Goal: Task Accomplishment & Management: Complete application form

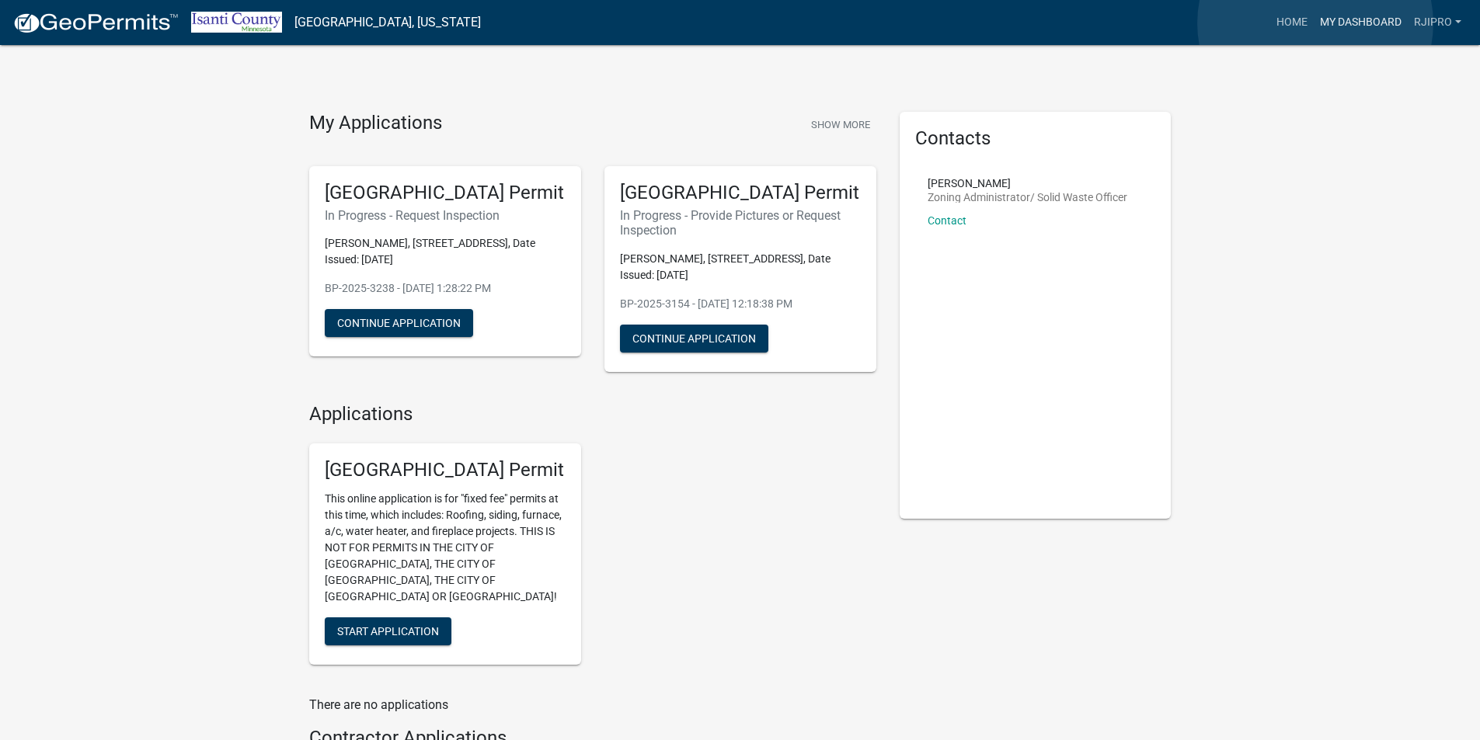
click at [1315, 23] on link "My Dashboard" at bounding box center [1360, 23] width 94 height 30
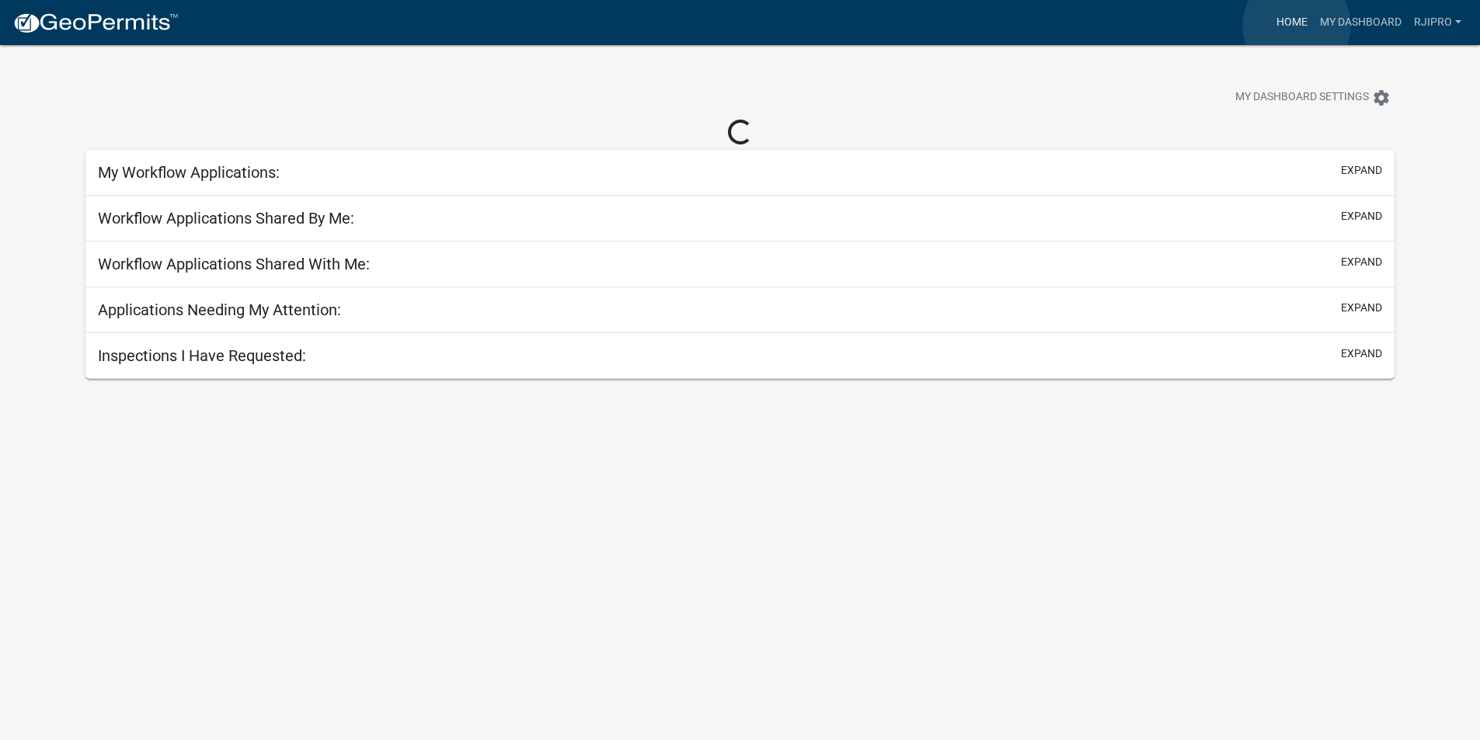
click at [1296, 26] on link "Home" at bounding box center [1291, 23] width 43 height 30
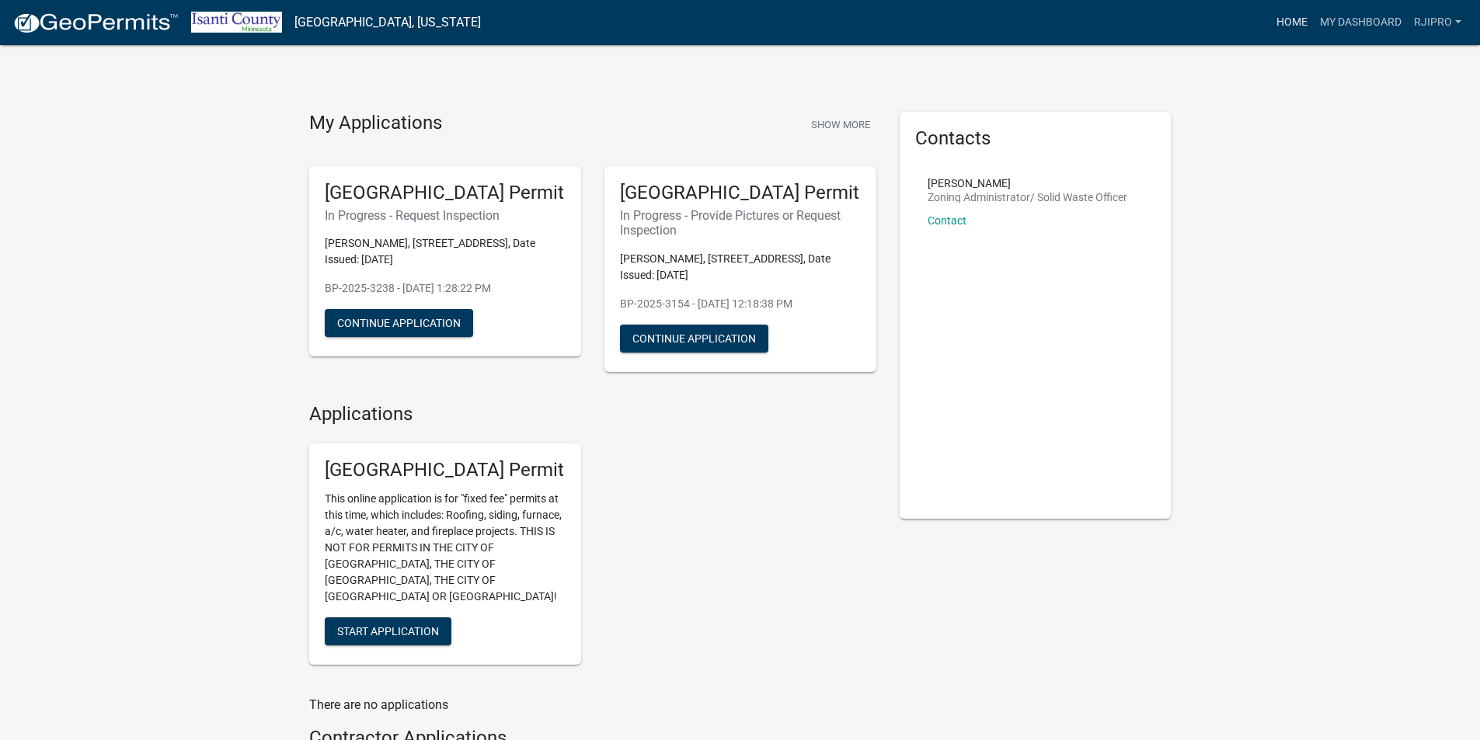
click at [1293, 17] on link "Home" at bounding box center [1291, 23] width 43 height 30
click at [1341, 18] on link "My Dashboard" at bounding box center [1360, 23] width 94 height 30
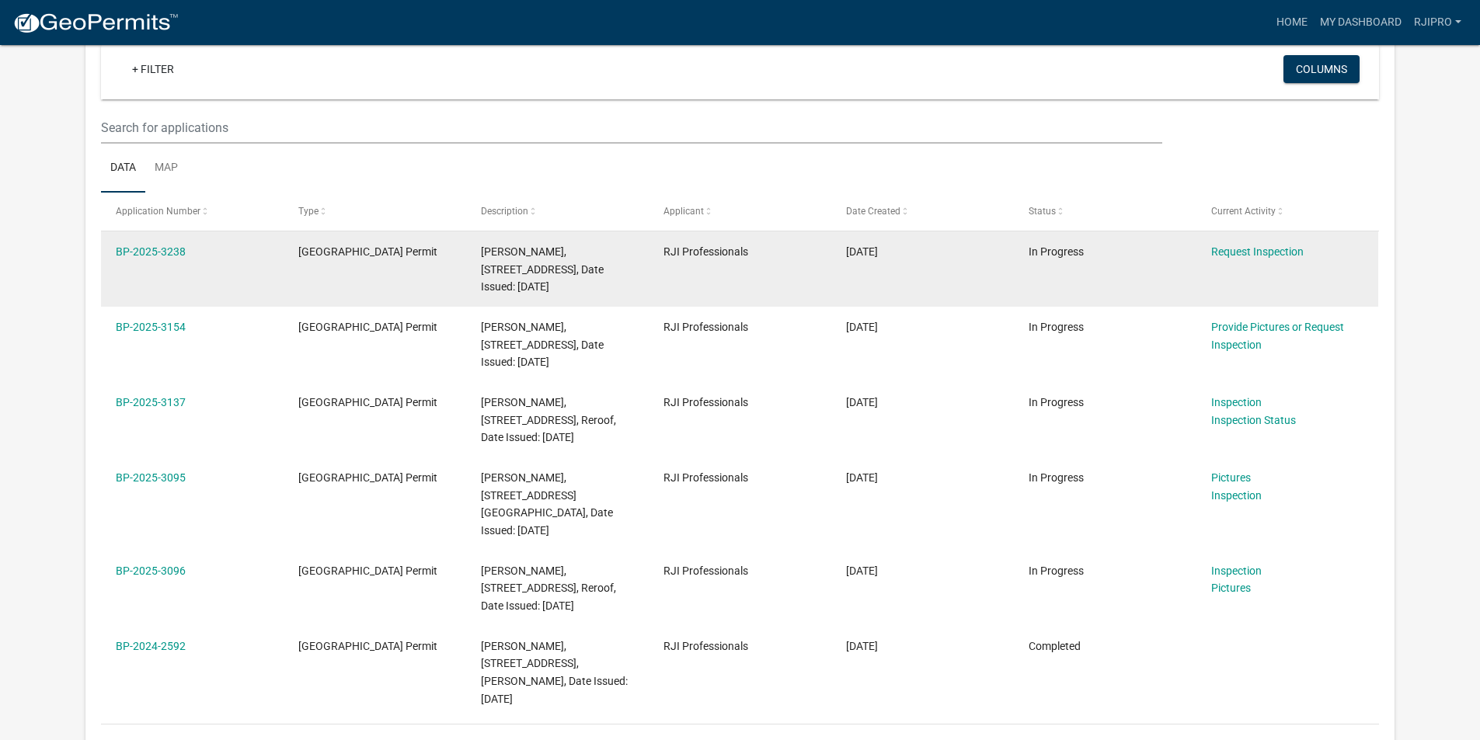
scroll to position [155, 0]
click at [1233, 249] on link "Request Inspection" at bounding box center [1257, 250] width 92 height 12
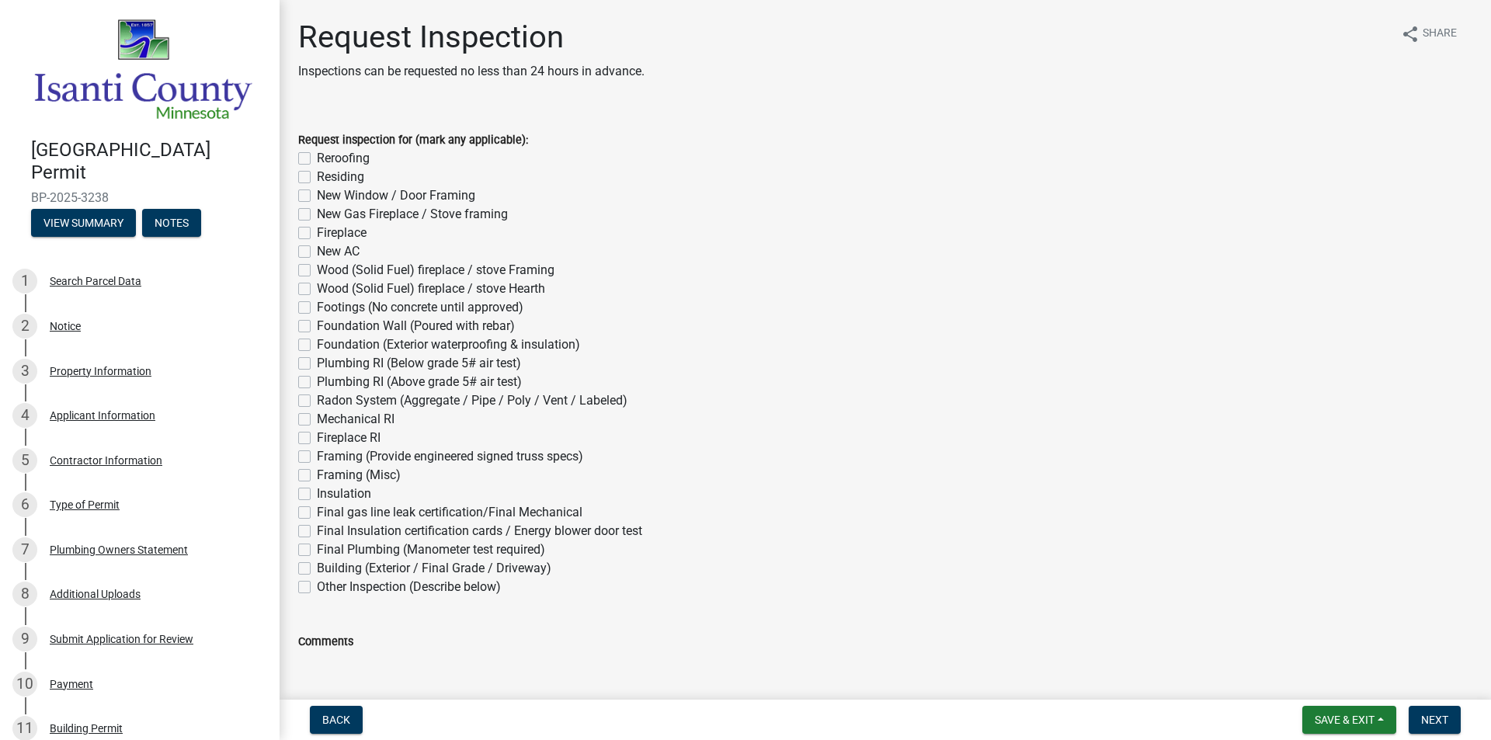
click at [317, 158] on label "Reroofing" at bounding box center [343, 158] width 53 height 19
click at [317, 158] on input "Reroofing" at bounding box center [322, 154] width 10 height 10
checkbox input "true"
checkbox input "false"
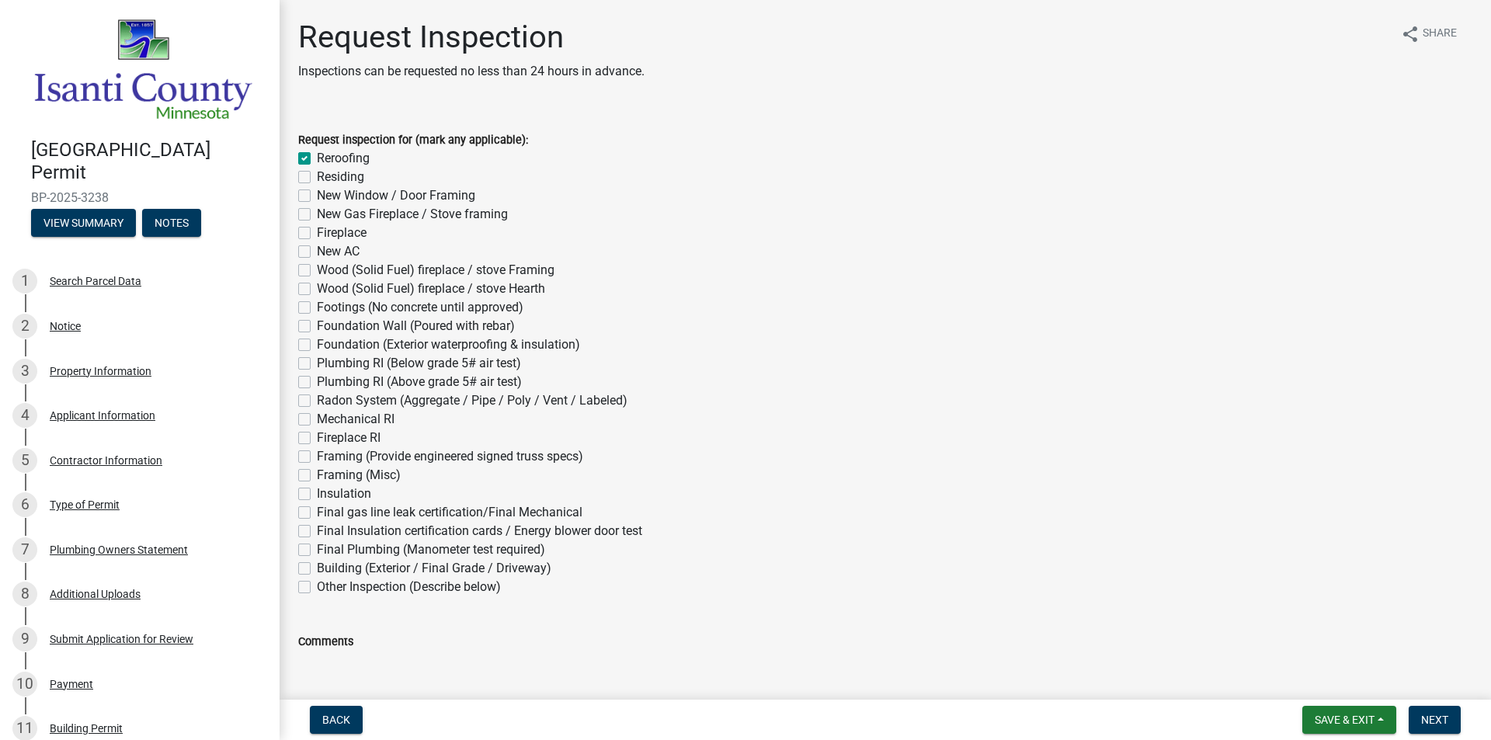
checkbox input "false"
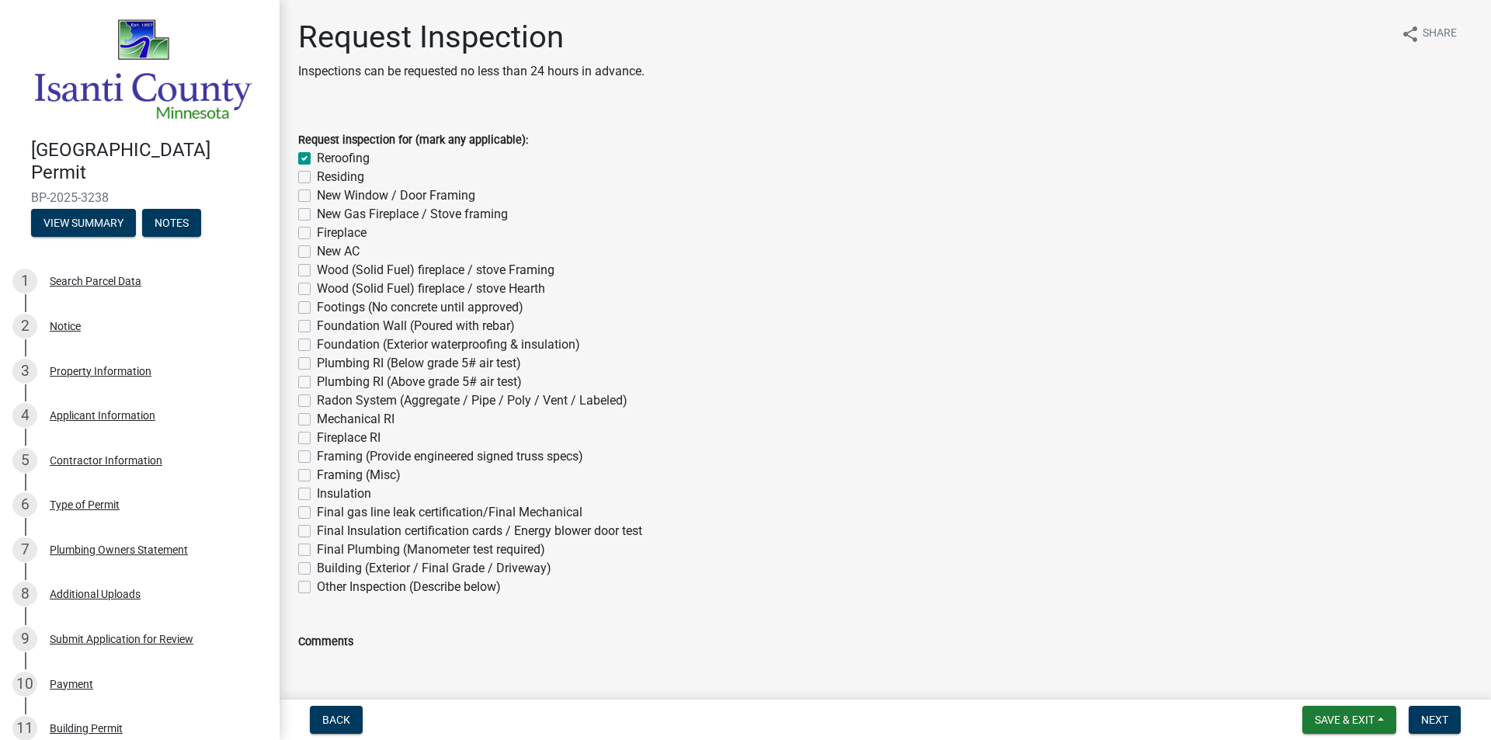
checkbox input "false"
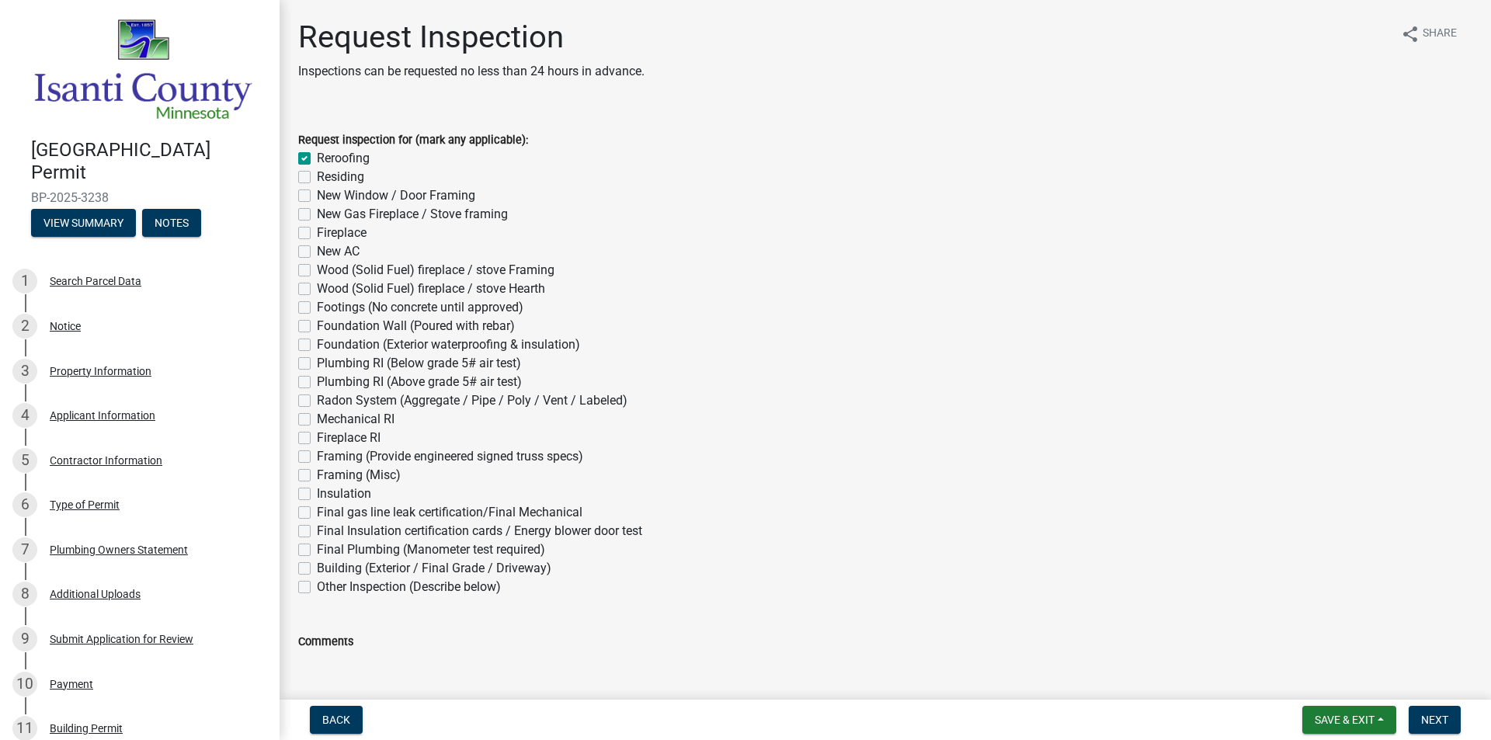
checkbox input "false"
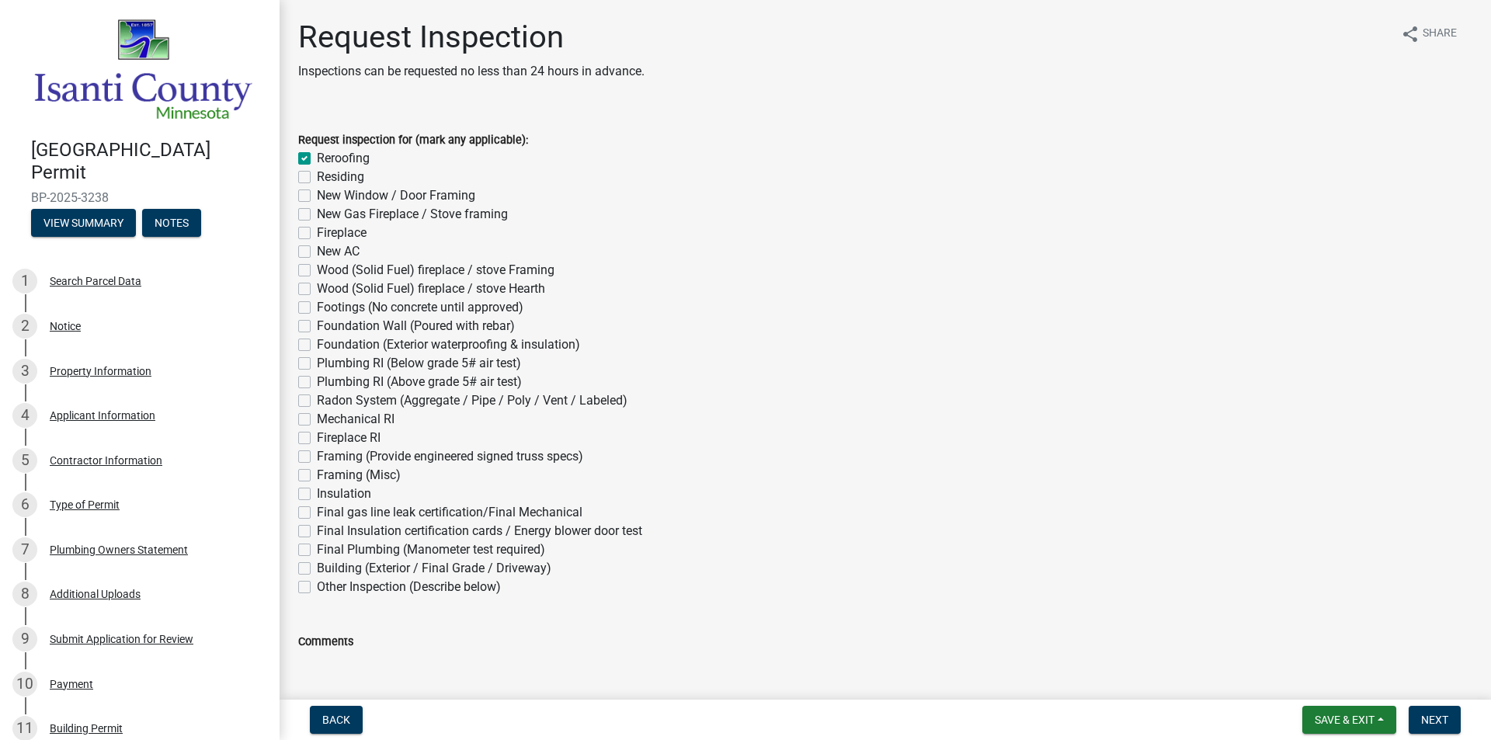
checkbox input "false"
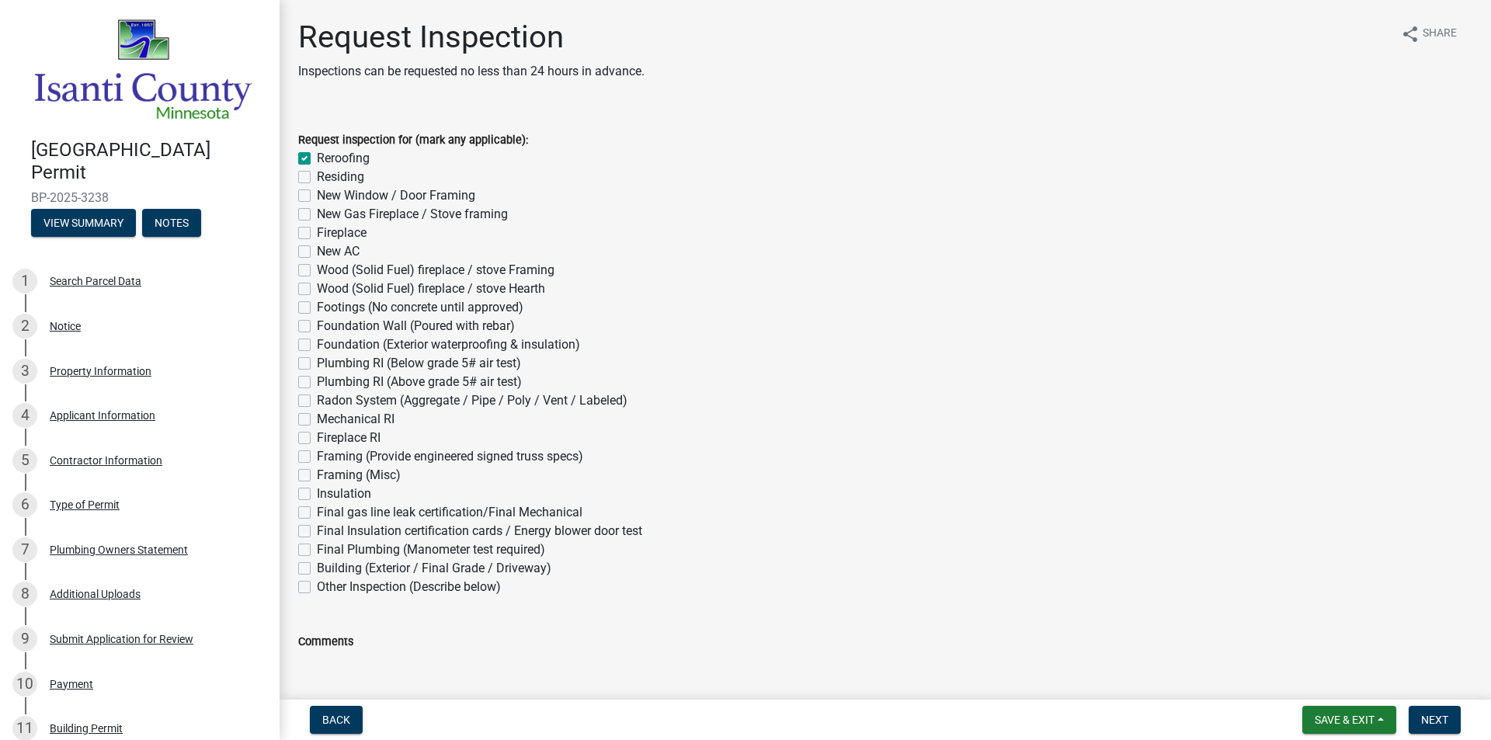
checkbox input "false"
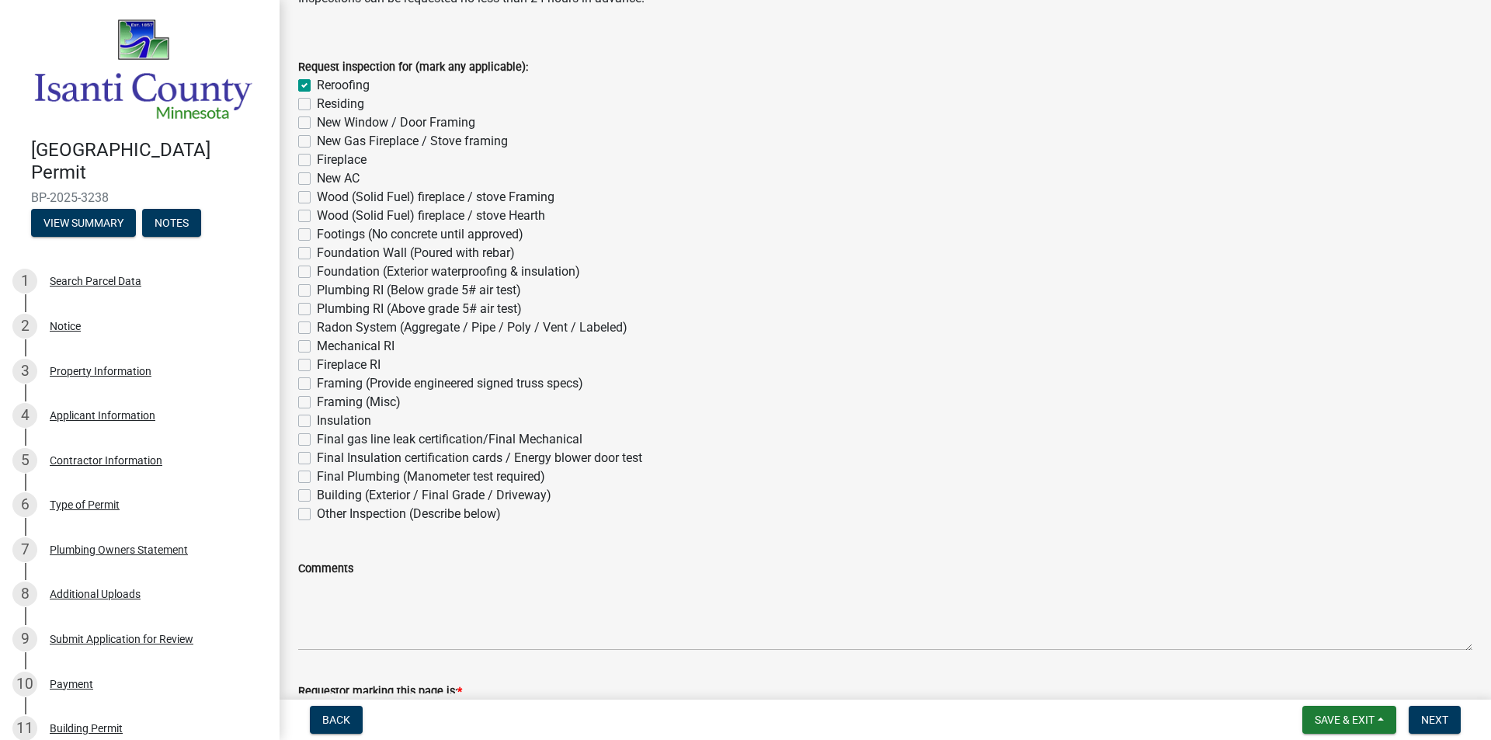
scroll to position [192, 0]
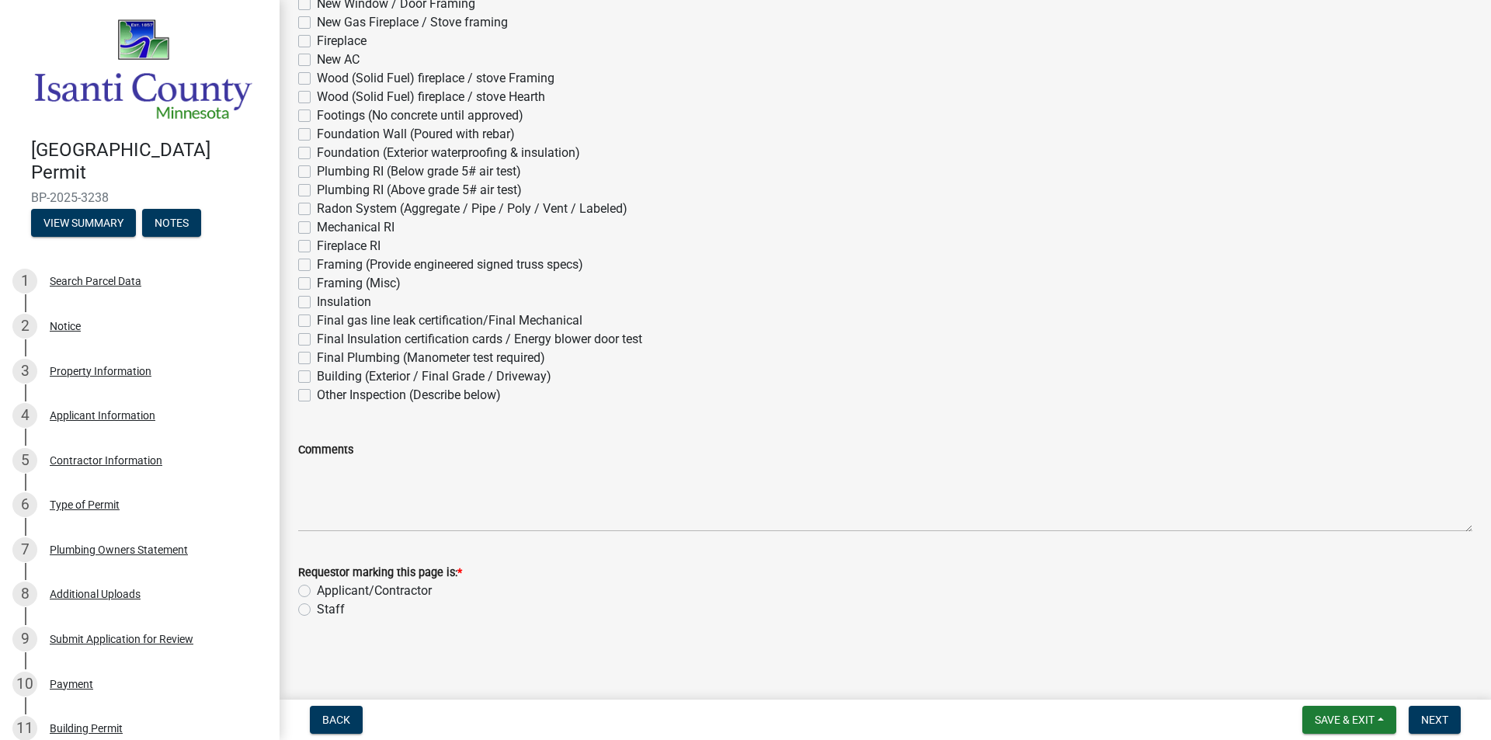
click at [317, 591] on label "Applicant/Contractor" at bounding box center [374, 591] width 115 height 19
click at [317, 591] on input "Applicant/Contractor" at bounding box center [322, 587] width 10 height 10
radio input "true"
click at [1445, 720] on span "Next" at bounding box center [1434, 720] width 27 height 12
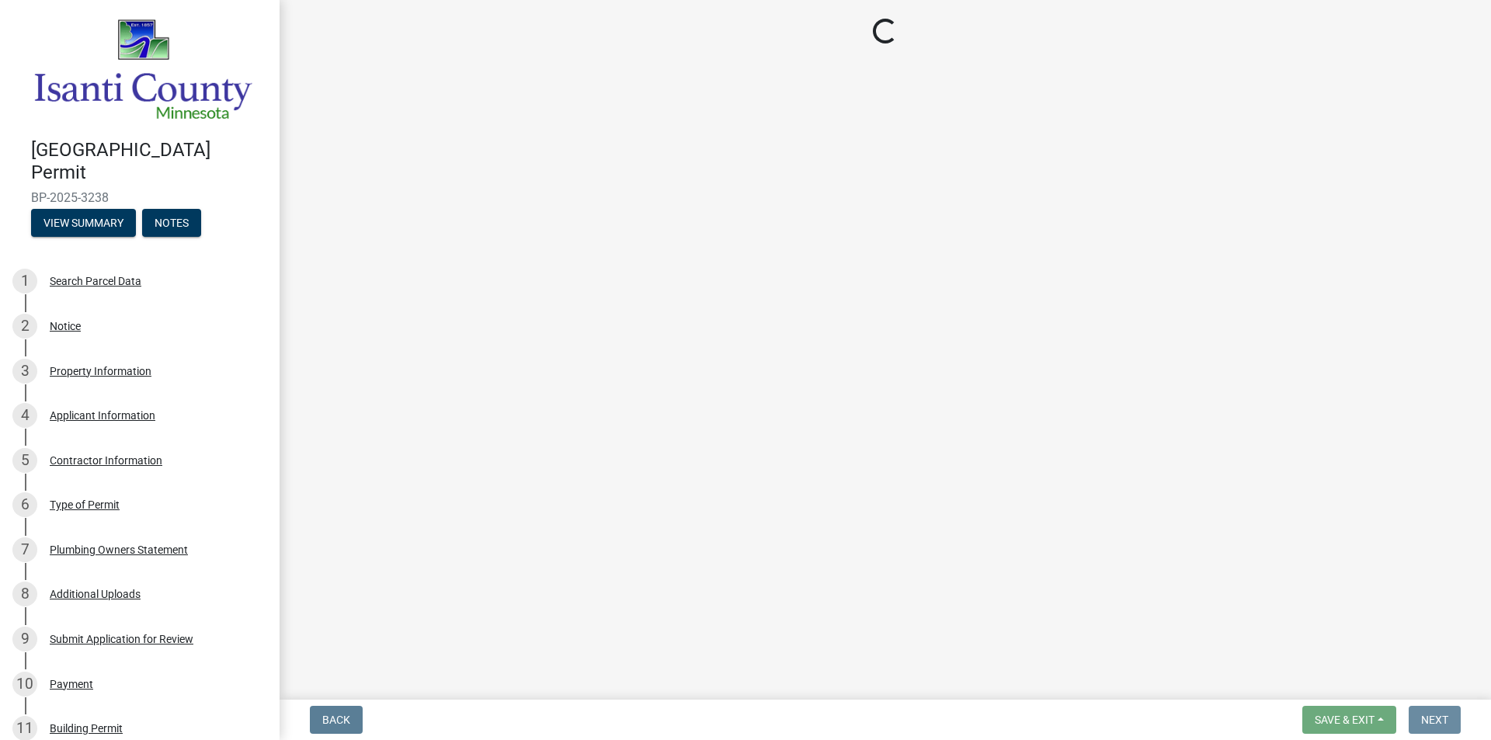
scroll to position [0, 0]
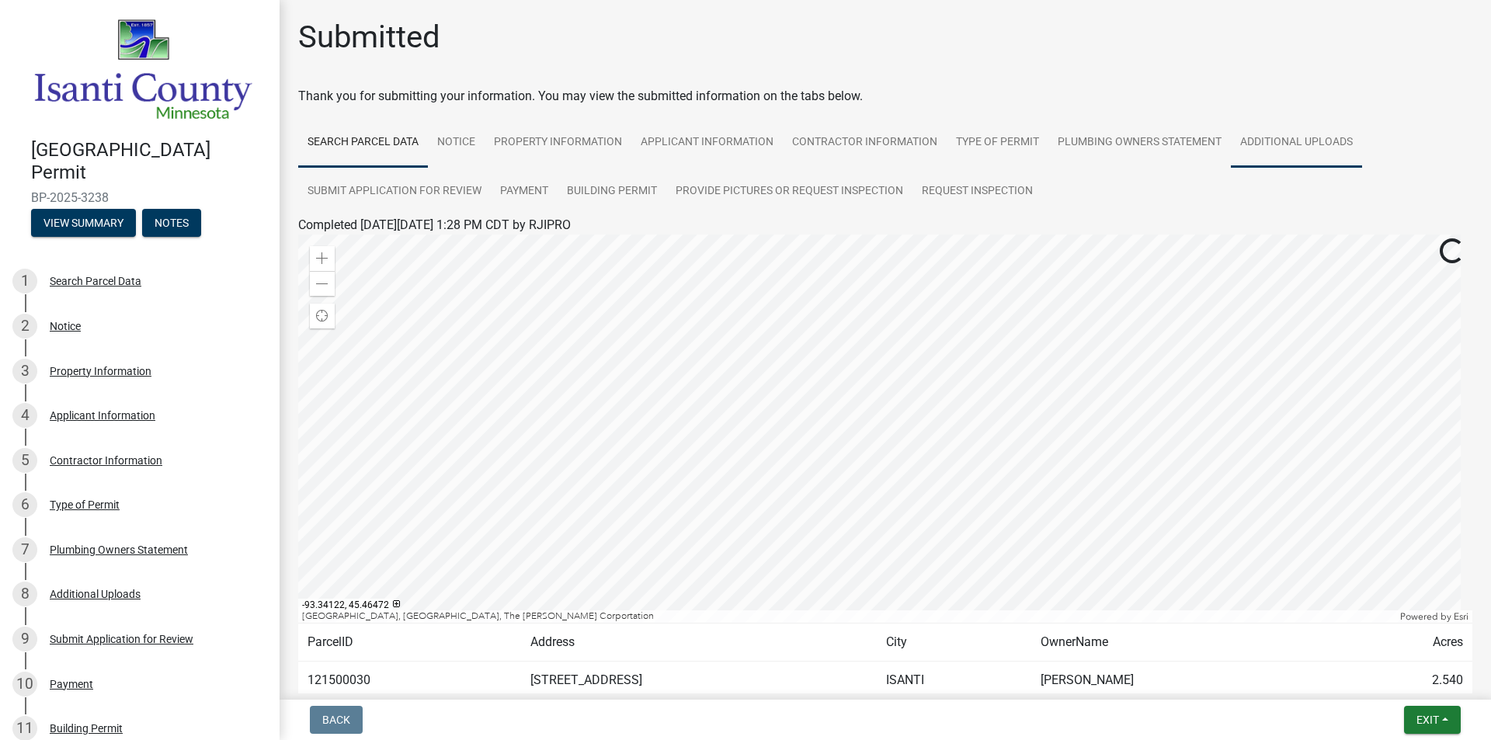
click at [1265, 138] on link "Additional Uploads" at bounding box center [1296, 143] width 131 height 50
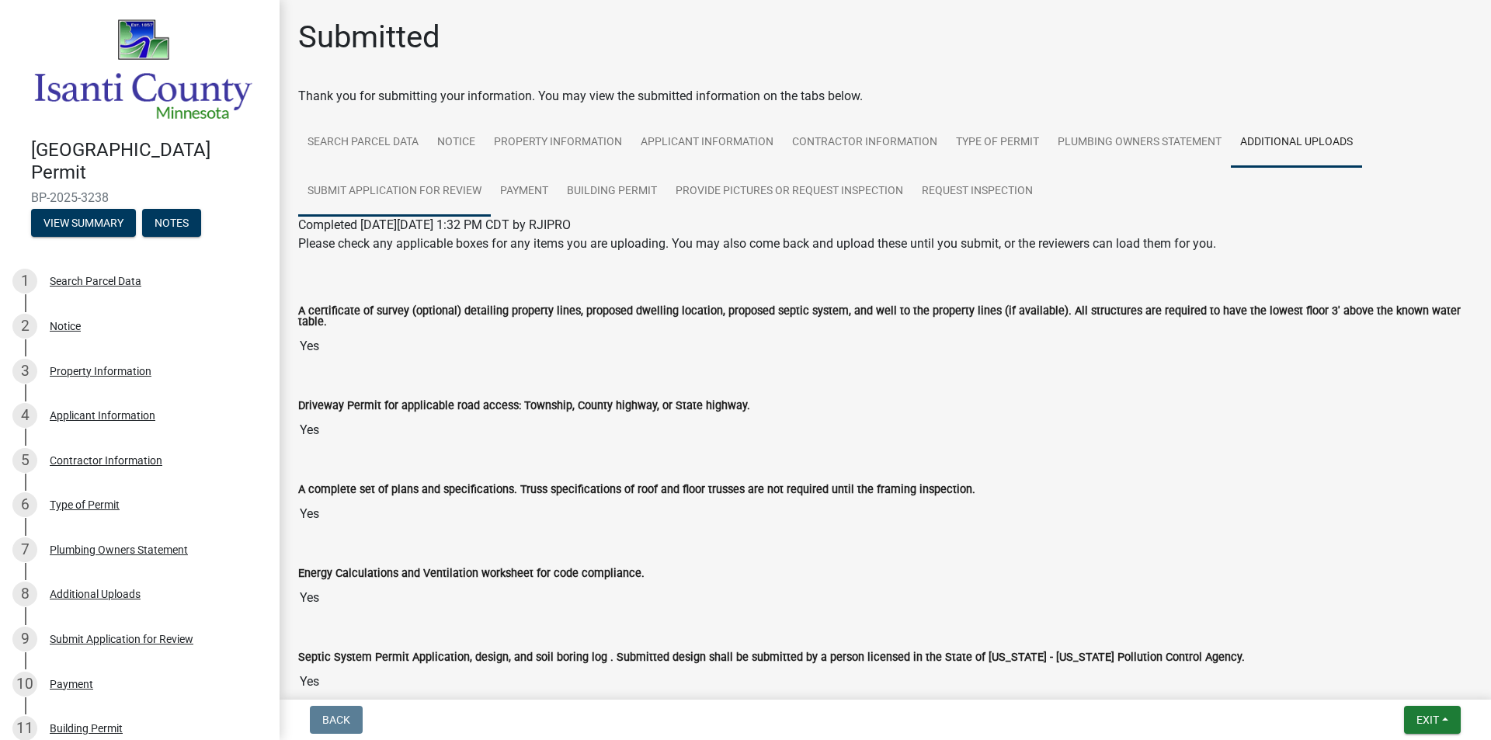
click at [388, 193] on link "Submit Application for Review" at bounding box center [394, 192] width 193 height 50
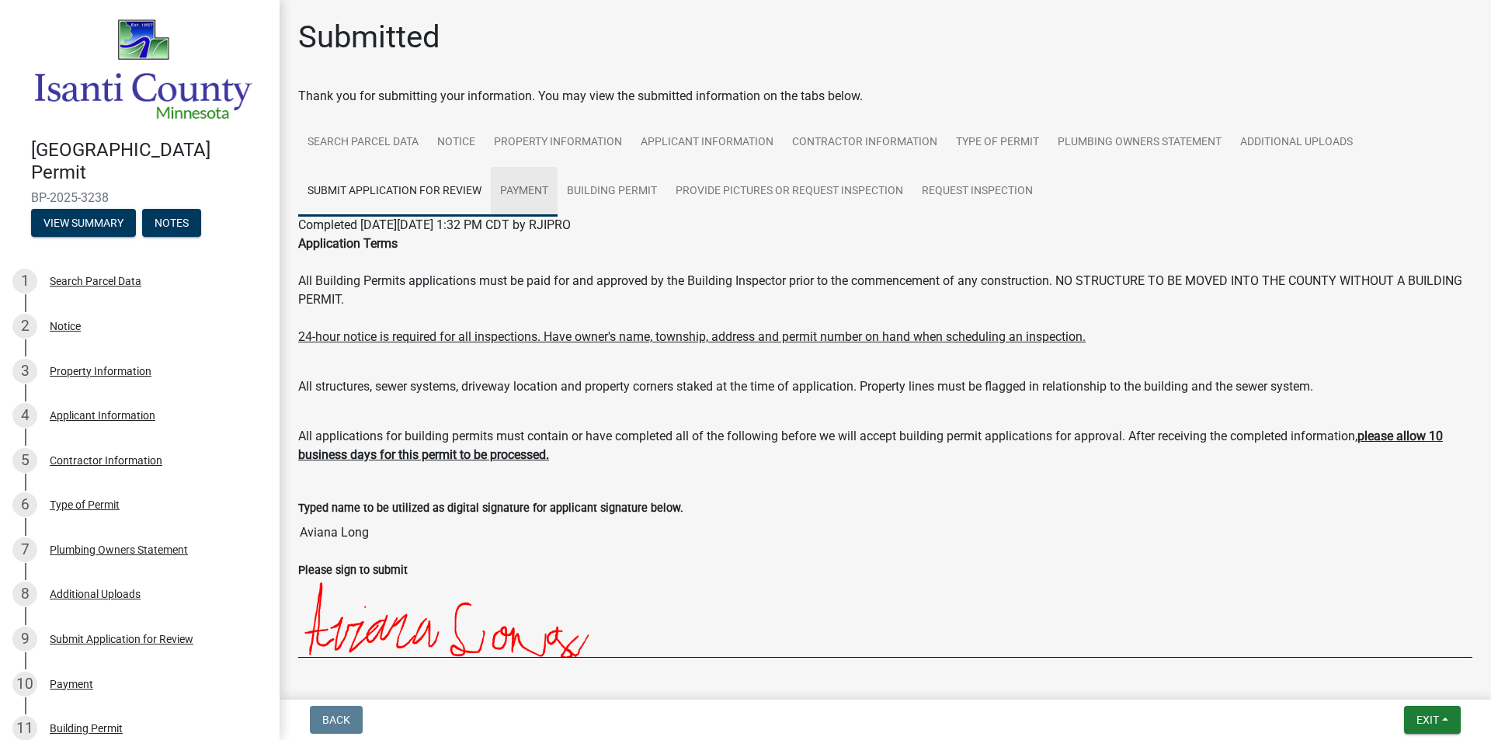
click at [522, 190] on link "Payment" at bounding box center [524, 192] width 67 height 50
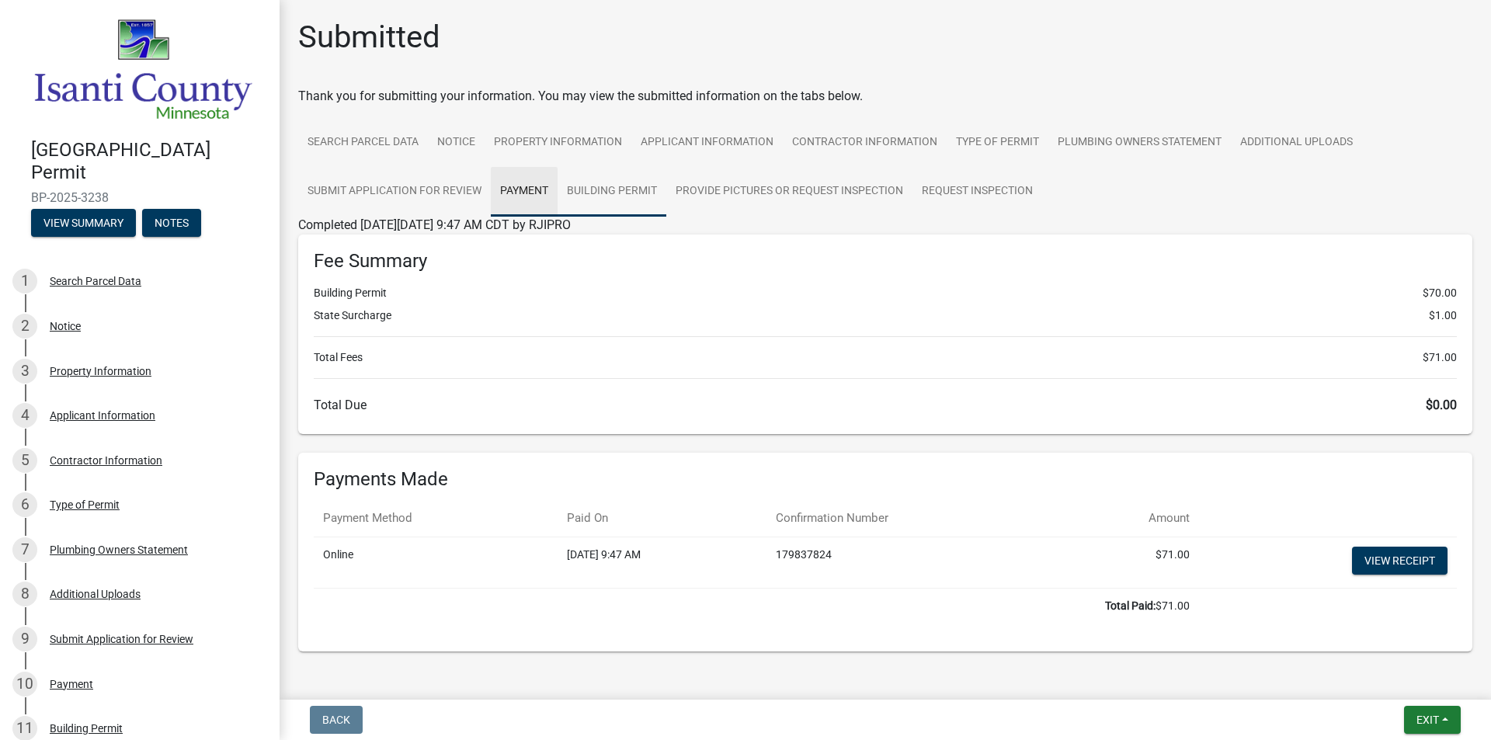
click at [587, 192] on link "Building Permit" at bounding box center [612, 192] width 109 height 50
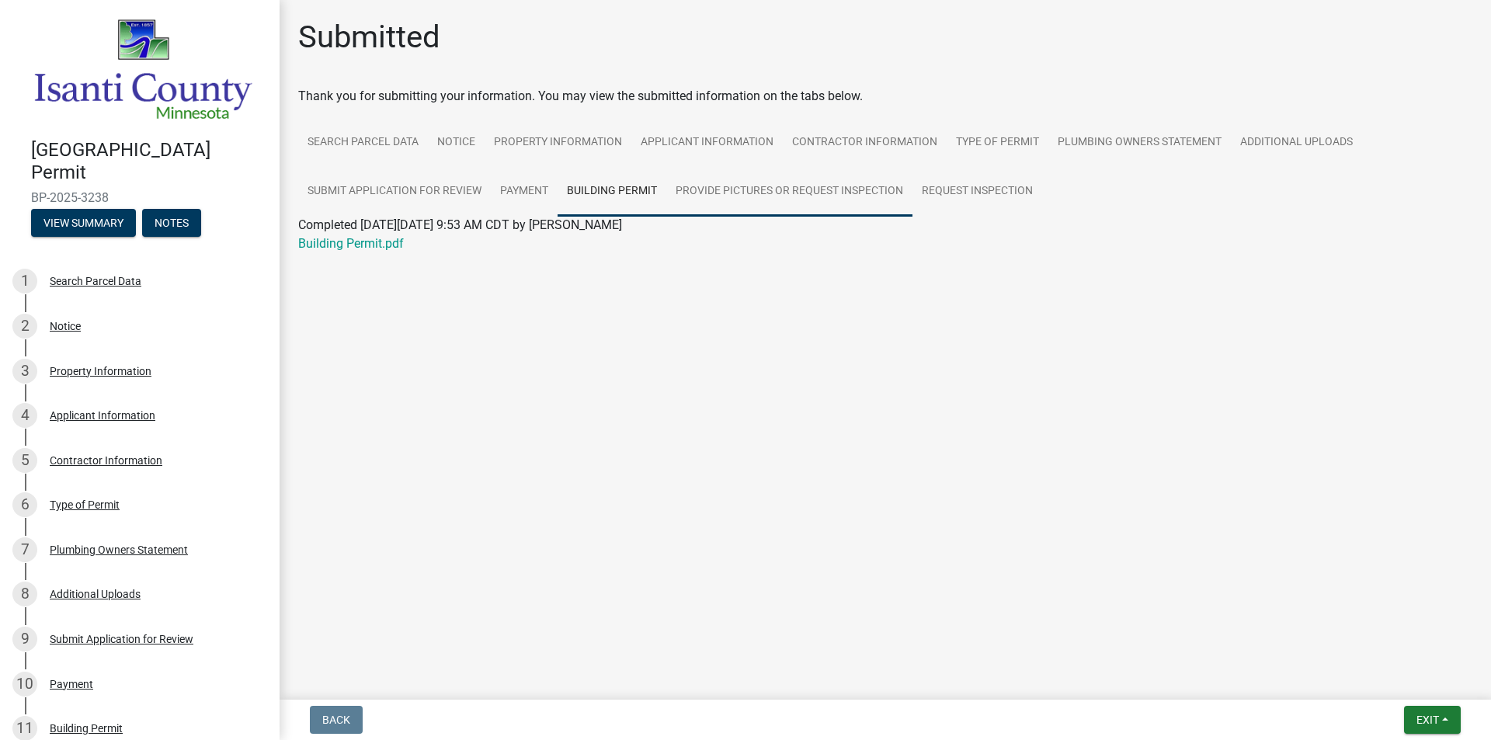
click at [694, 193] on link "Provide Pictures or Request Inspection" at bounding box center [789, 192] width 246 height 50
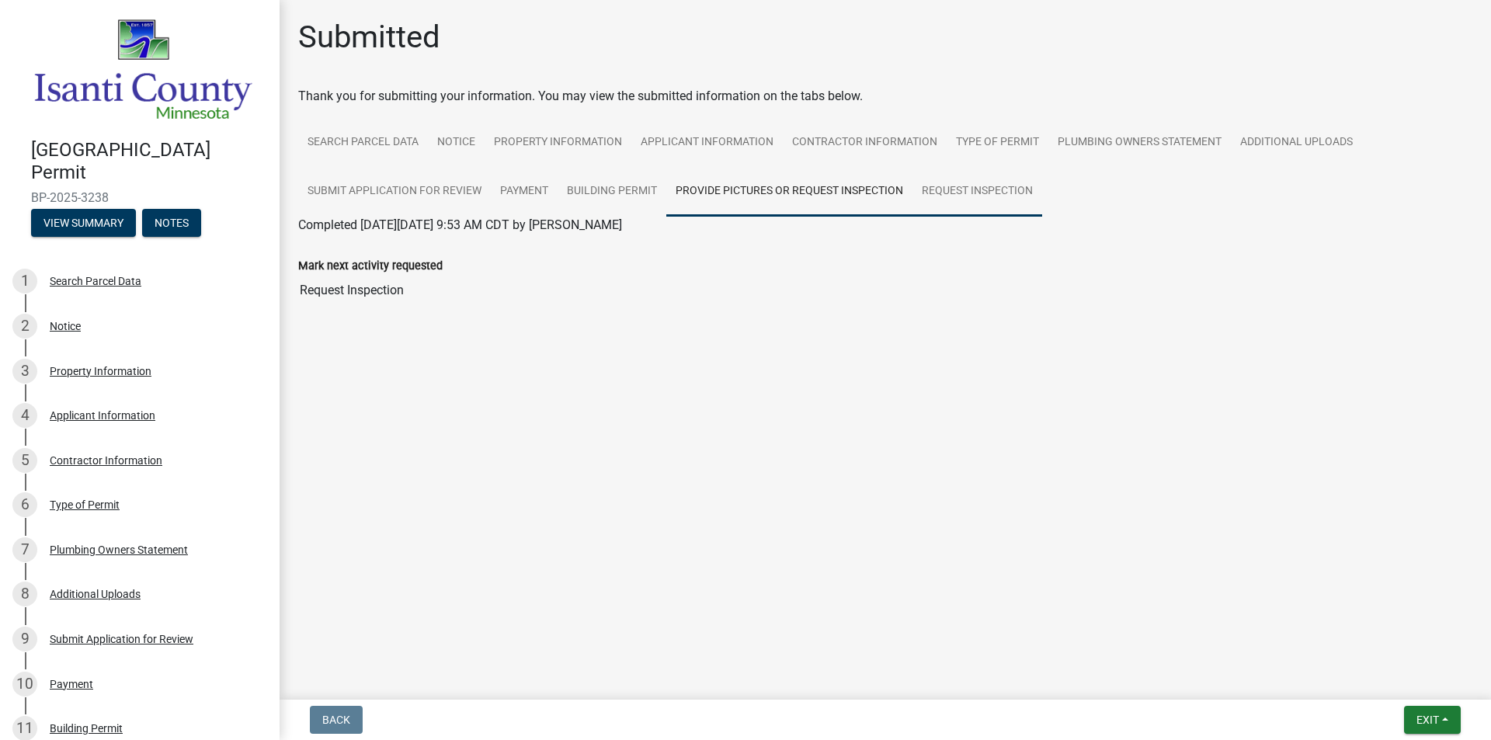
click at [940, 194] on link "Request Inspection" at bounding box center [978, 192] width 130 height 50
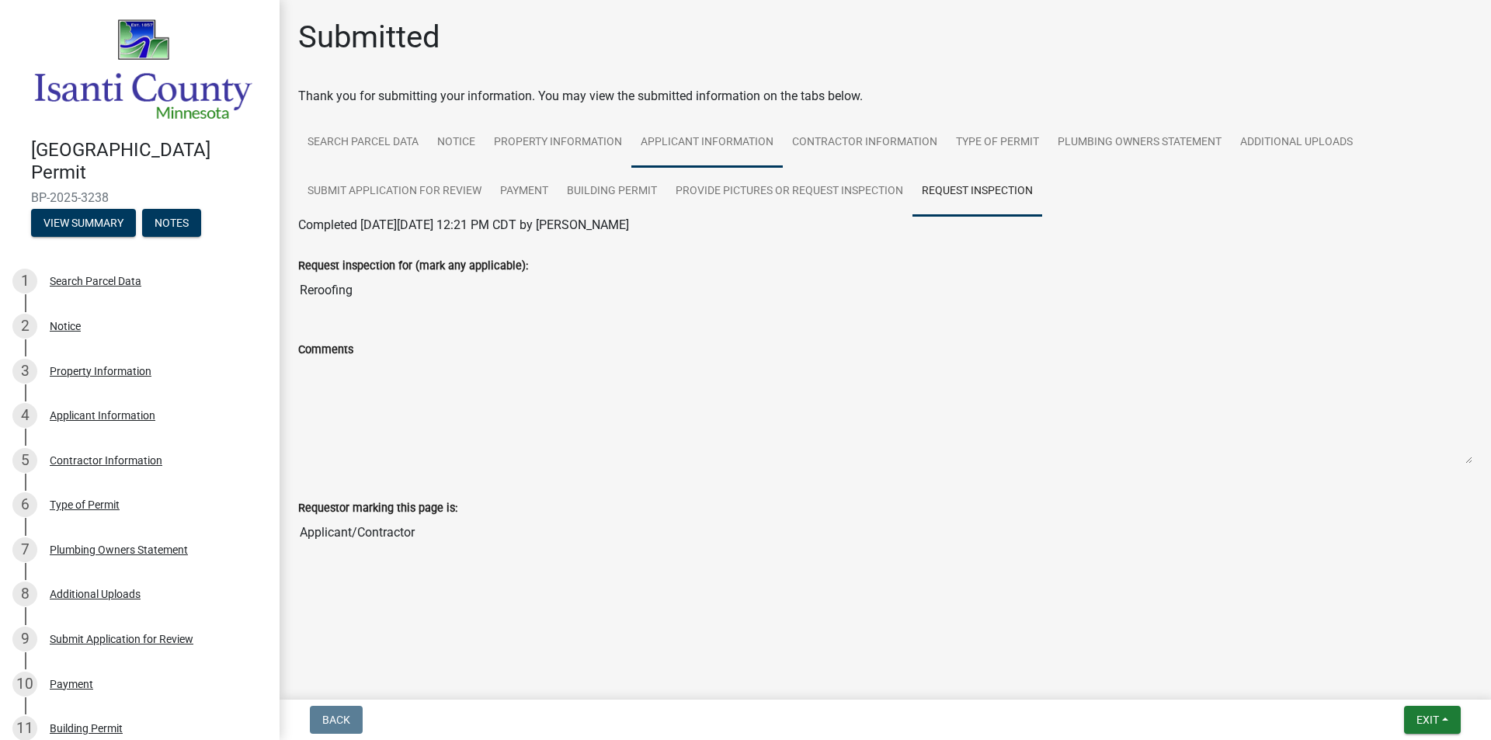
click at [729, 141] on link "Applicant Information" at bounding box center [706, 143] width 151 height 50
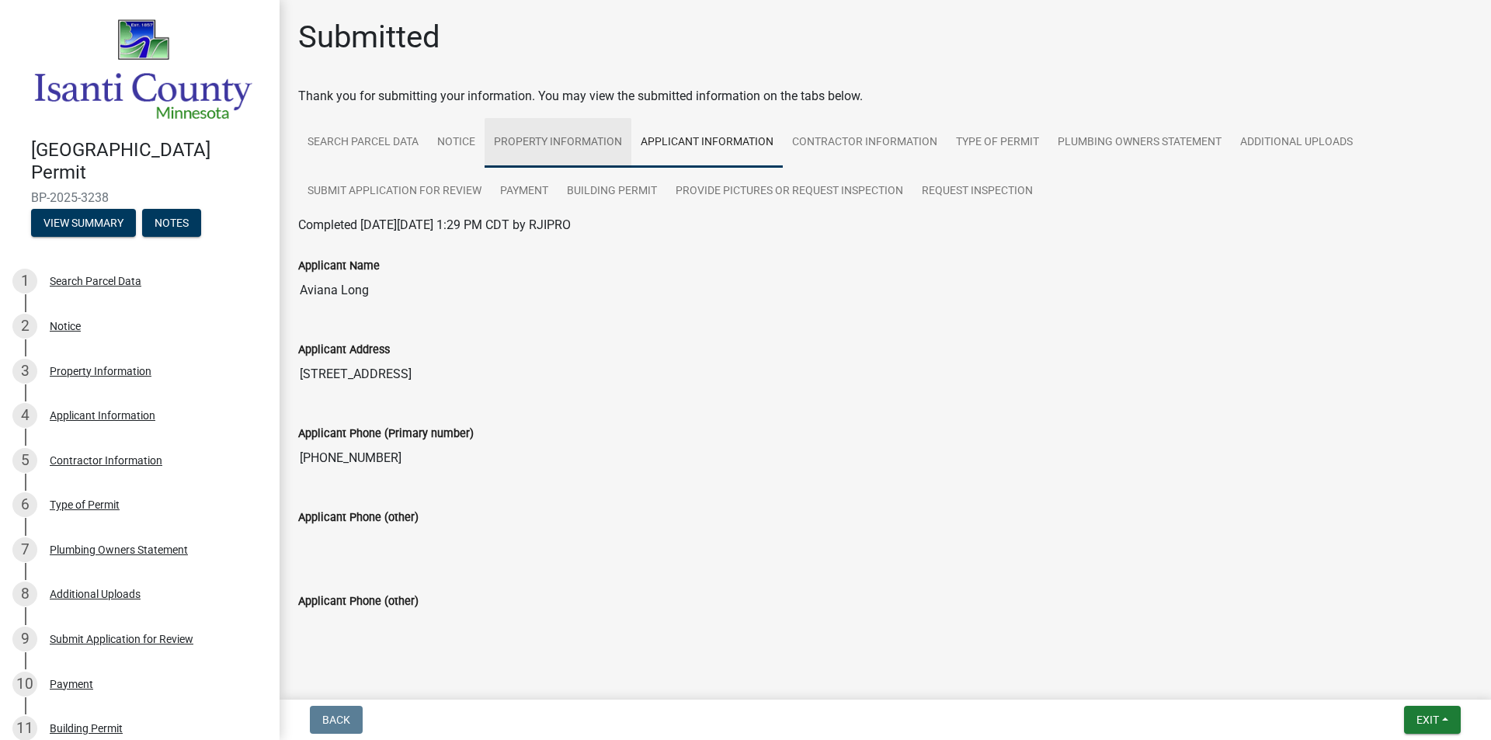
click at [590, 136] on link "Property Information" at bounding box center [558, 143] width 147 height 50
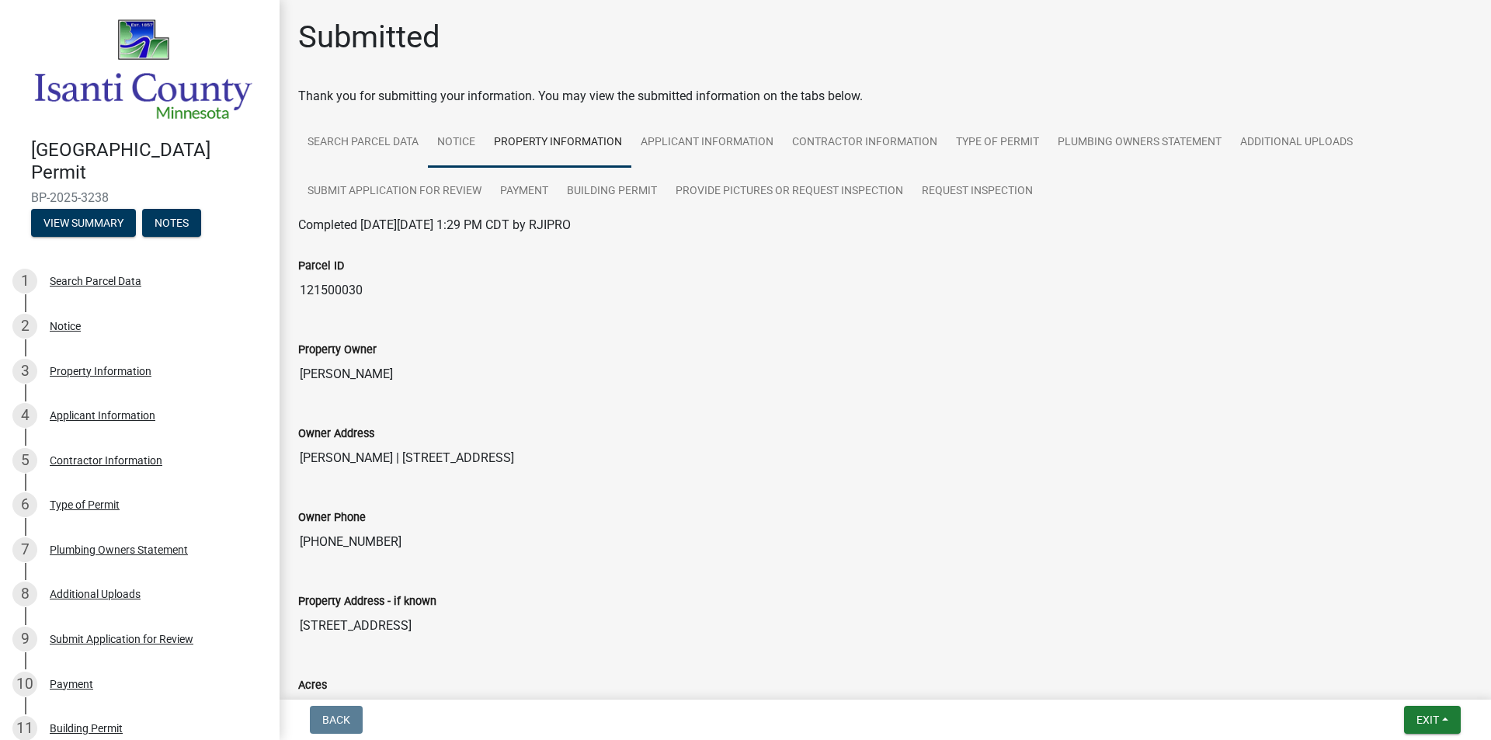
click at [458, 142] on link "Notice" at bounding box center [456, 143] width 57 height 50
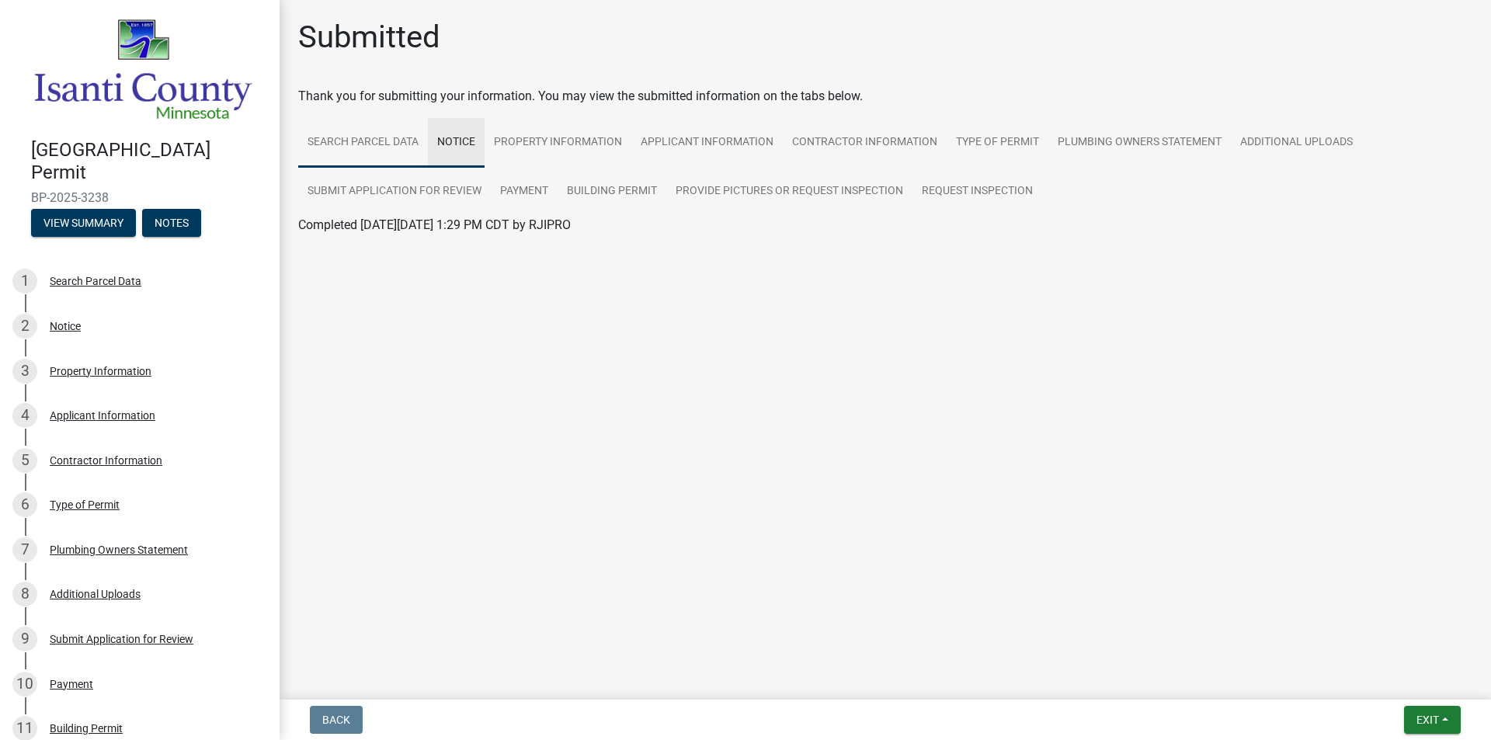
click at [382, 139] on link "Search Parcel Data" at bounding box center [363, 143] width 130 height 50
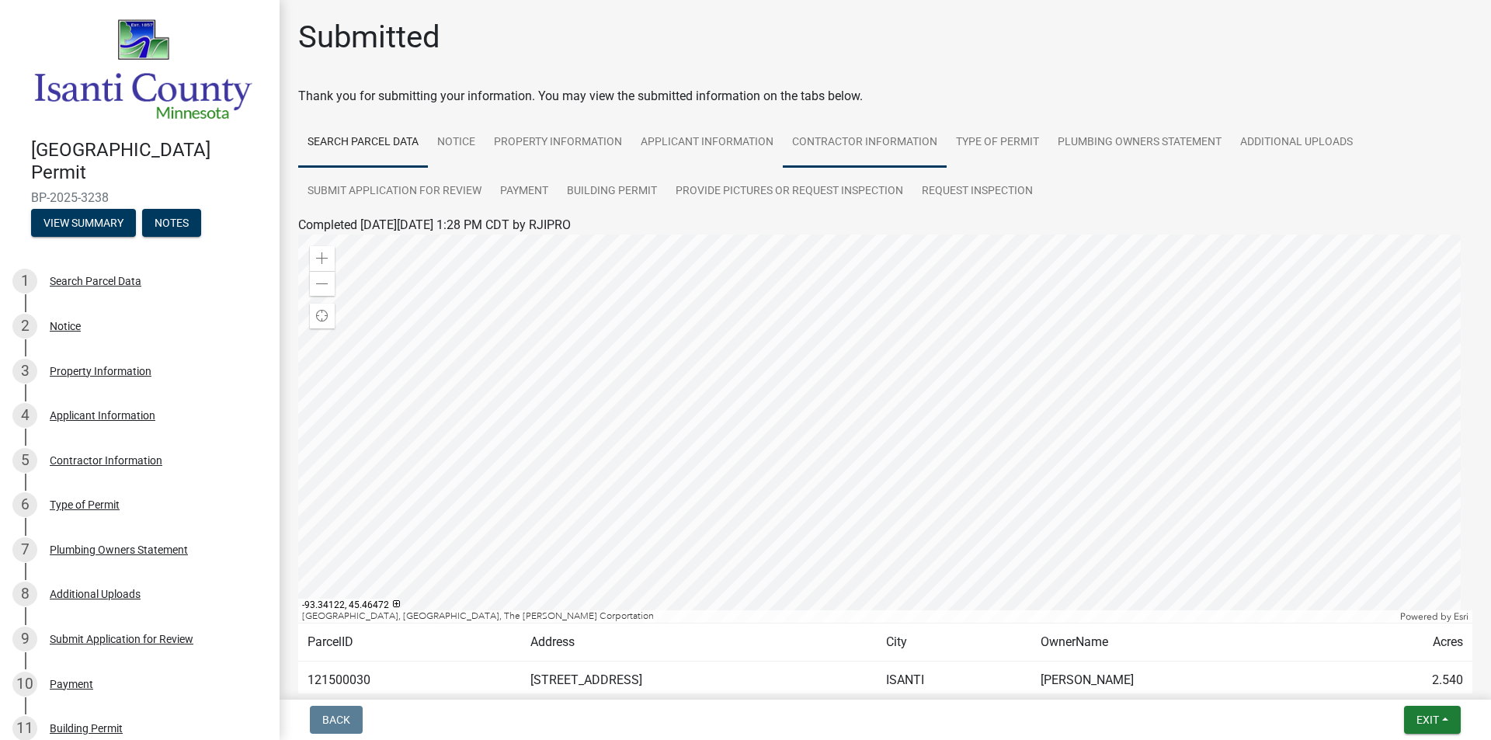
click at [828, 141] on link "Contractor Information" at bounding box center [865, 143] width 164 height 50
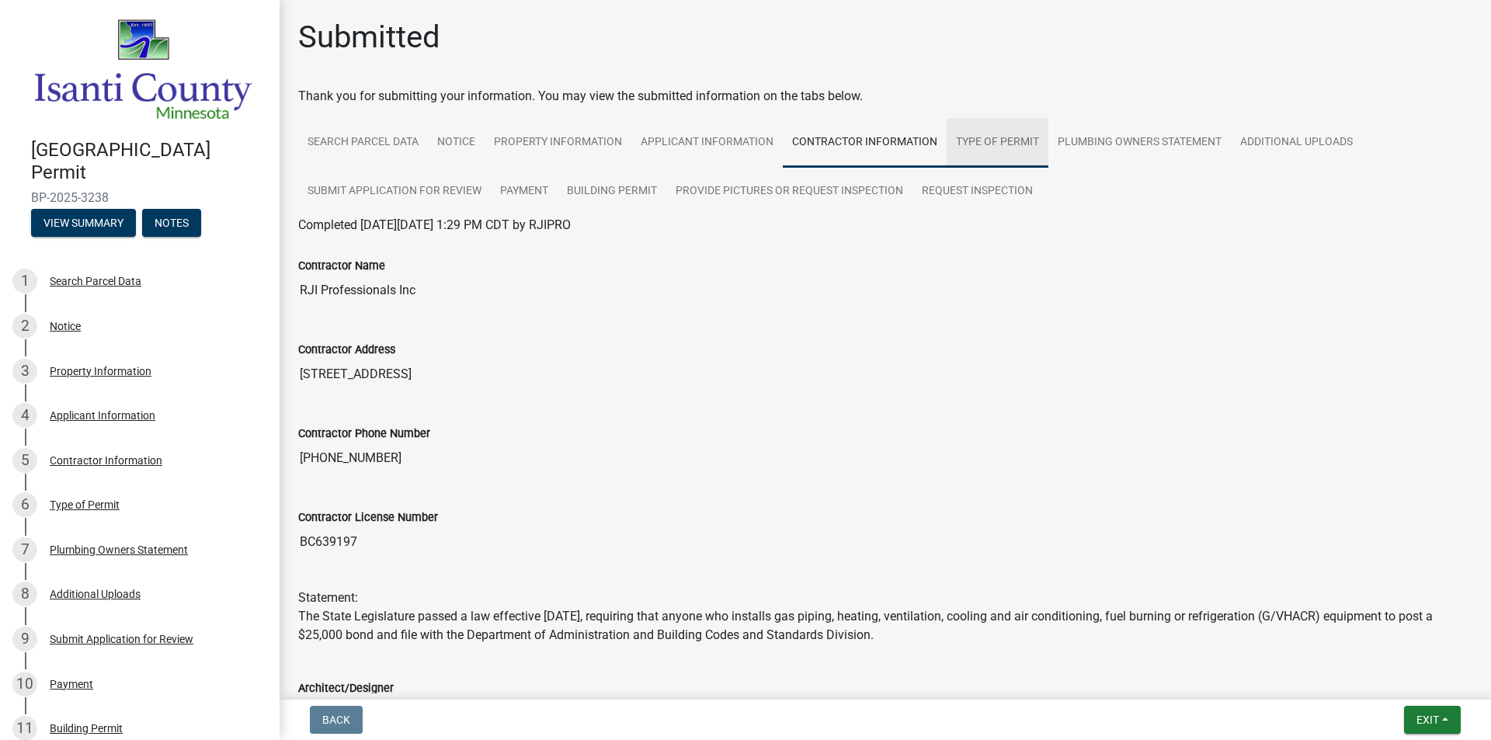
click at [989, 136] on link "Type of Permit" at bounding box center [998, 143] width 102 height 50
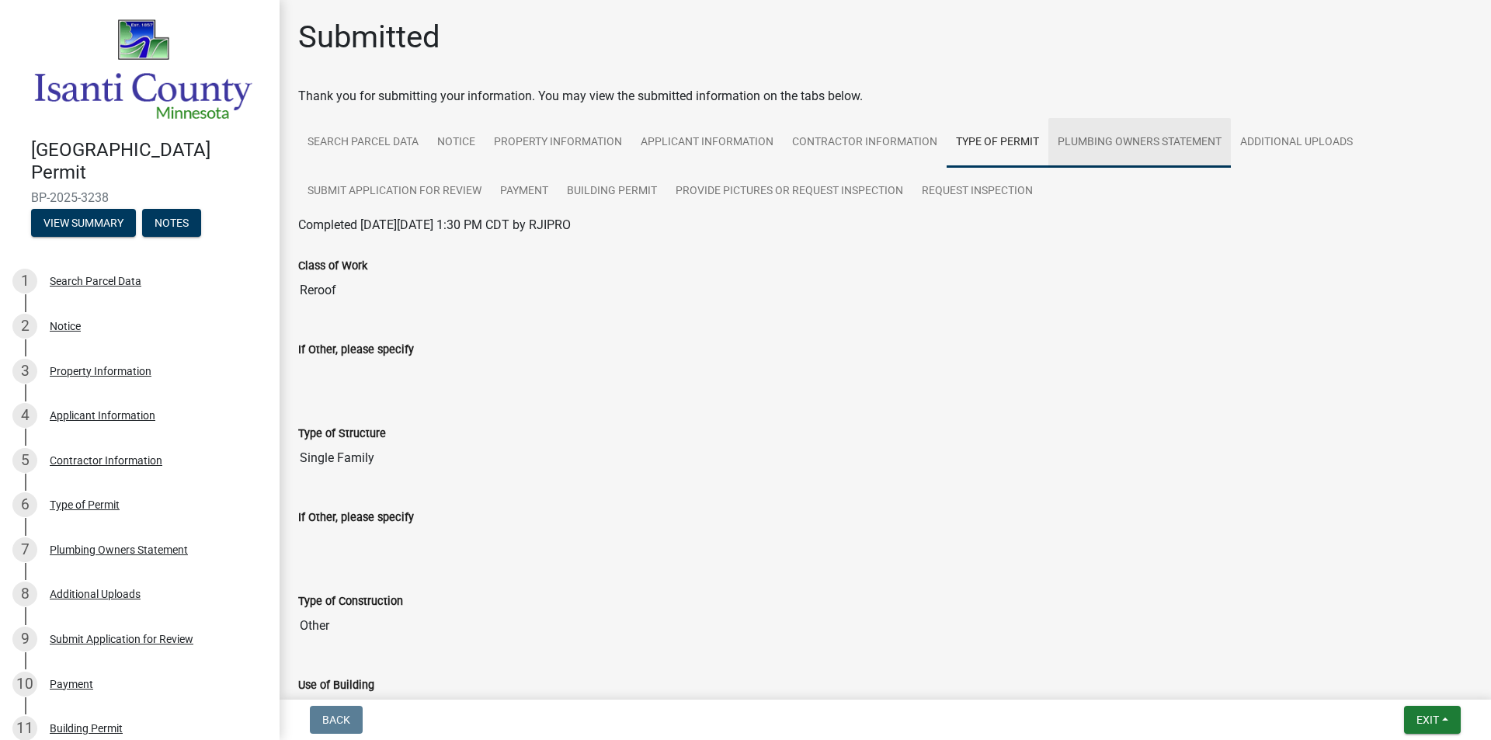
click at [1115, 137] on link "Plumbing Owners Statement" at bounding box center [1140, 143] width 183 height 50
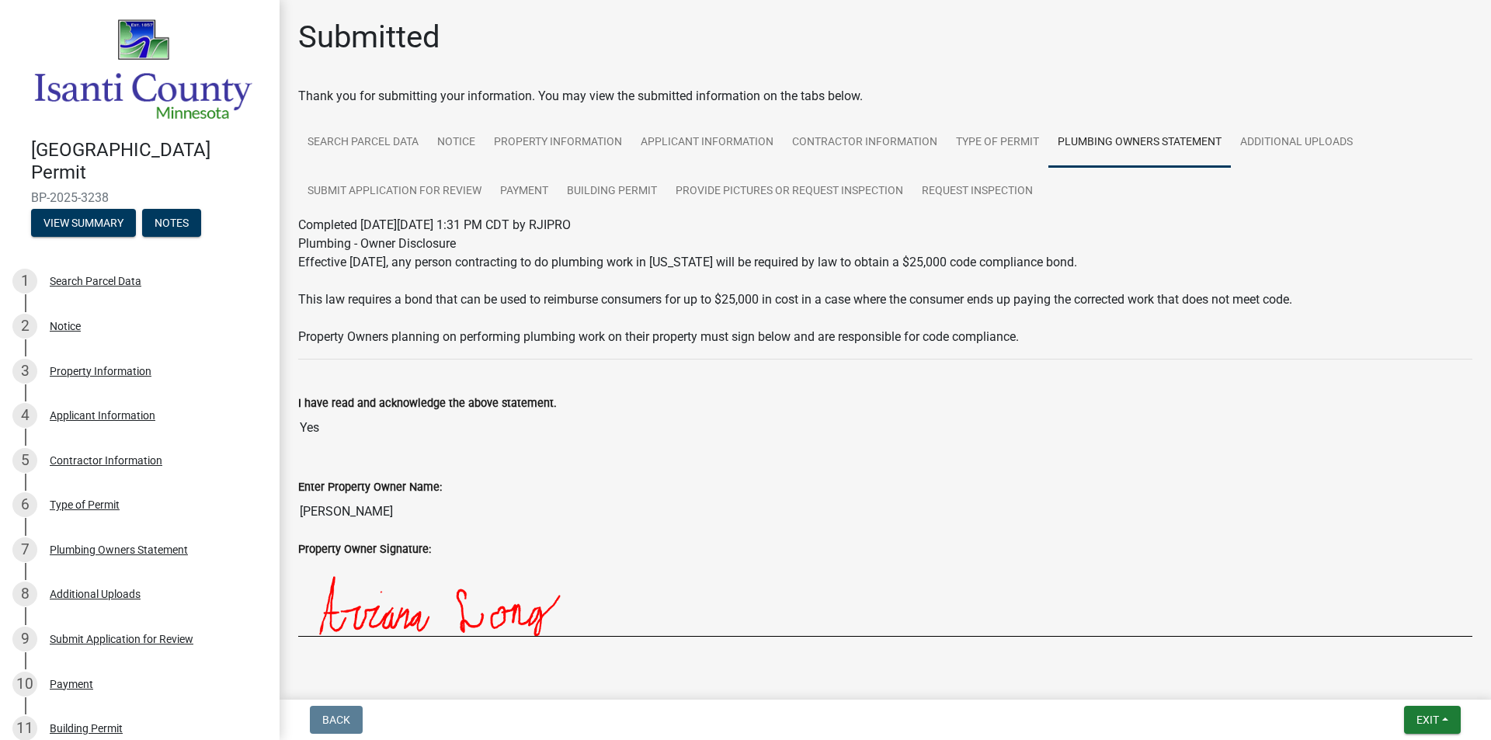
click at [1188, 138] on link "Plumbing Owners Statement" at bounding box center [1140, 143] width 183 height 50
click at [1247, 139] on link "Additional Uploads" at bounding box center [1296, 143] width 131 height 50
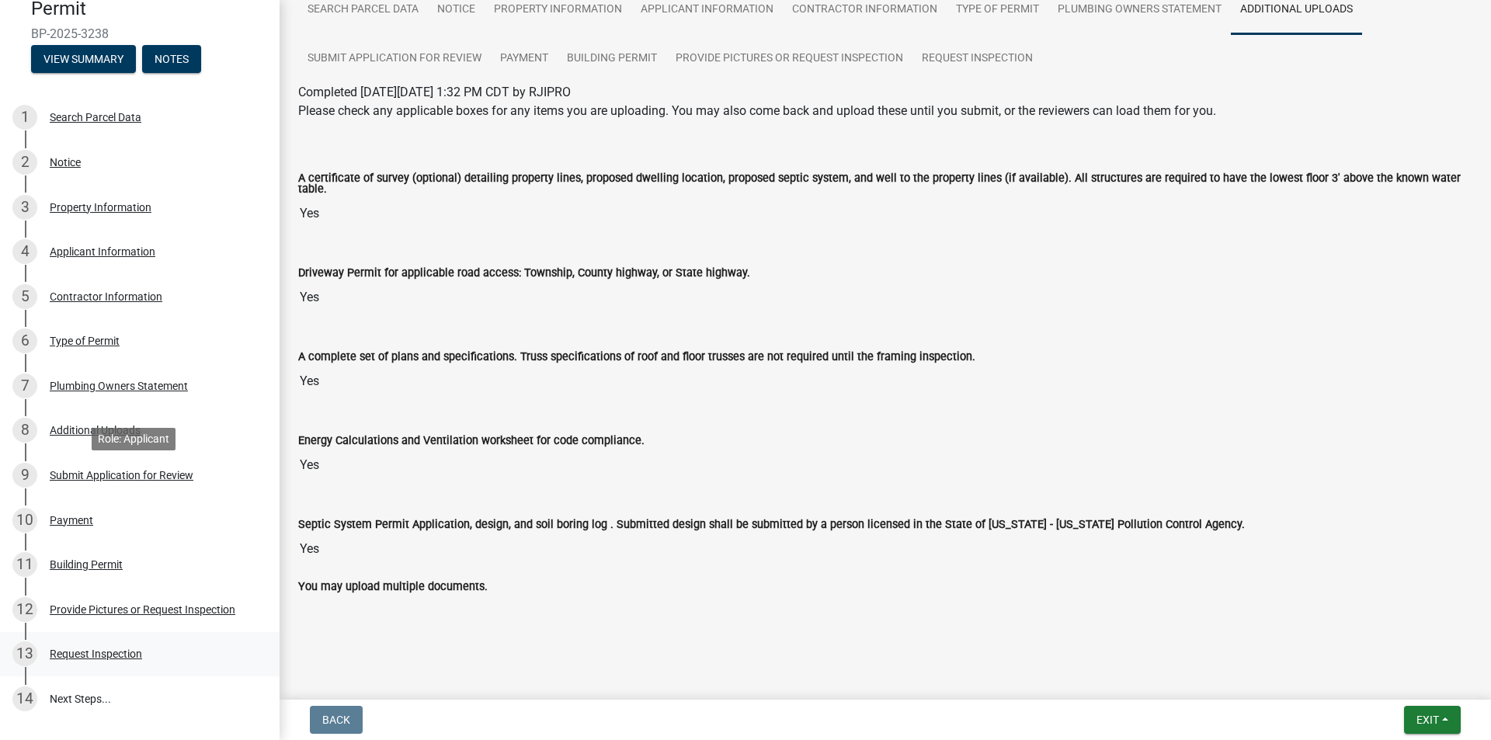
scroll to position [319, 0]
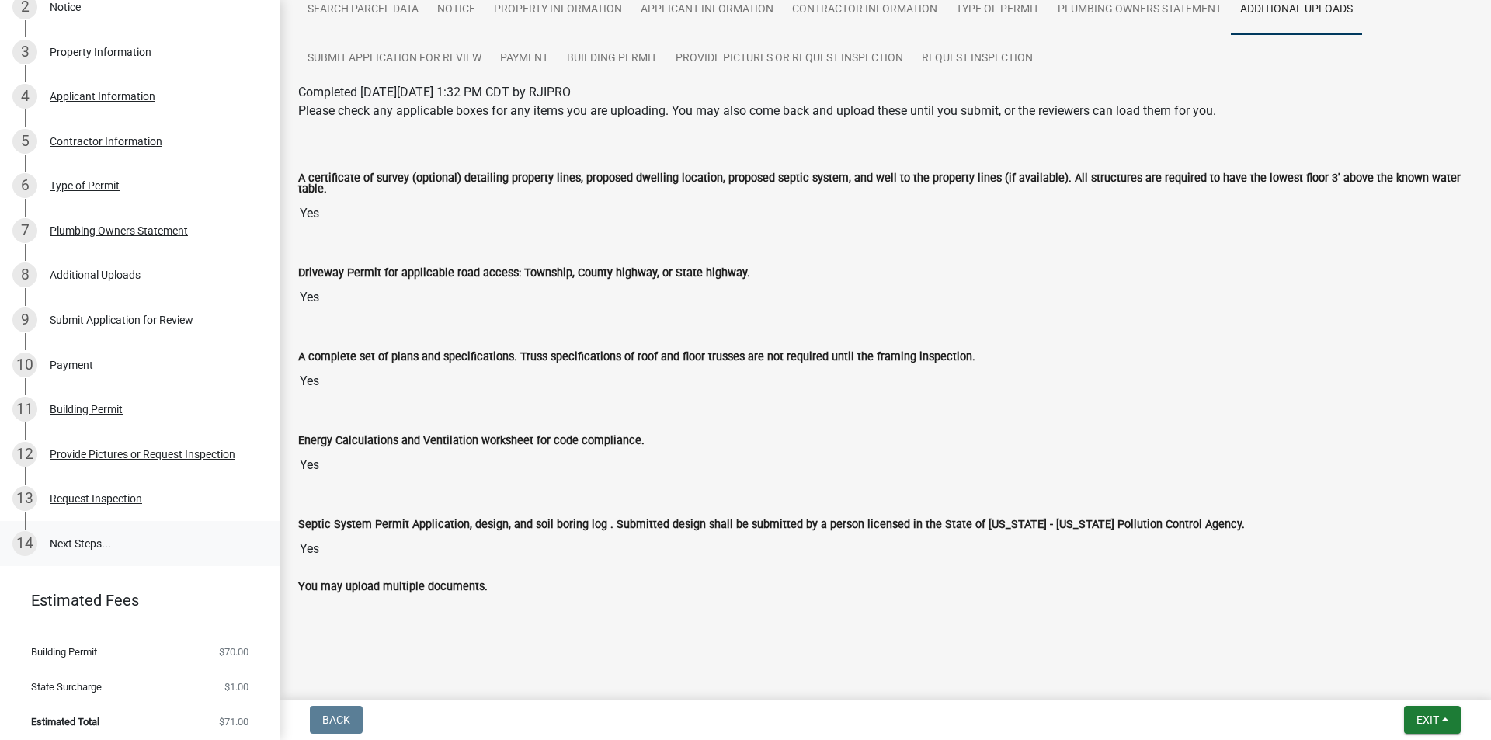
click at [90, 539] on link "14 Next Steps..." at bounding box center [140, 543] width 280 height 45
click at [127, 496] on div "Request Inspection" at bounding box center [96, 498] width 92 height 11
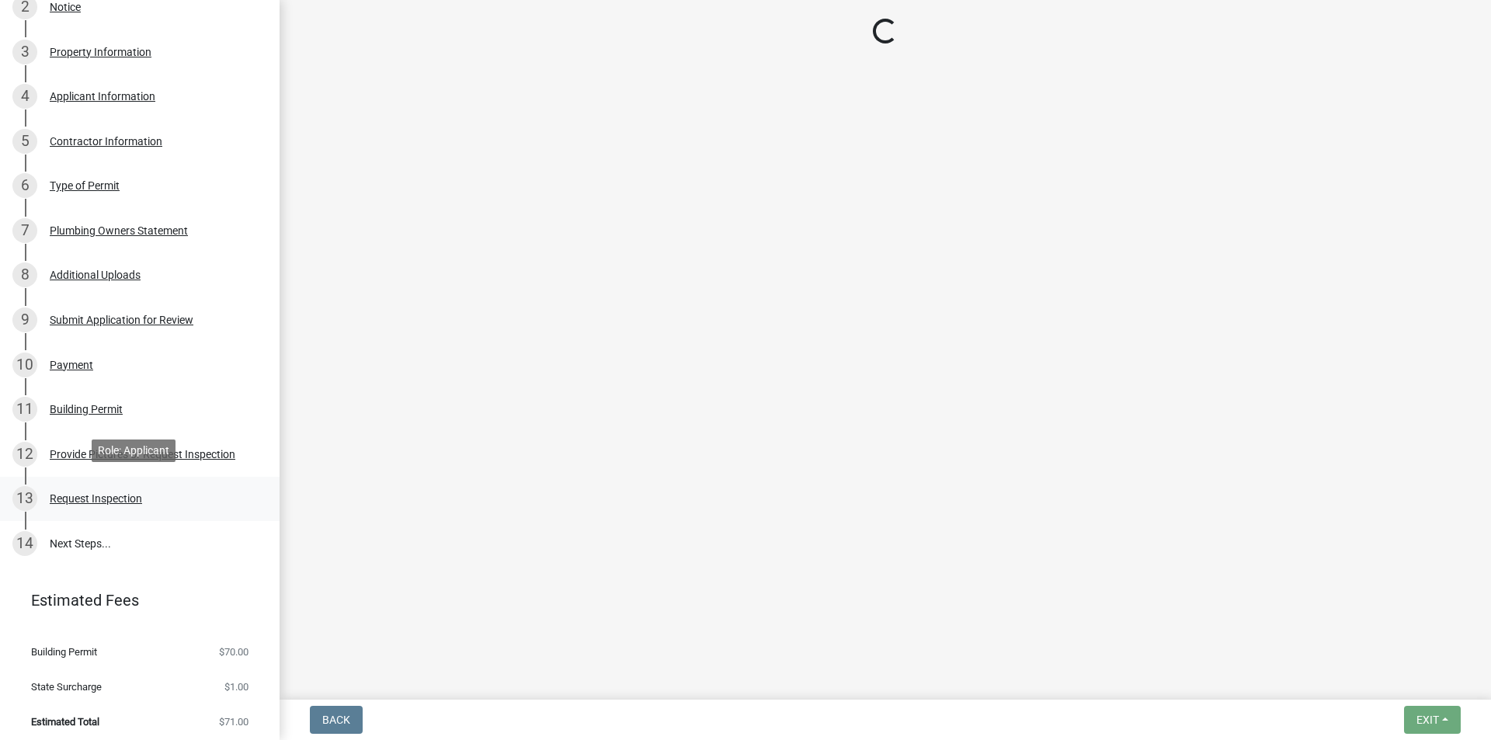
scroll to position [0, 0]
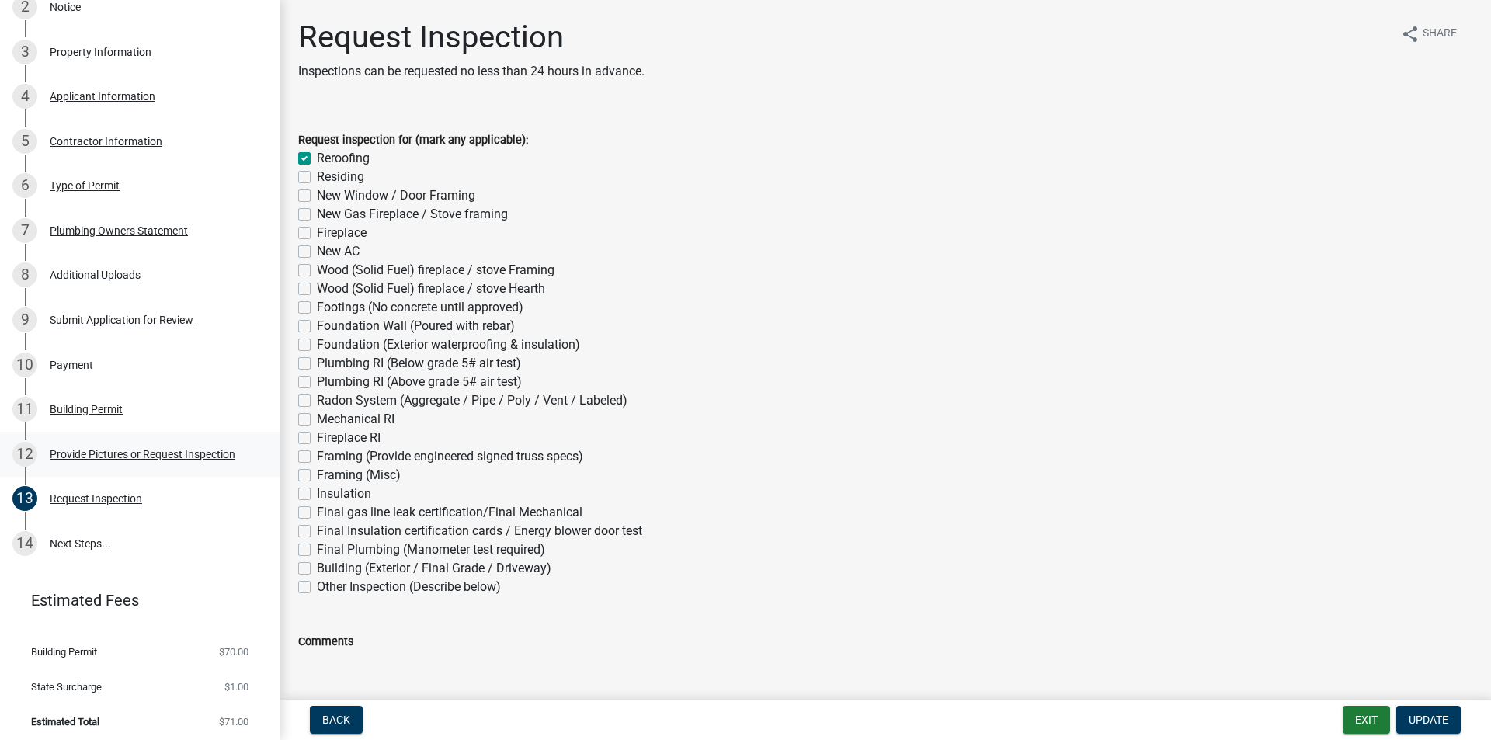
click at [137, 453] on div "Provide Pictures or Request Inspection" at bounding box center [143, 454] width 186 height 11
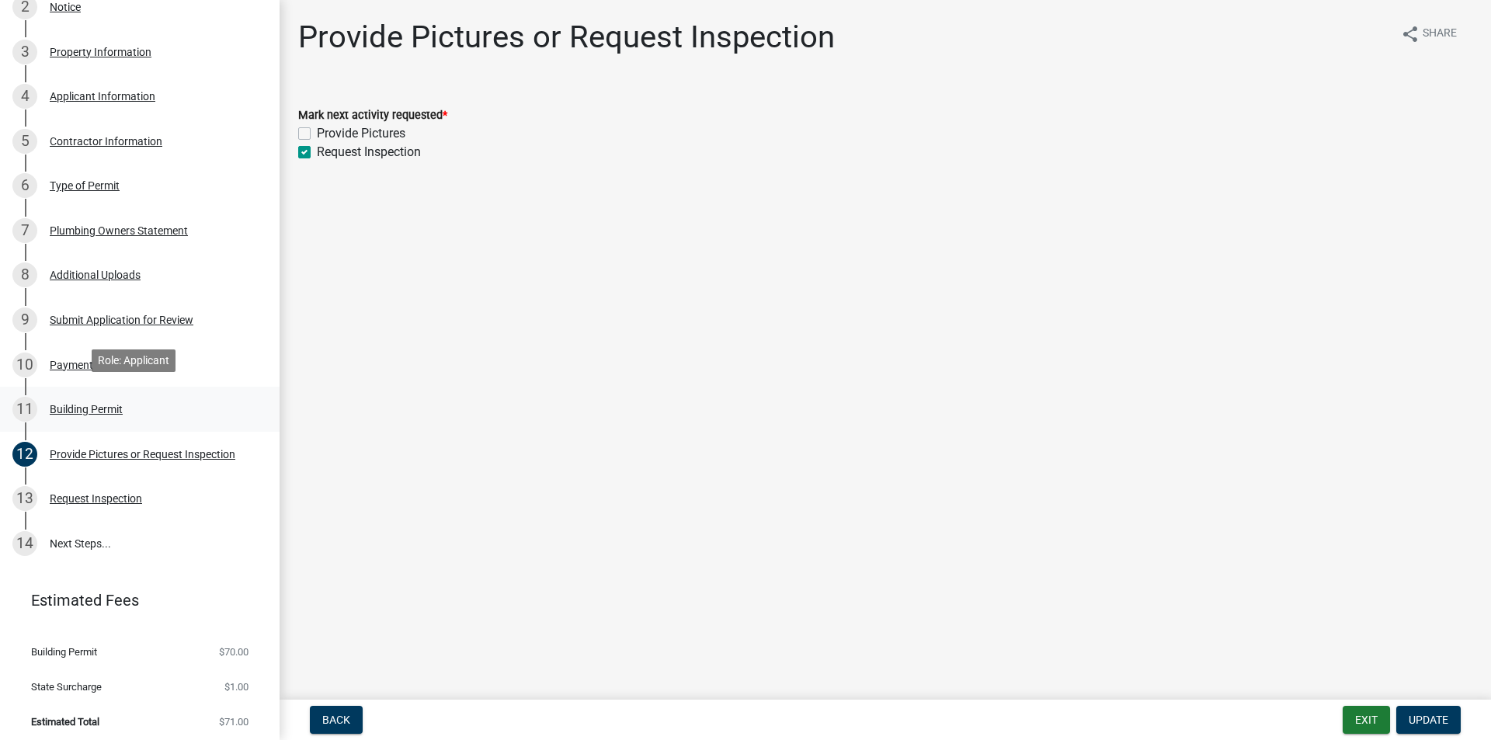
click at [119, 405] on div "Building Permit" at bounding box center [86, 409] width 73 height 11
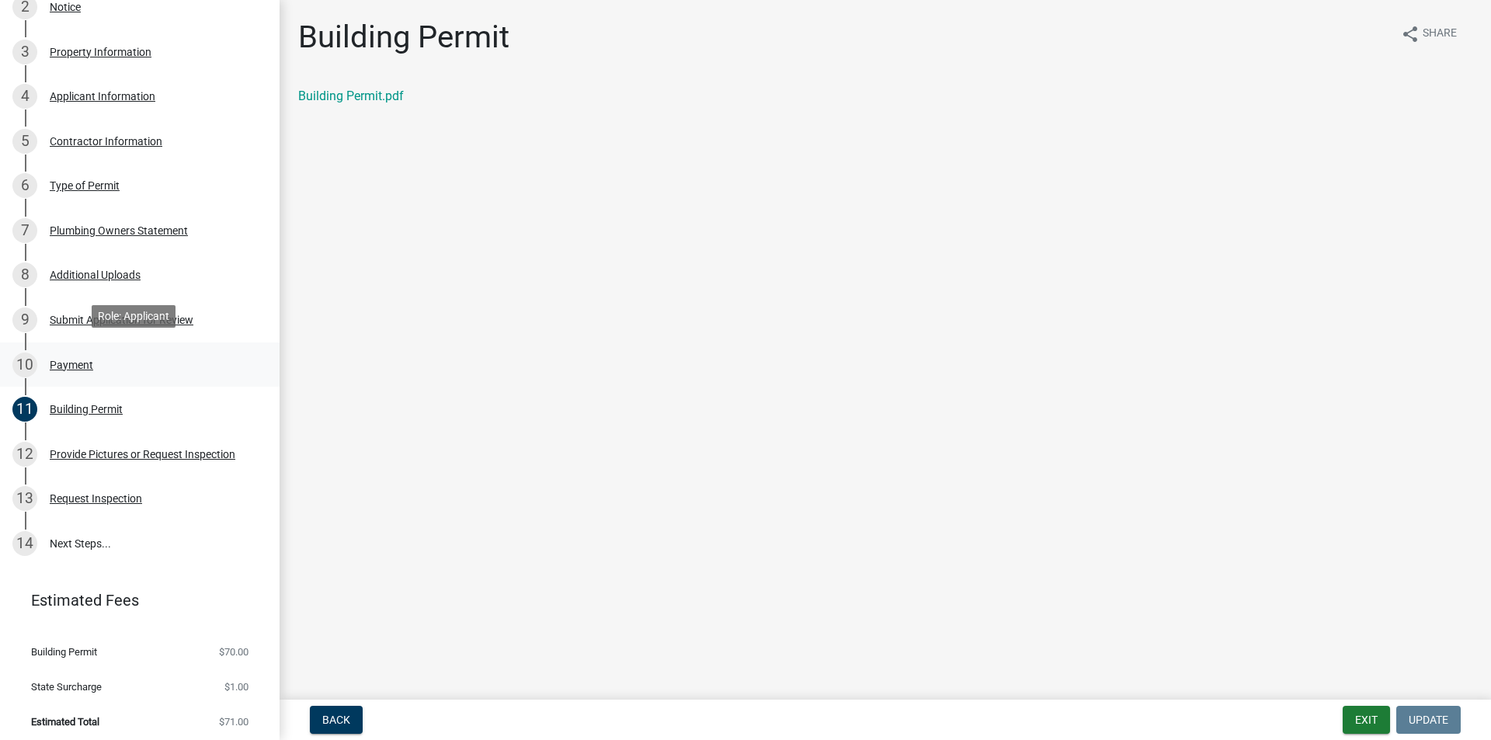
click at [72, 362] on div "Payment" at bounding box center [71, 365] width 43 height 11
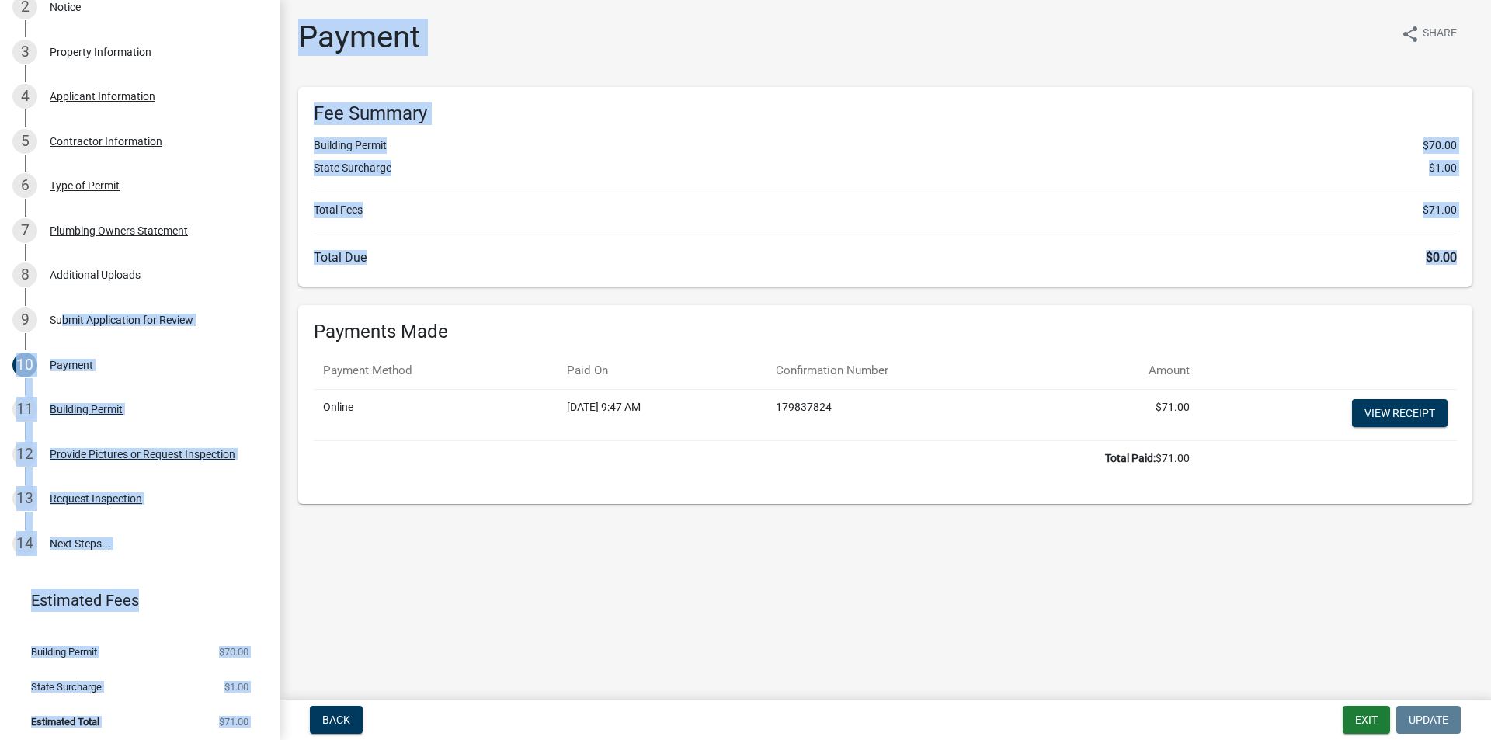
drag, startPoint x: 54, startPoint y: 318, endPoint x: 361, endPoint y: 559, distance: 391.1
click at [337, 541] on div "[GEOGRAPHIC_DATA] Permit BP-2025-3238 View Summary Notes 1 Search Parcel Data 2…" at bounding box center [745, 370] width 1491 height 740
click at [426, 597] on main "Payment share Share Fee Summary Building Permit $70.00 State Surcharge $1.00 To…" at bounding box center [886, 347] width 1212 height 694
click at [167, 366] on div "10 Payment" at bounding box center [133, 365] width 242 height 25
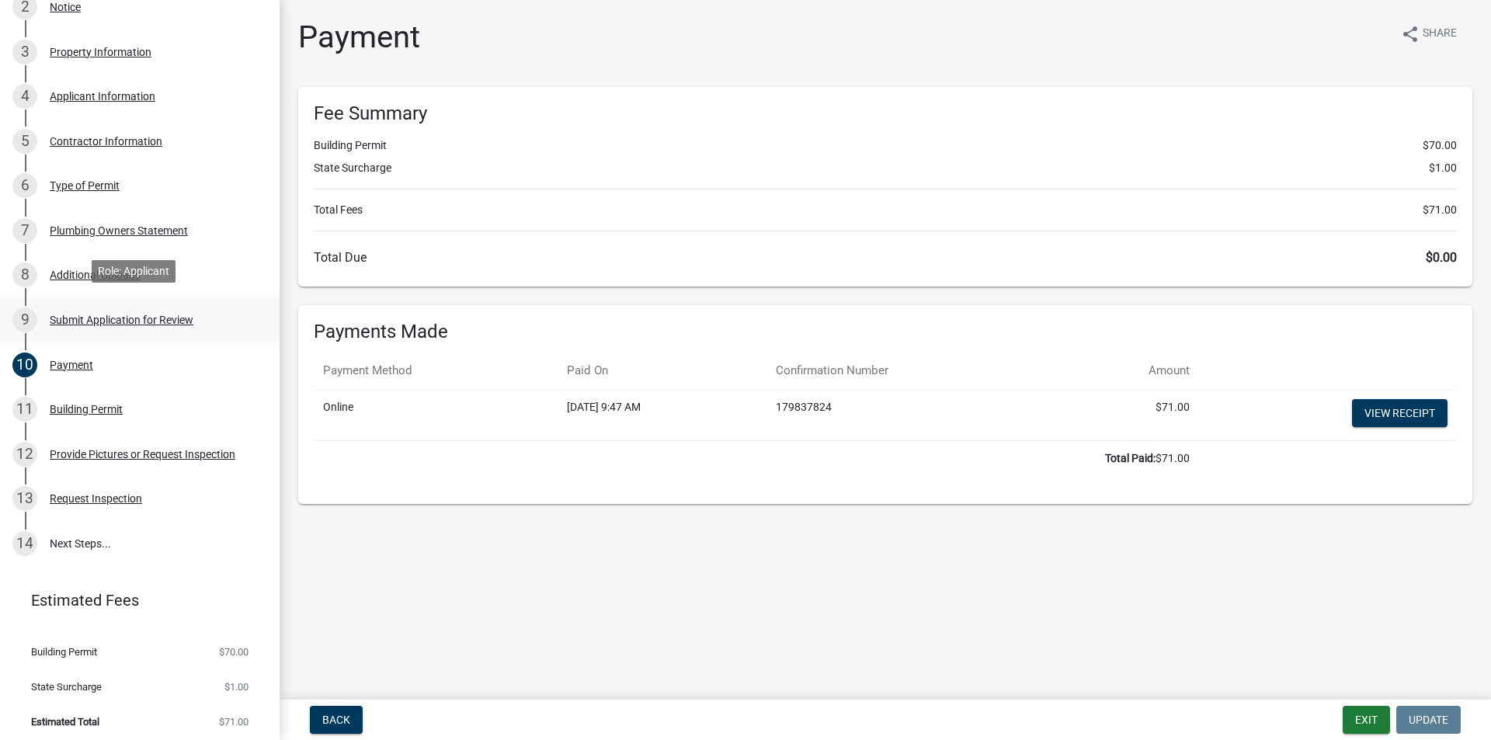
click at [155, 318] on div "Submit Application for Review" at bounding box center [122, 320] width 144 height 11
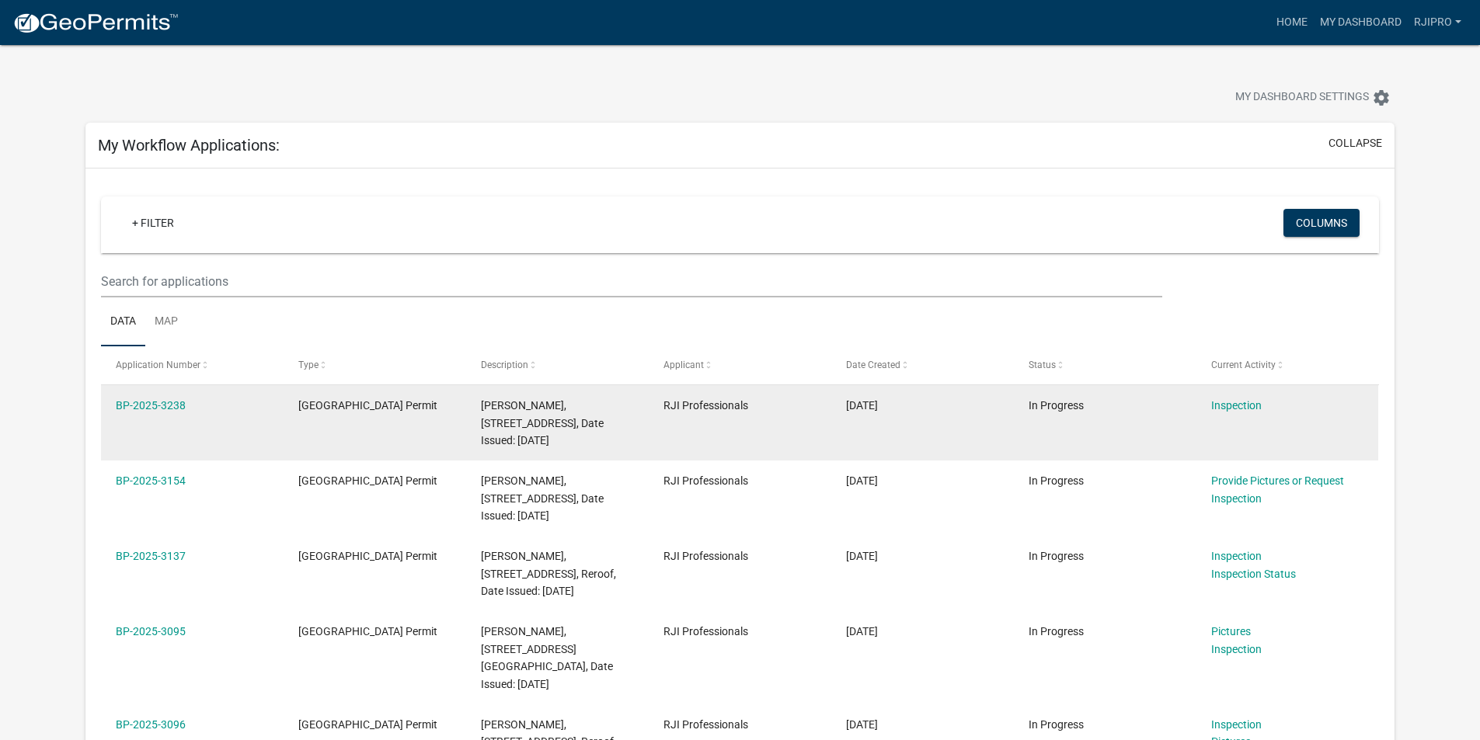
click at [1257, 412] on div "Inspection" at bounding box center [1287, 406] width 152 height 18
click at [1240, 402] on link "Inspection" at bounding box center [1236, 405] width 50 height 12
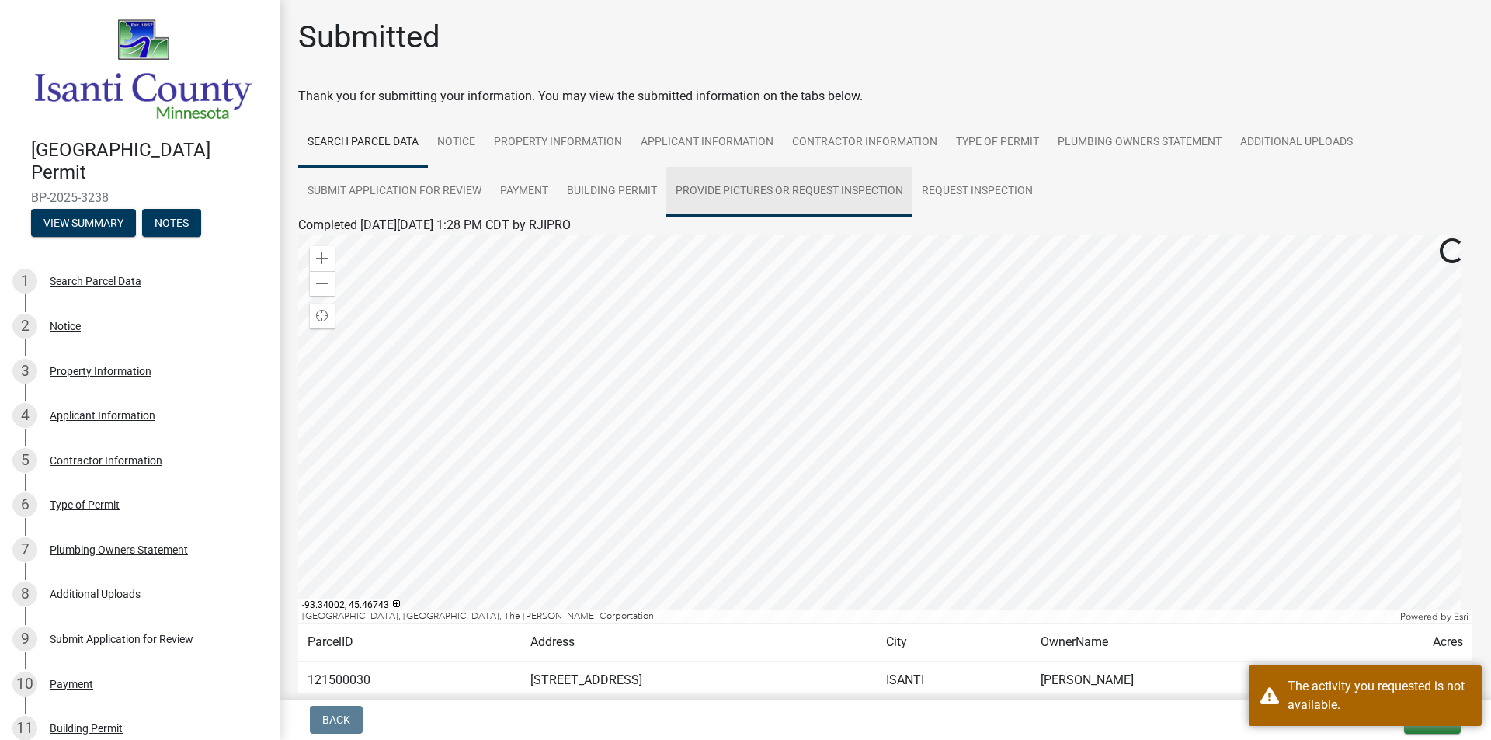
click at [868, 190] on link "Provide Pictures or Request Inspection" at bounding box center [789, 192] width 246 height 50
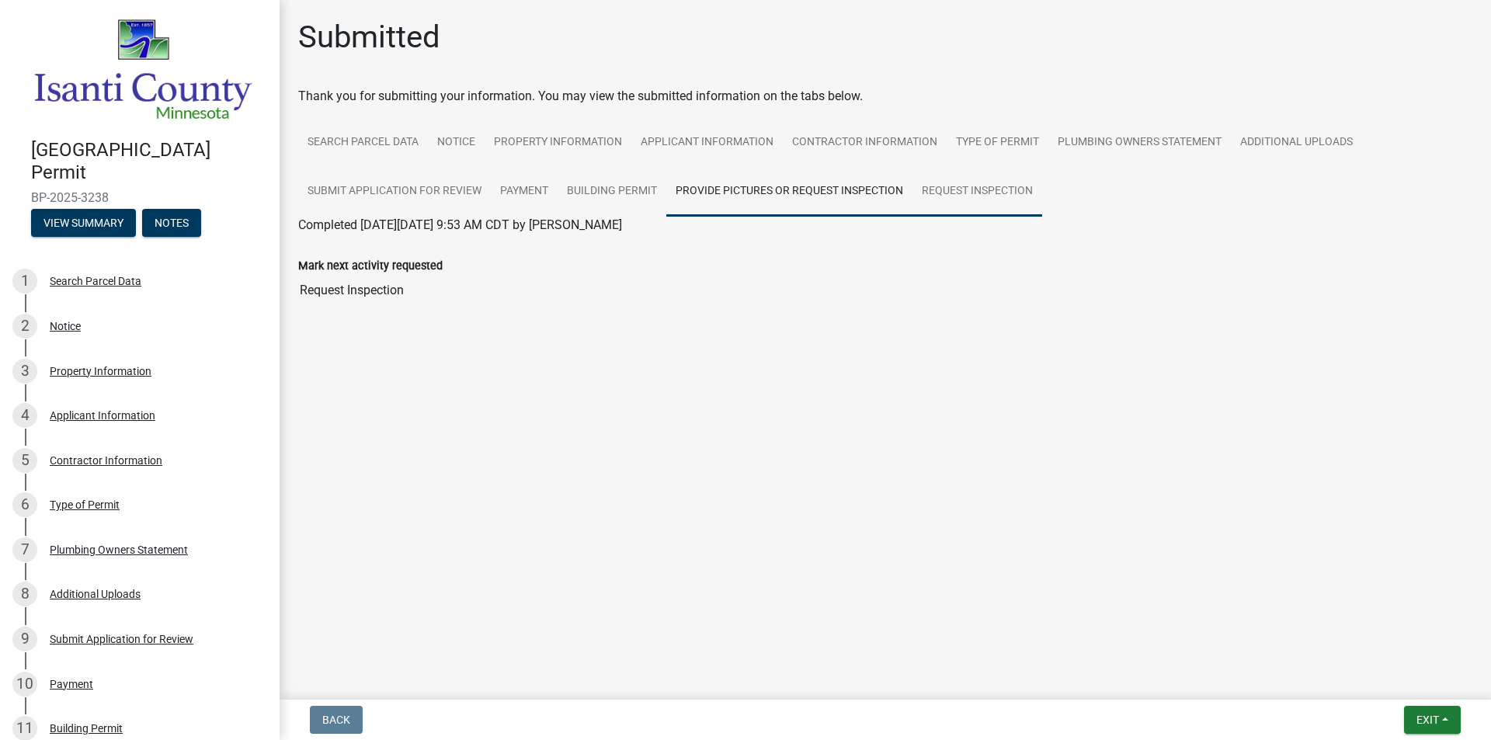
click at [1000, 183] on link "Request Inspection" at bounding box center [978, 192] width 130 height 50
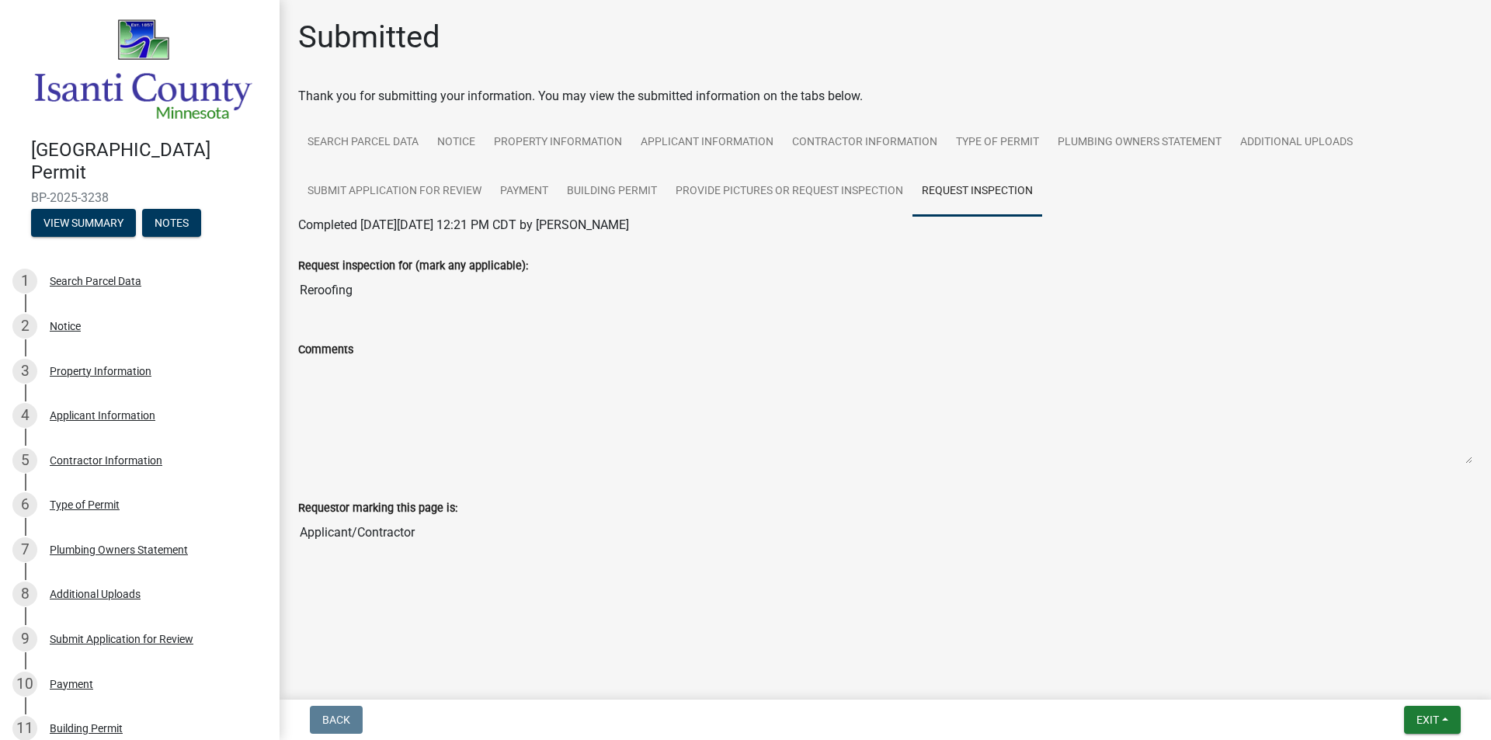
click at [336, 384] on textarea "Comments" at bounding box center [885, 412] width 1174 height 106
click at [355, 108] on wm-wait-activity-input "Thank you for submitting your information. You may view the submitted informati…" at bounding box center [885, 333] width 1174 height 492
click at [361, 142] on link "Search Parcel Data" at bounding box center [363, 143] width 130 height 50
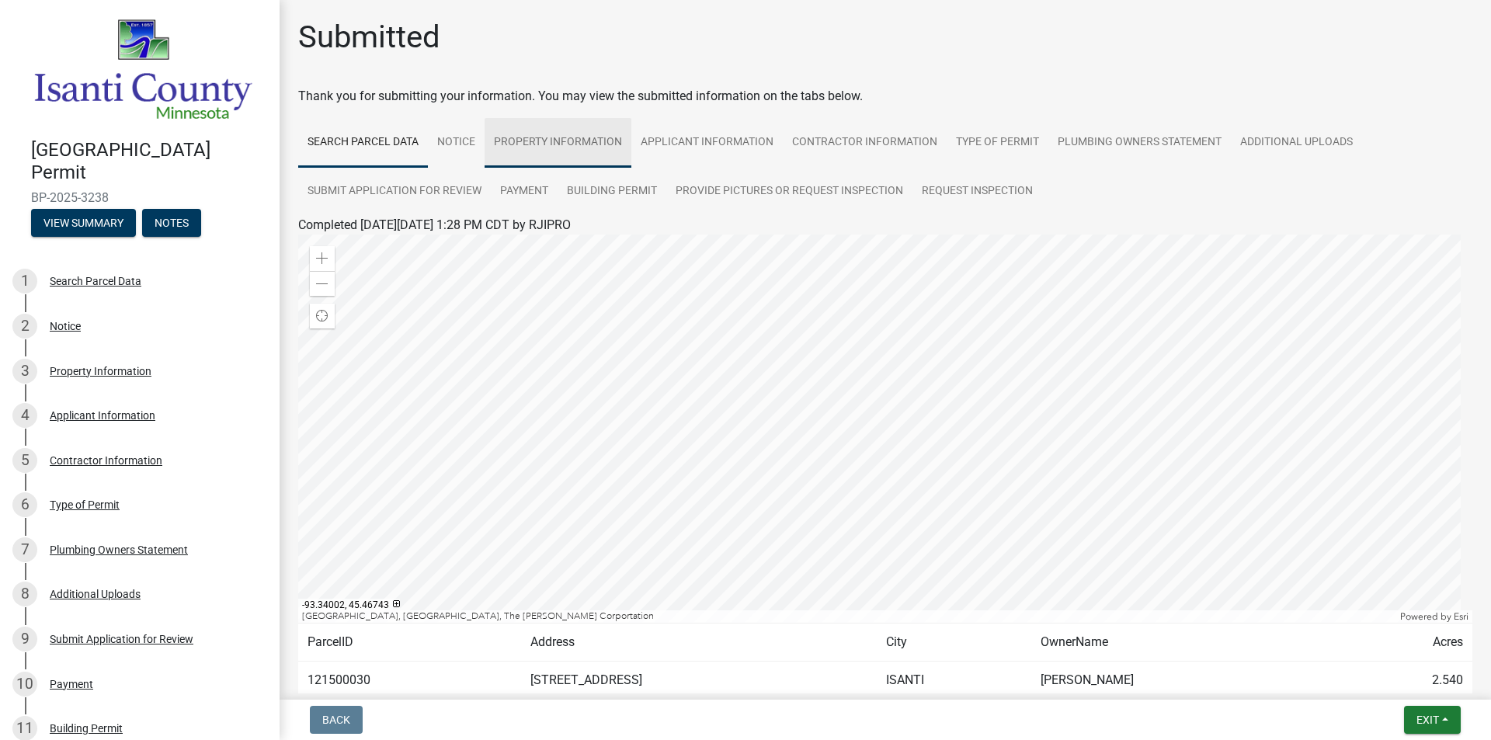
click at [488, 145] on link "Property Information" at bounding box center [558, 143] width 147 height 50
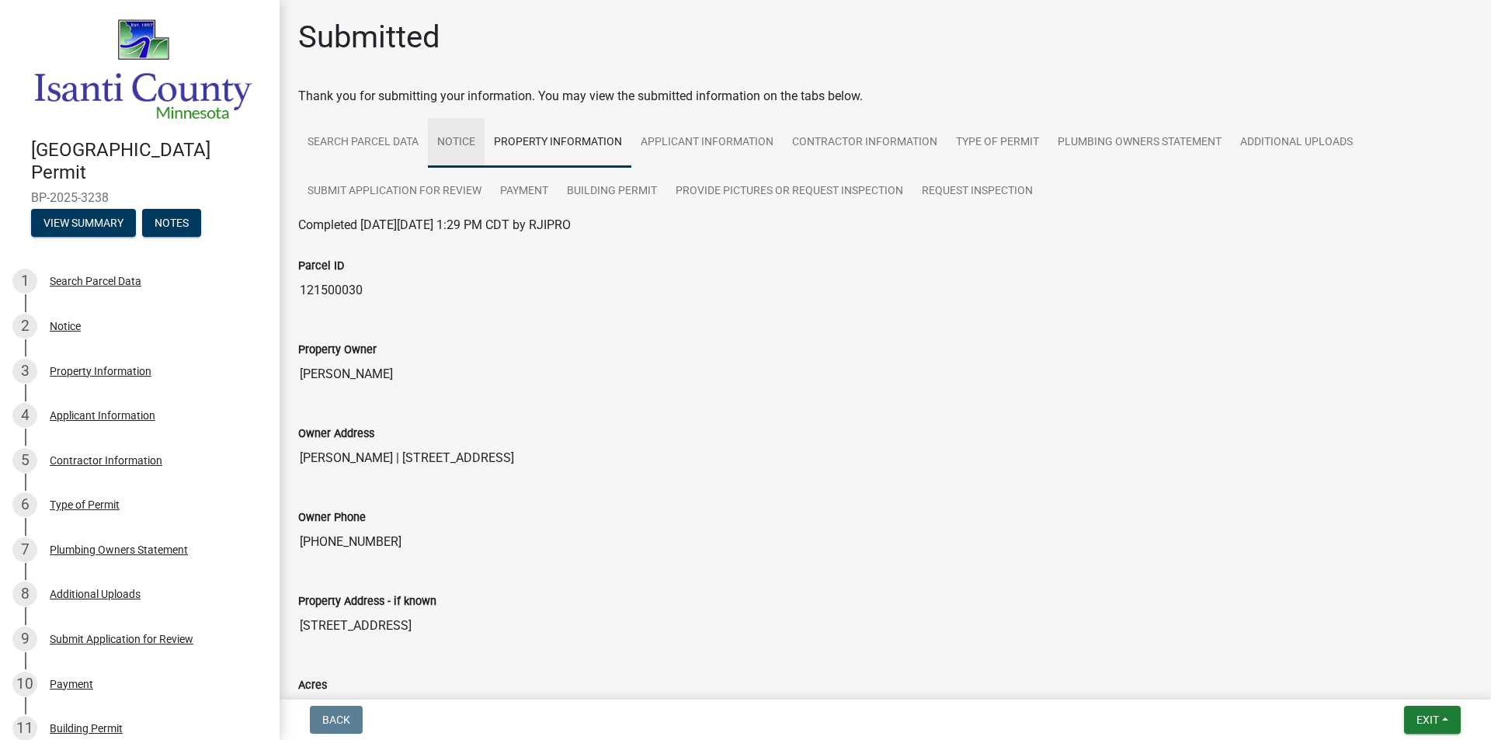
click at [472, 140] on link "Notice" at bounding box center [456, 143] width 57 height 50
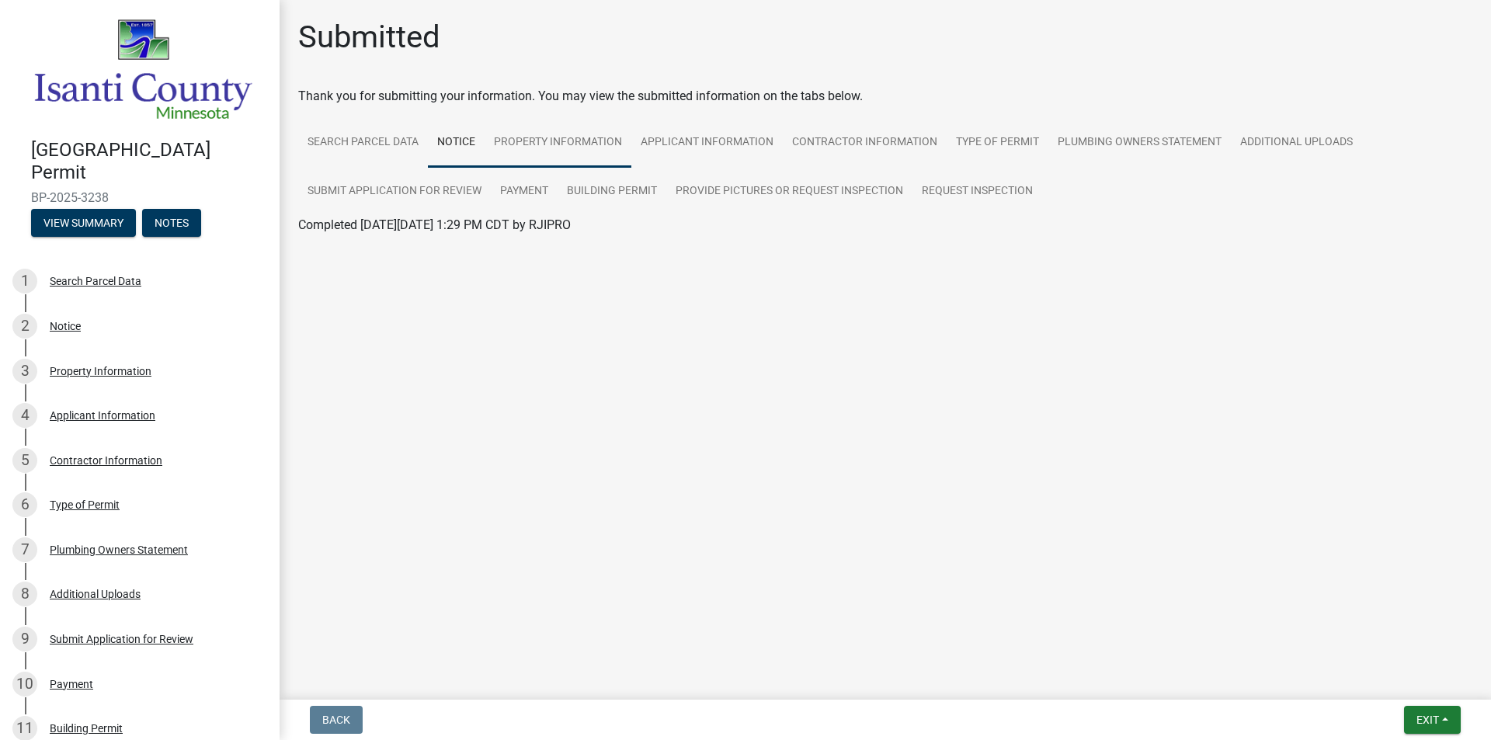
drag, startPoint x: 595, startPoint y: 138, endPoint x: 618, endPoint y: 134, distance: 23.6
click at [597, 137] on link "Property Information" at bounding box center [558, 143] width 147 height 50
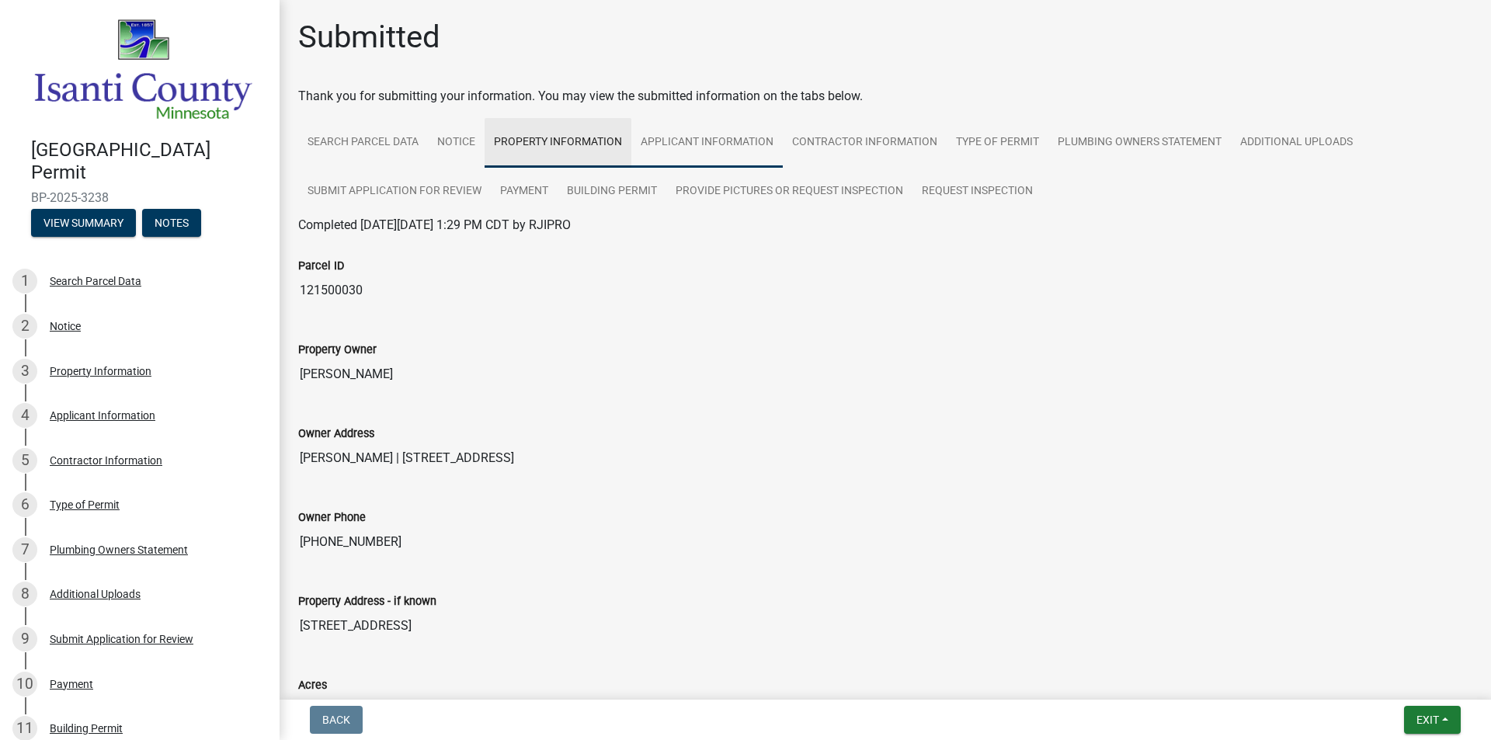
click at [687, 137] on link "Applicant Information" at bounding box center [706, 143] width 151 height 50
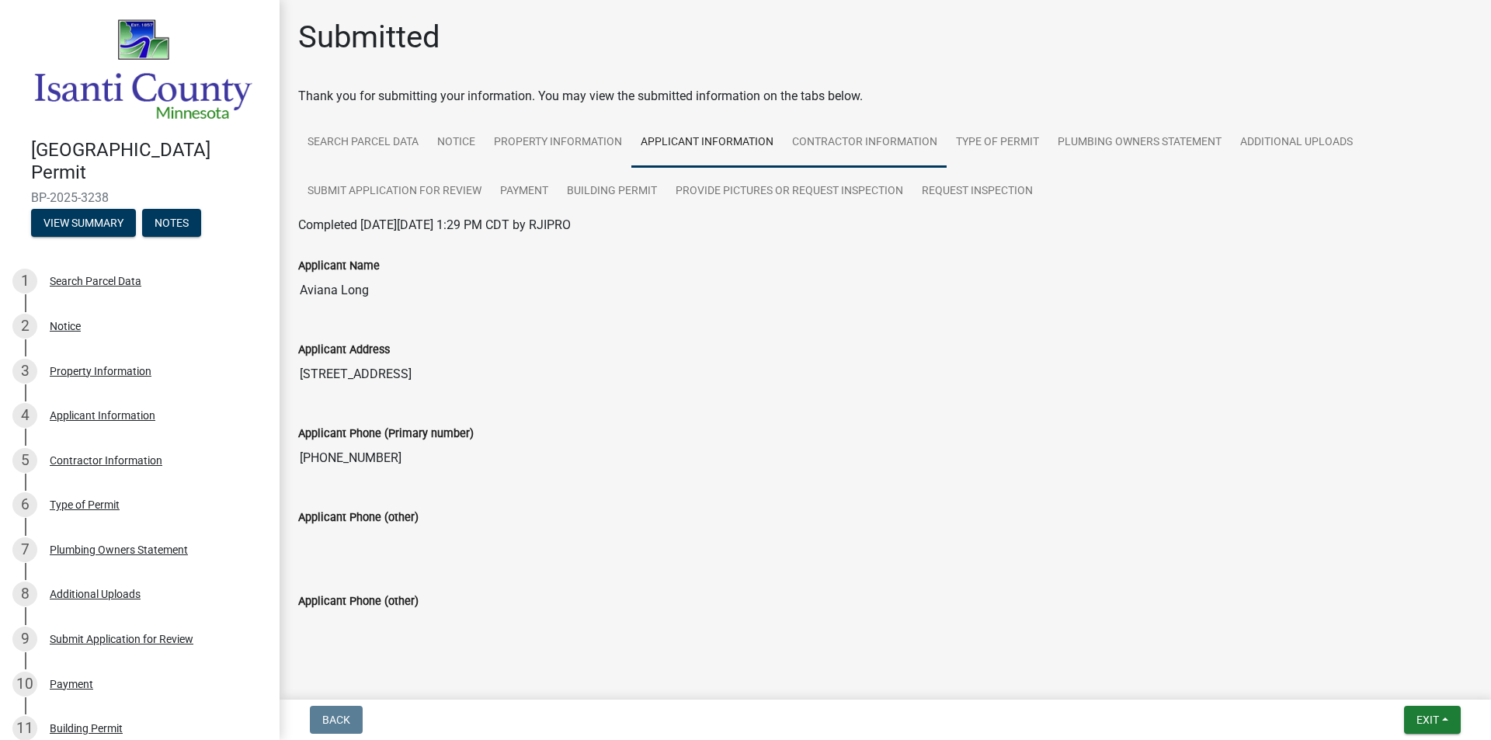
click at [814, 151] on link "Contractor Information" at bounding box center [865, 143] width 164 height 50
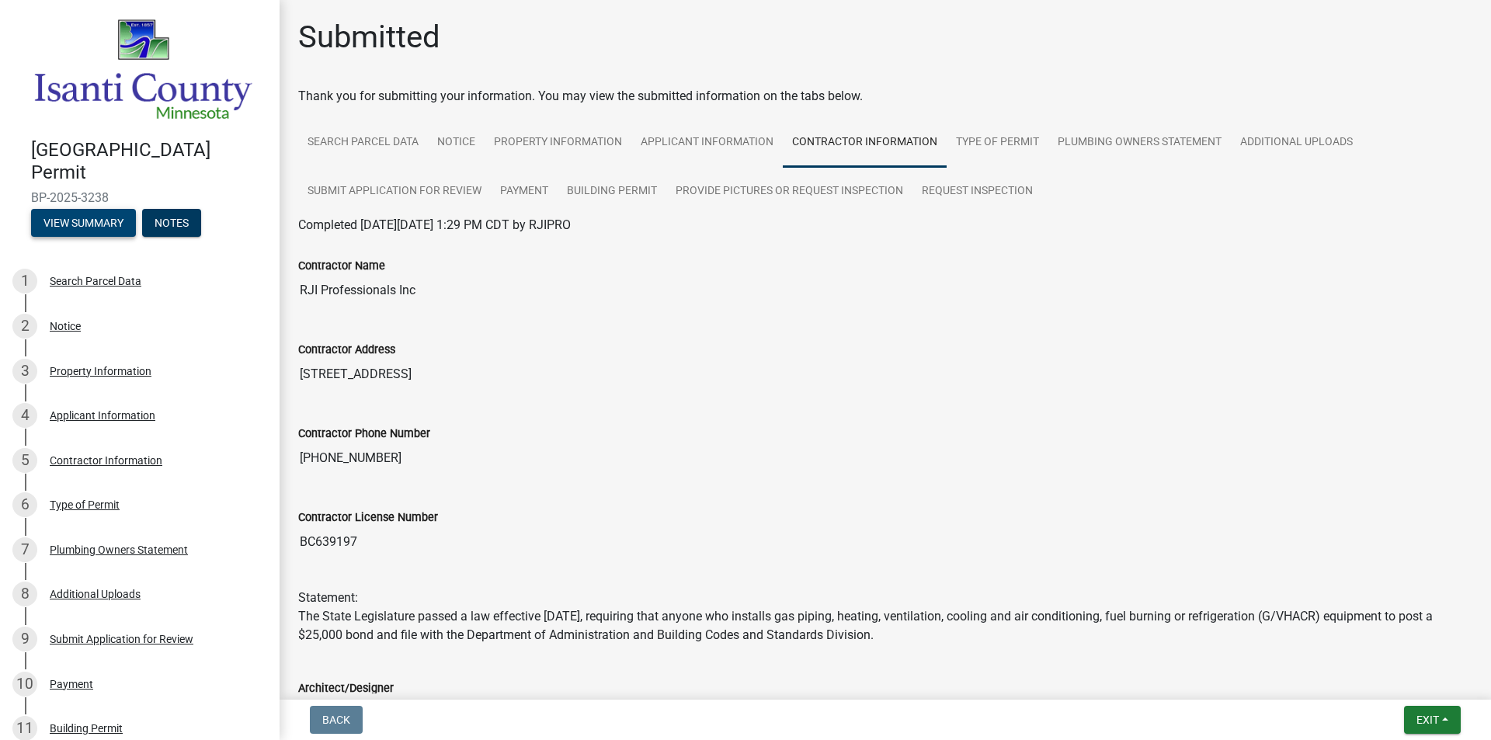
click at [89, 225] on button "View Summary" at bounding box center [83, 223] width 105 height 28
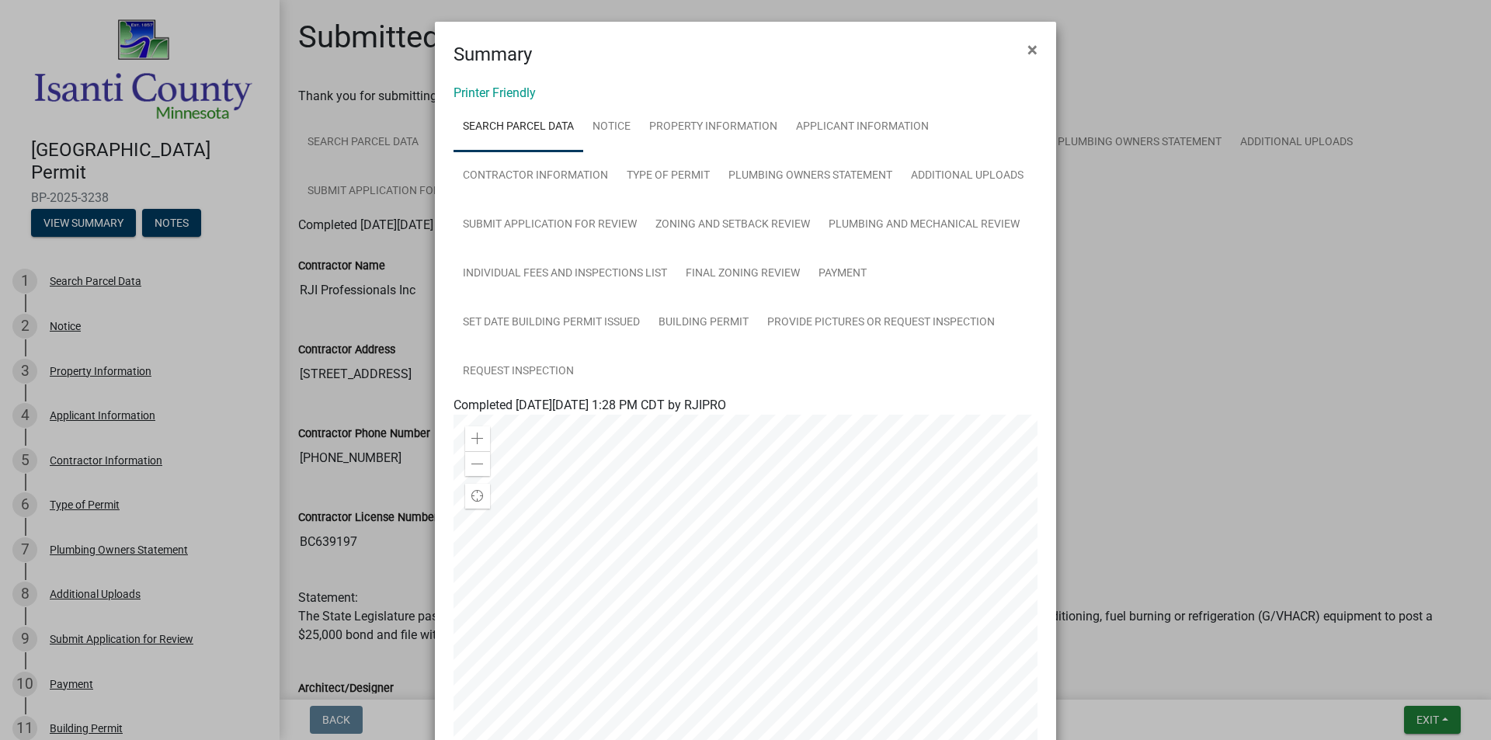
click at [177, 217] on ngb-modal-window "Summary × Printer Friendly Search Parcel Data Notice Property Information Appli…" at bounding box center [745, 370] width 1491 height 740
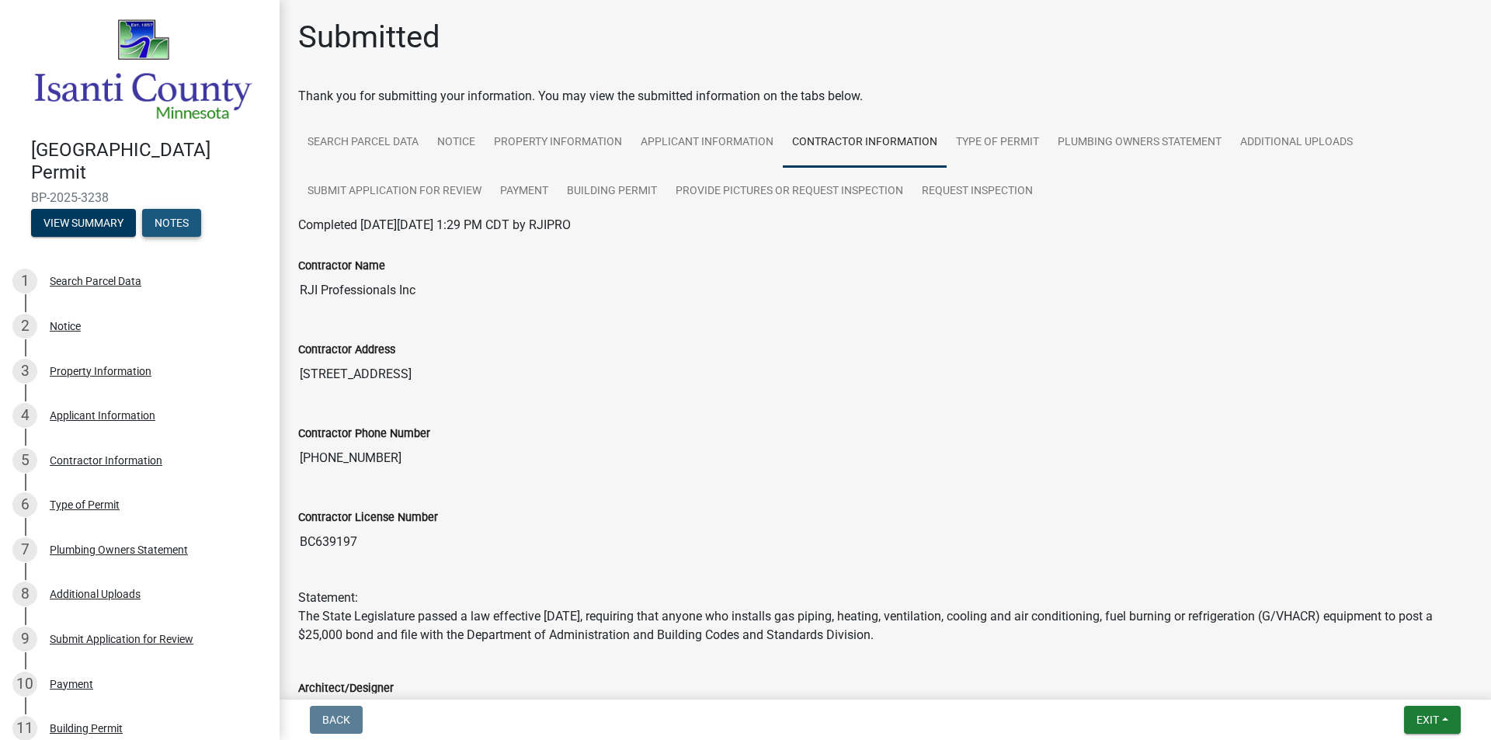
click at [177, 217] on button "Notes" at bounding box center [171, 223] width 59 height 28
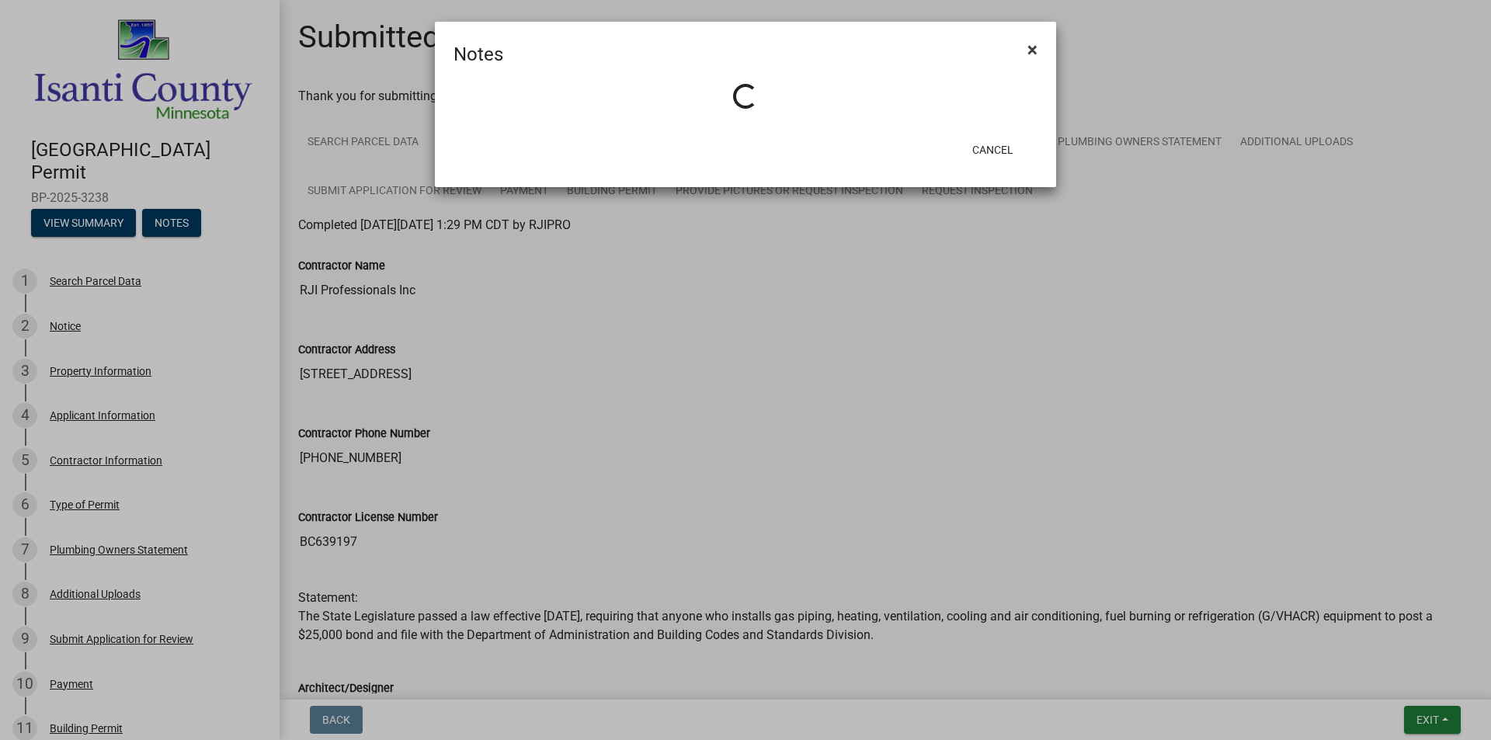
click at [1032, 54] on span "×" at bounding box center [1033, 50] width 10 height 22
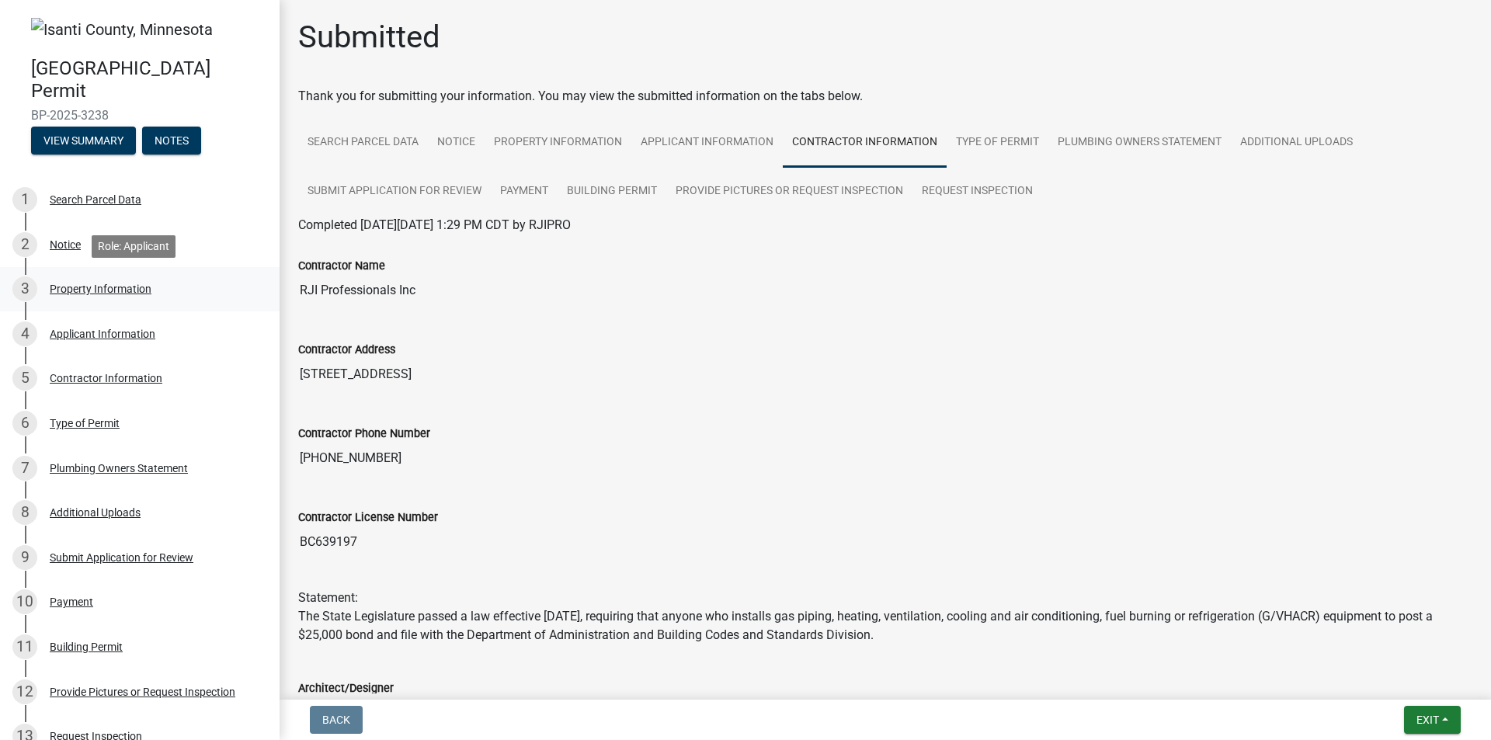
click at [99, 297] on div "3 Property Information" at bounding box center [133, 289] width 242 height 25
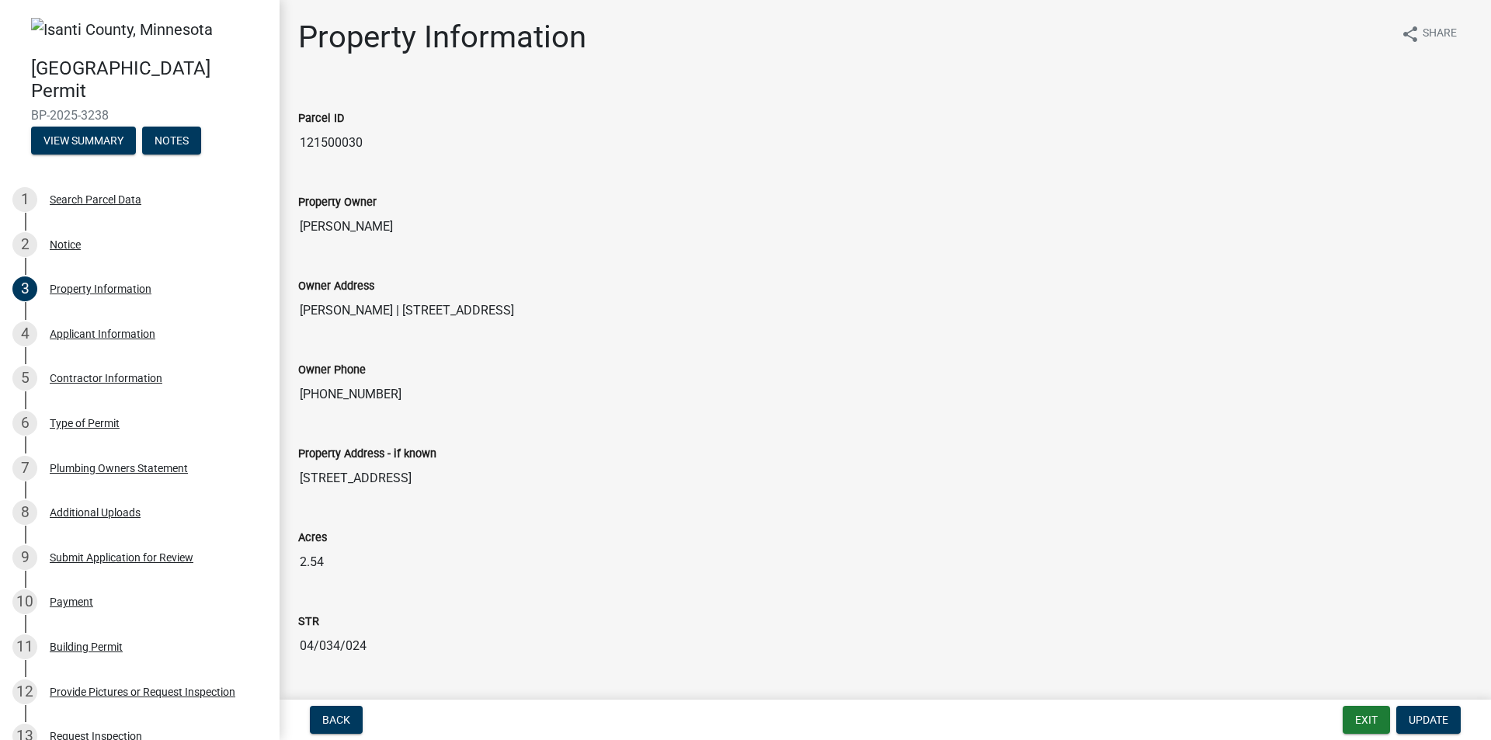
scroll to position [367, 0]
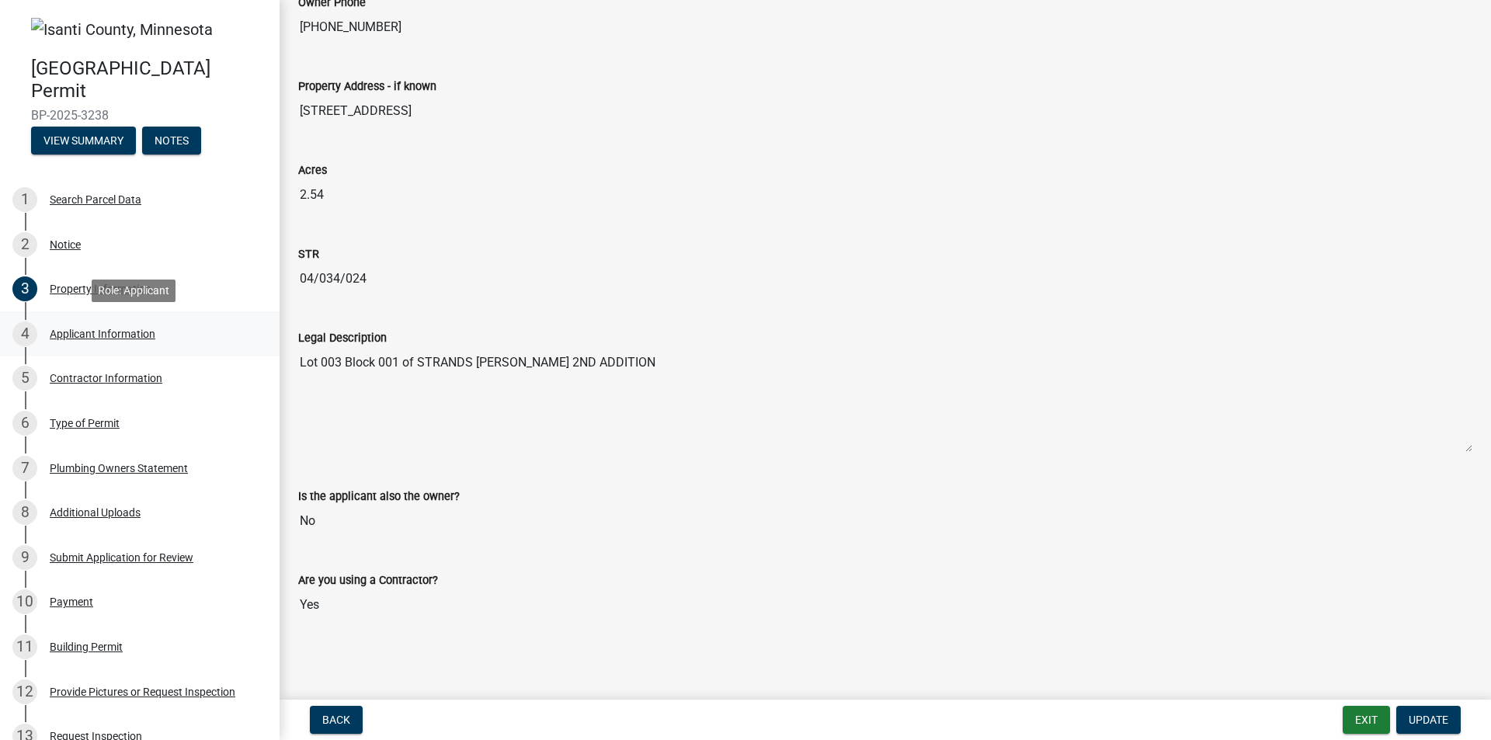
click at [47, 346] on div "4 Applicant Information" at bounding box center [133, 334] width 242 height 25
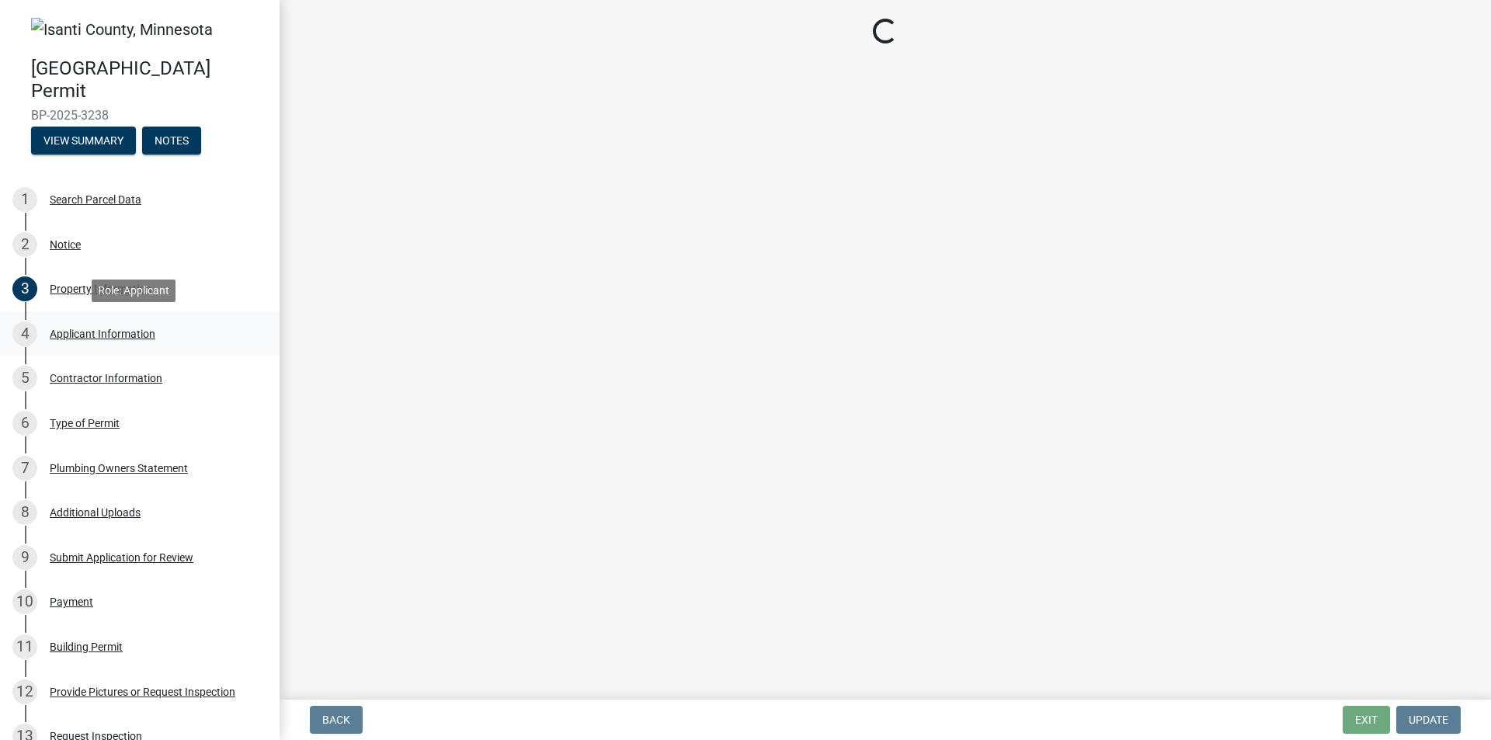
scroll to position [0, 0]
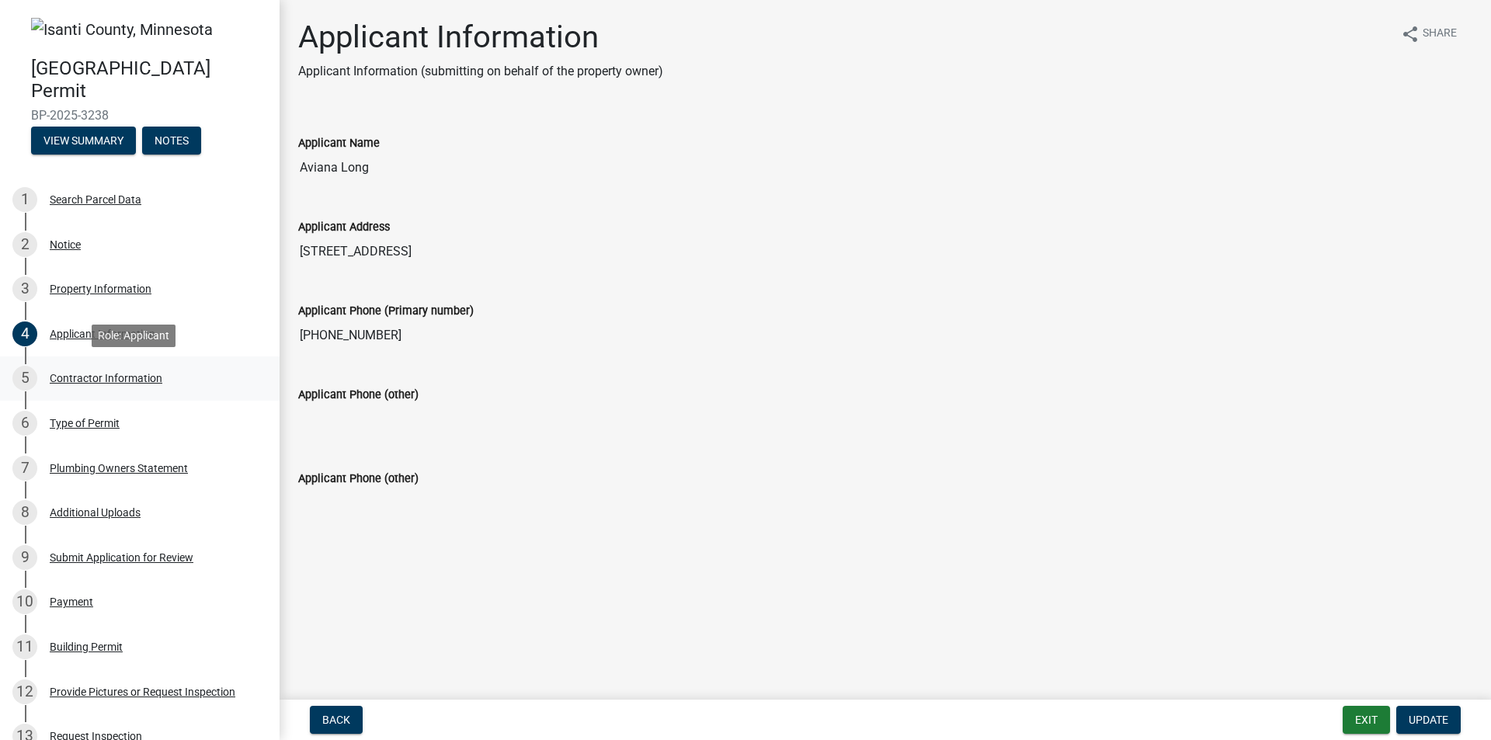
click at [107, 376] on div "Contractor Information" at bounding box center [106, 378] width 113 height 11
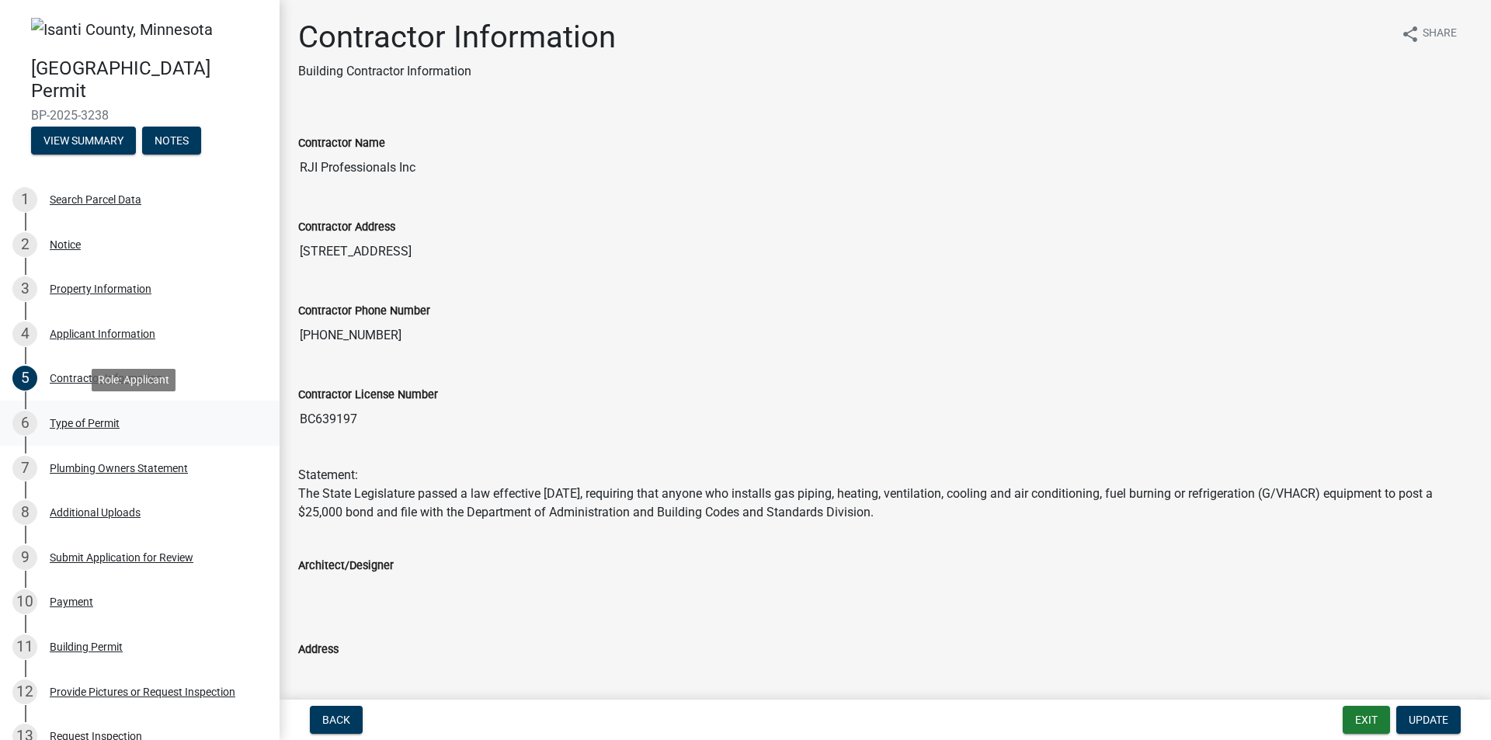
click at [100, 422] on div "Type of Permit" at bounding box center [85, 423] width 70 height 11
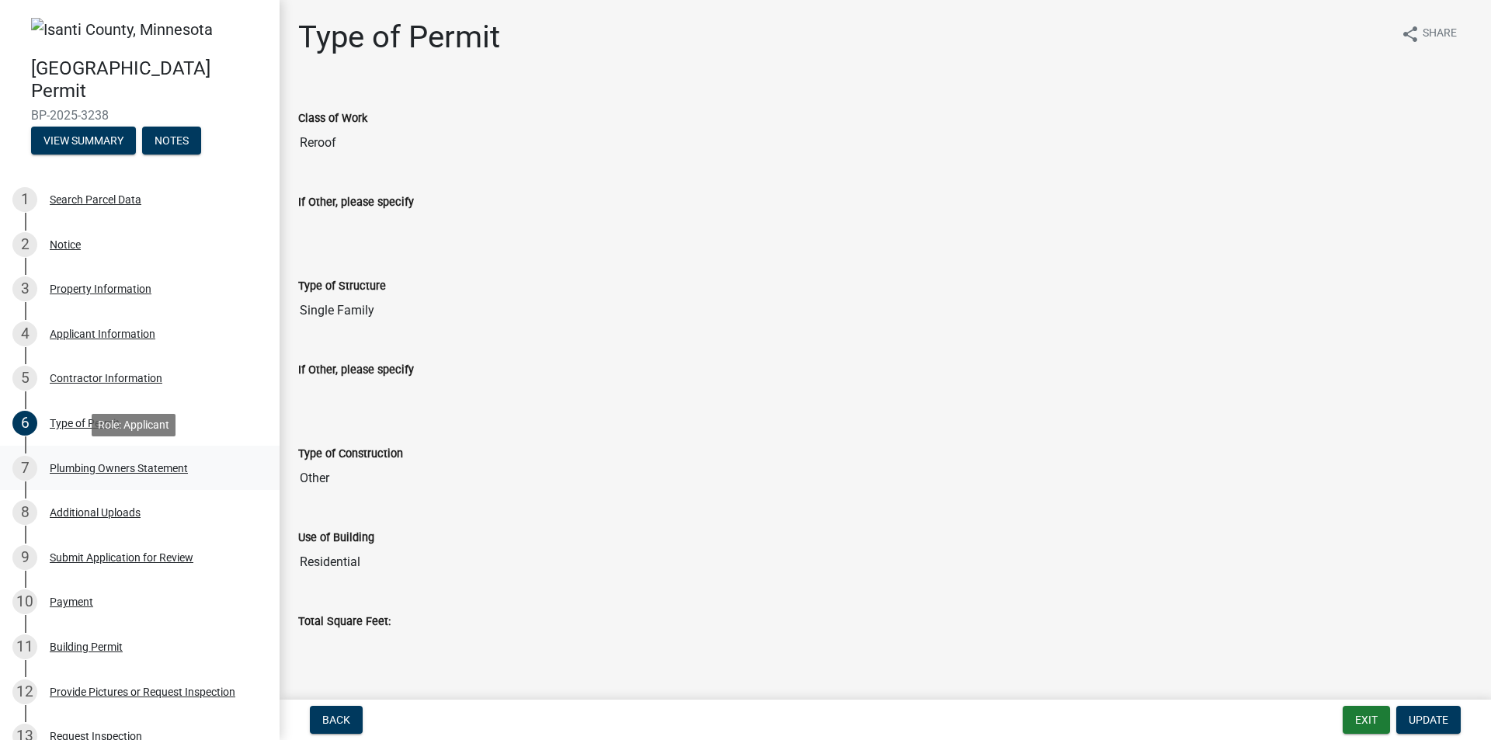
click at [107, 468] on div "Plumbing Owners Statement" at bounding box center [119, 468] width 138 height 11
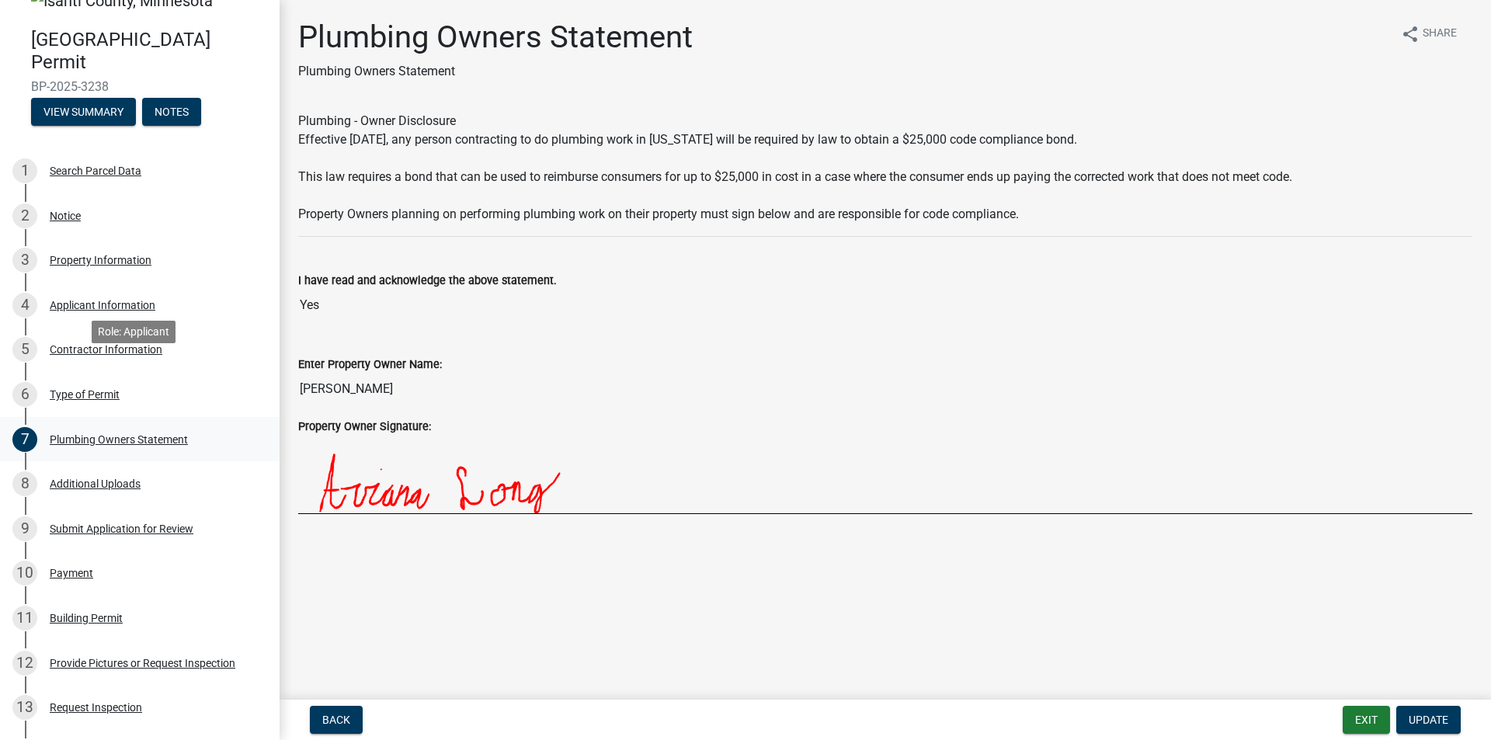
scroll to position [155, 0]
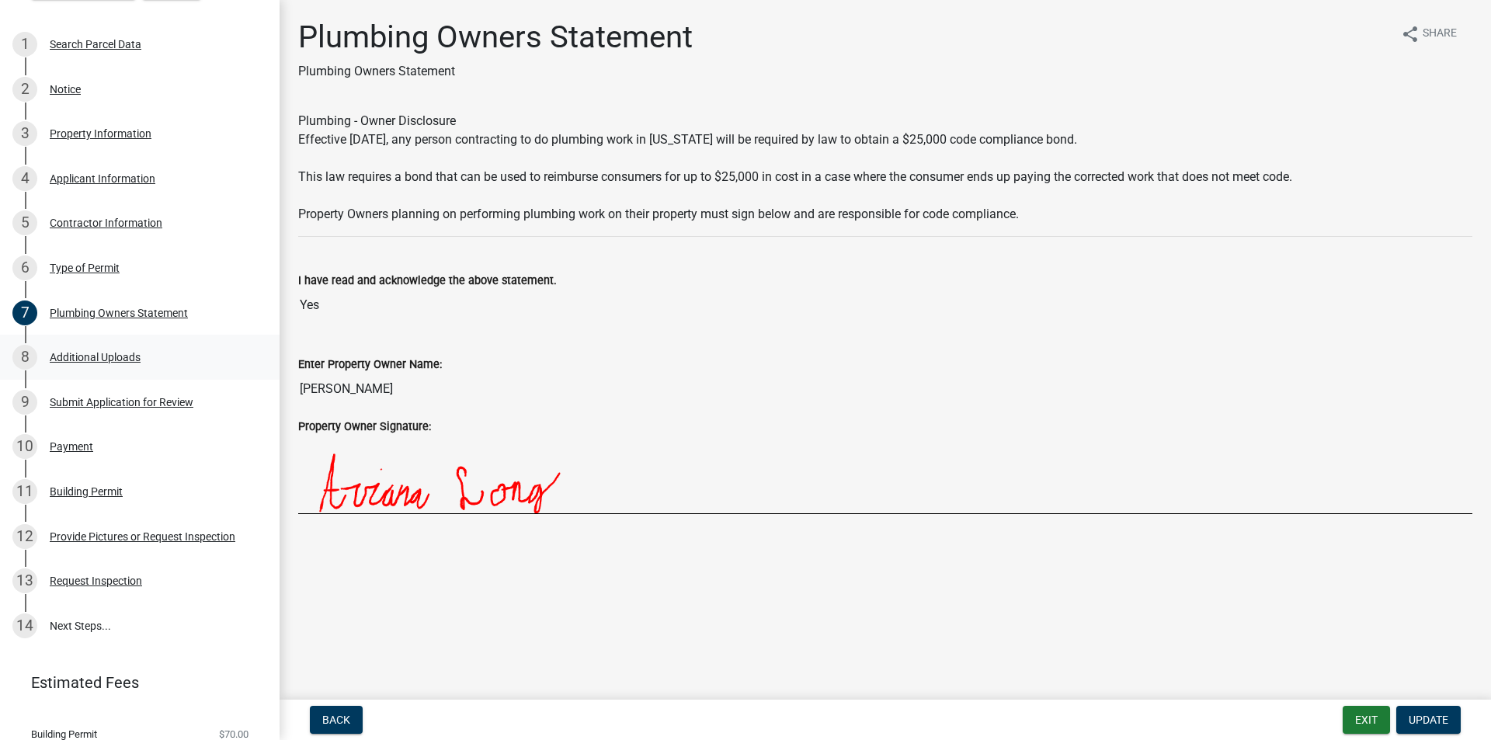
click at [120, 360] on div "Additional Uploads" at bounding box center [95, 357] width 91 height 11
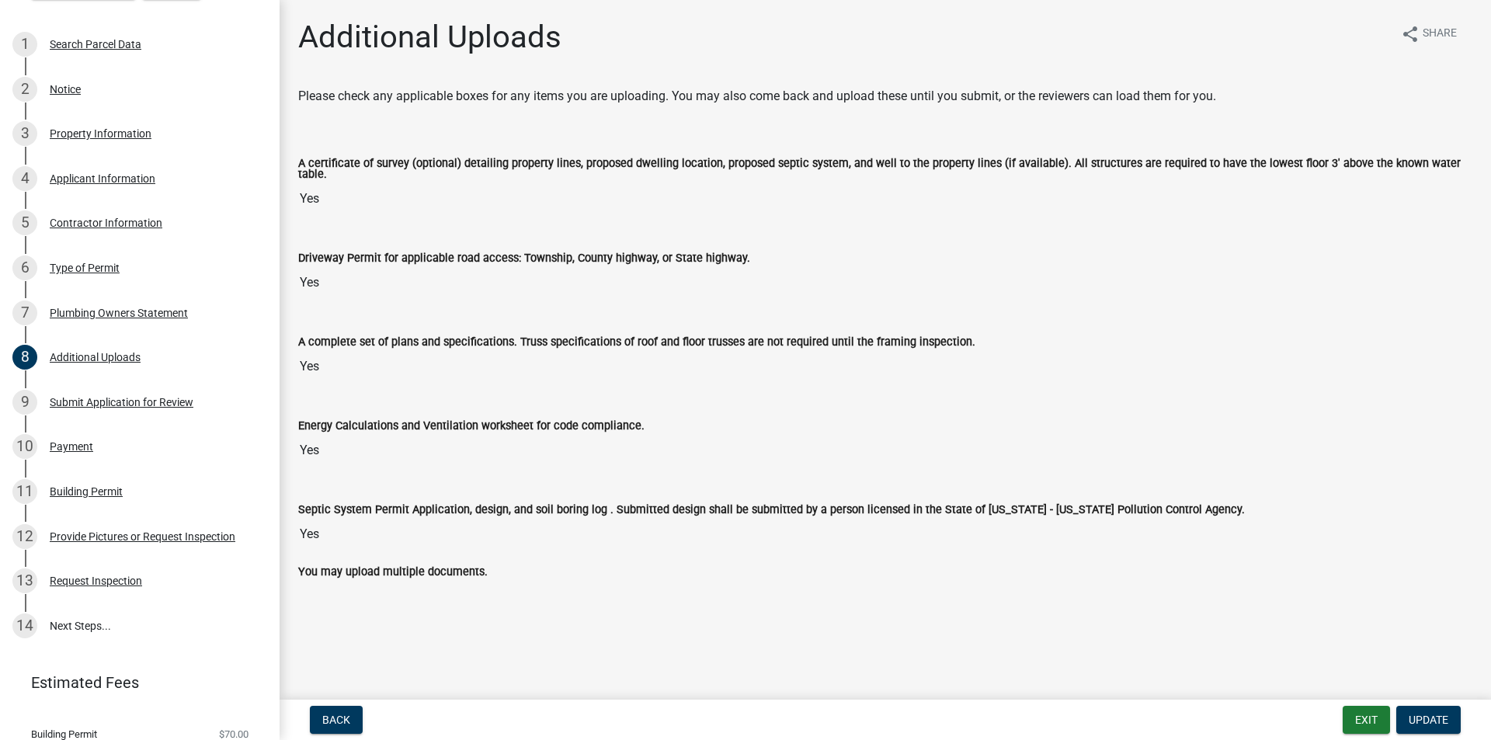
click at [302, 165] on label "A certificate of survey (optional) detailing property lines, proposed dwelling …" at bounding box center [885, 169] width 1174 height 23
click at [302, 183] on input "Yes" at bounding box center [885, 198] width 1174 height 31
drag, startPoint x: 409, startPoint y: 558, endPoint x: 443, endPoint y: 586, distance: 44.8
click at [409, 562] on div "You may upload multiple documents." at bounding box center [885, 571] width 1174 height 19
click at [1431, 725] on span "Update" at bounding box center [1429, 720] width 40 height 12
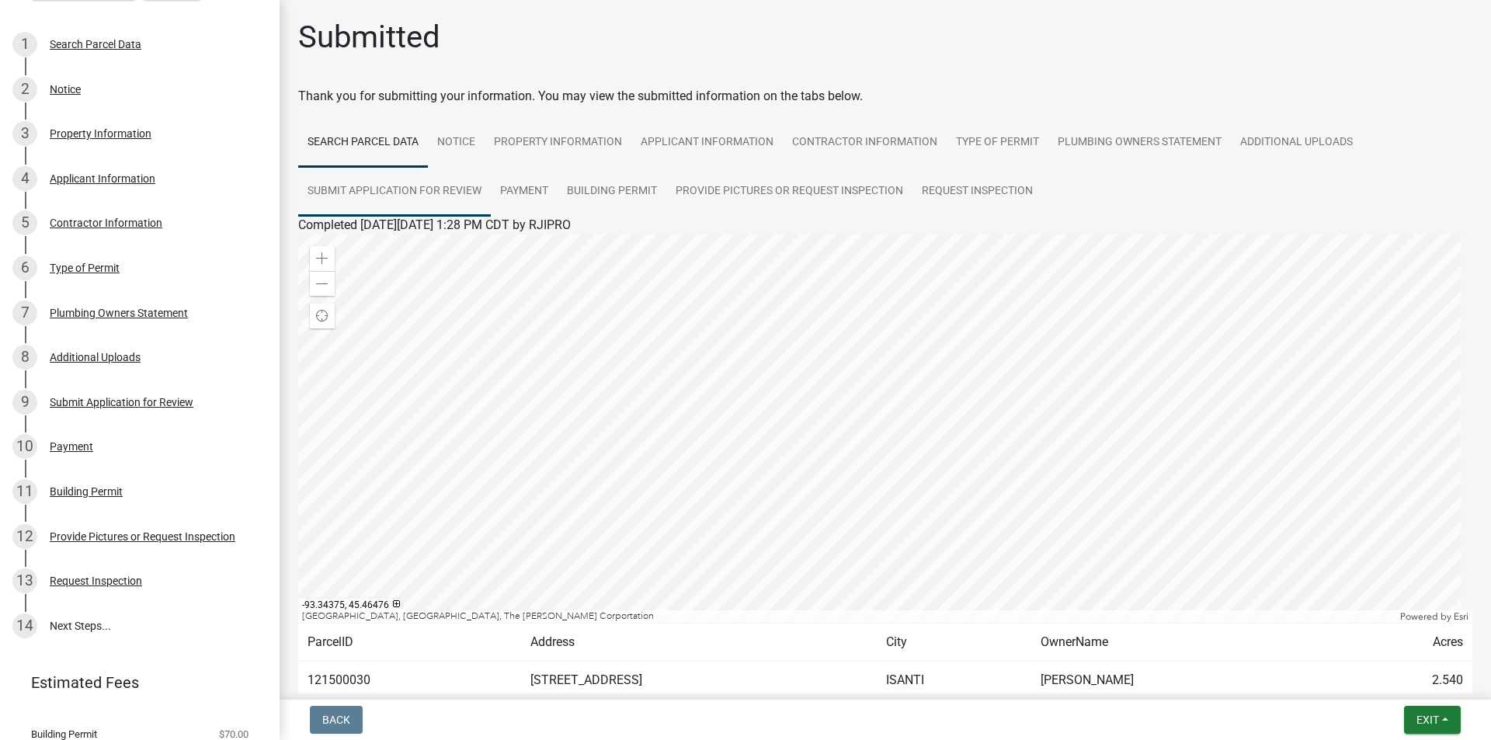
click at [393, 193] on link "Submit Application for Review" at bounding box center [394, 192] width 193 height 50
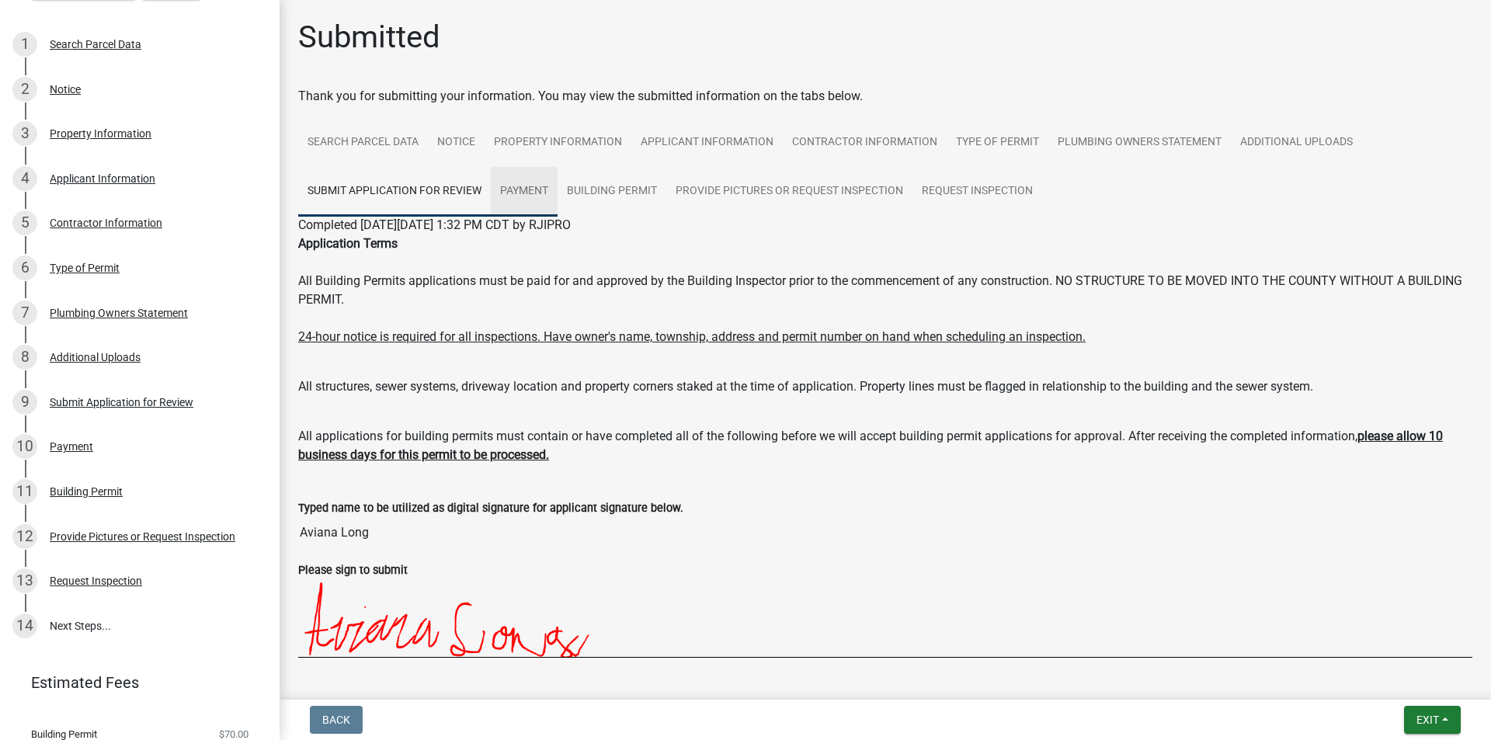
click at [527, 195] on link "Payment" at bounding box center [524, 192] width 67 height 50
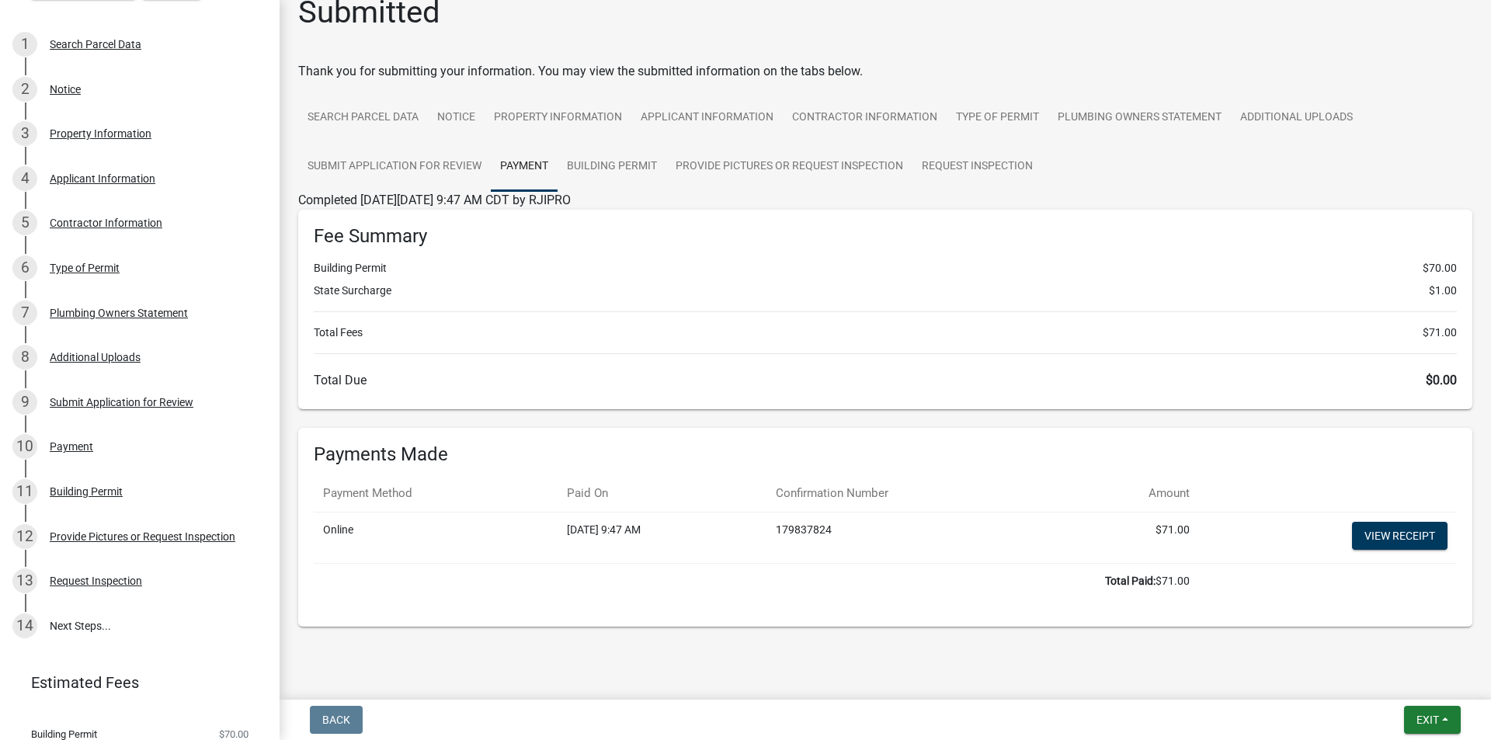
scroll to position [37, 0]
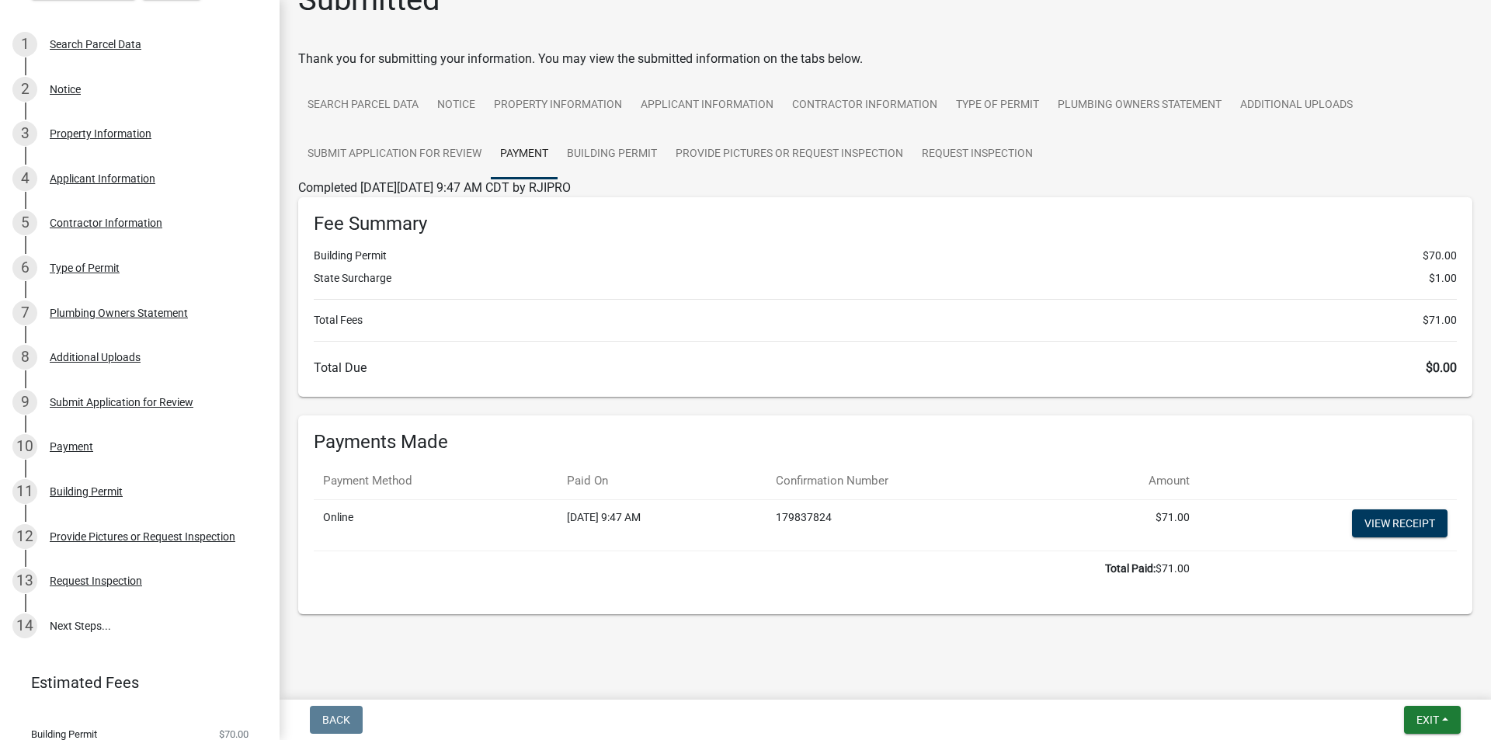
click at [604, 195] on div "Completed [DATE][DATE] 9:47 AM CDT by RJIPRO" at bounding box center [885, 188] width 1174 height 19
click at [600, 151] on link "Building Permit" at bounding box center [612, 155] width 109 height 50
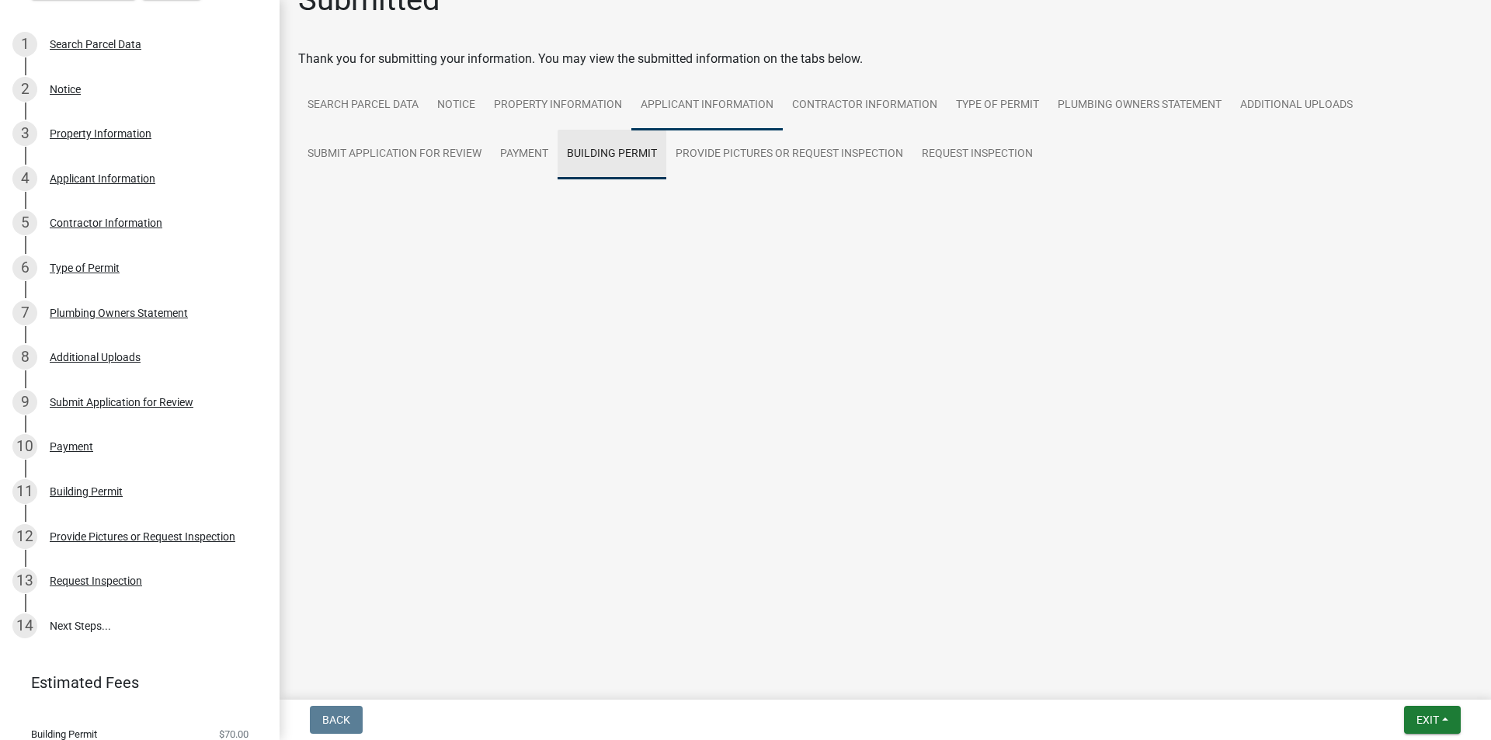
scroll to position [0, 0]
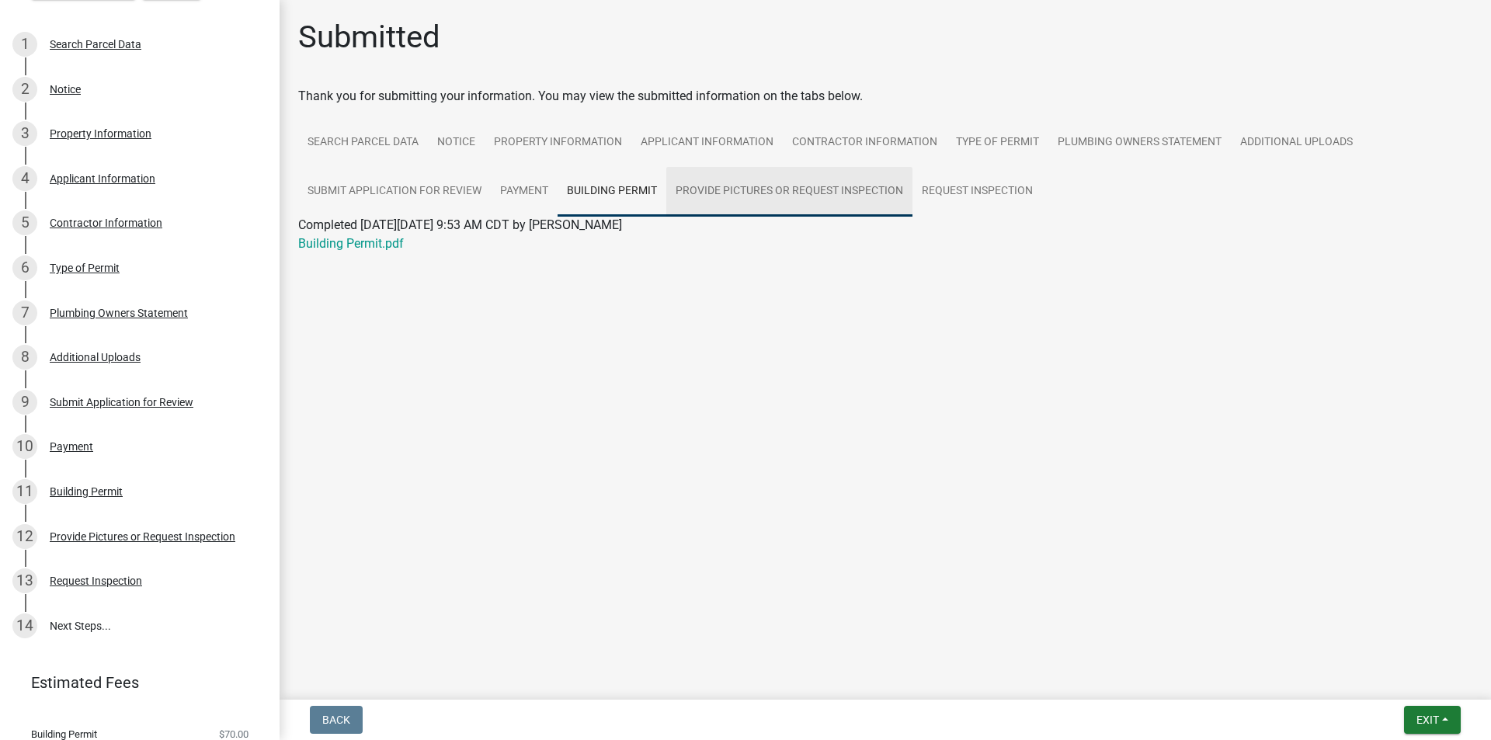
click at [723, 184] on link "Provide Pictures or Request Inspection" at bounding box center [789, 192] width 246 height 50
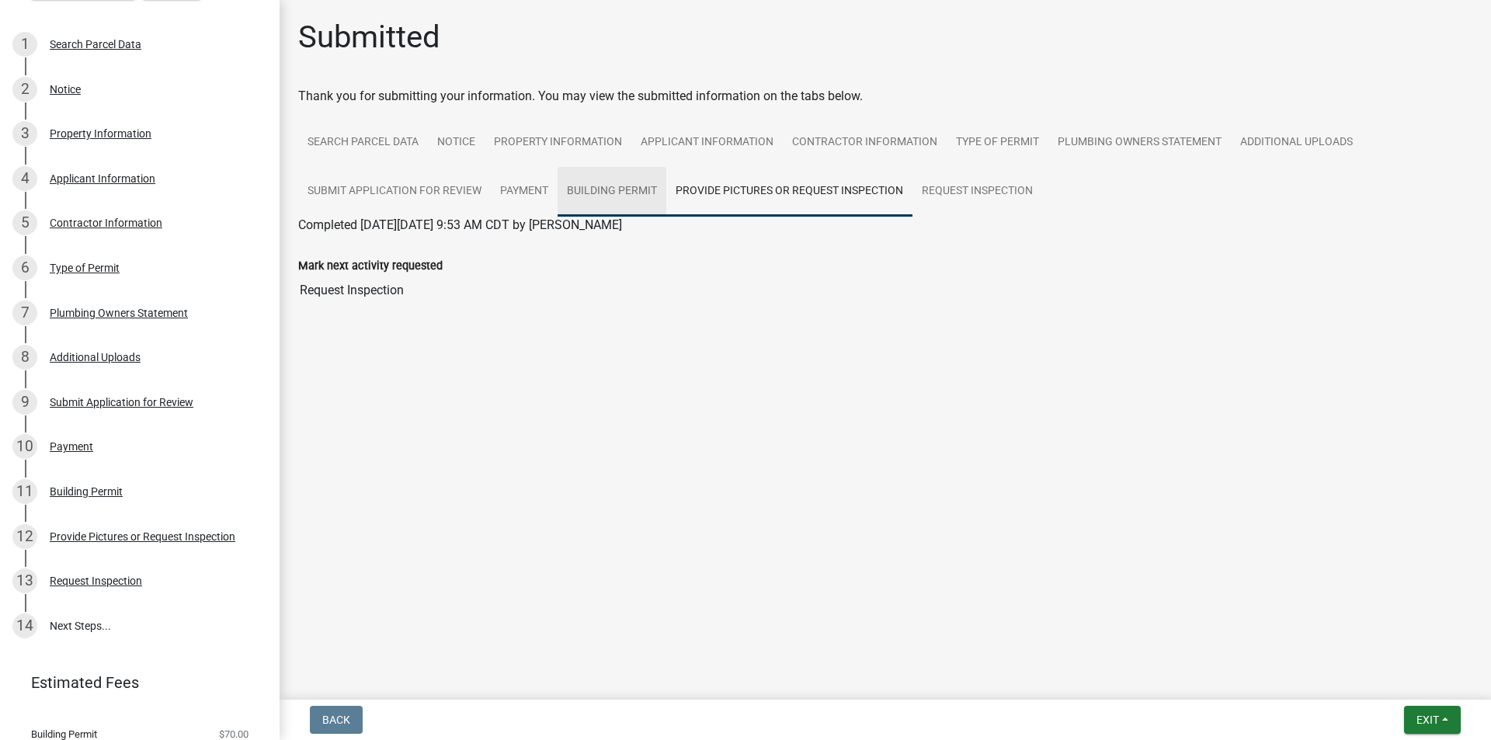
click at [641, 189] on link "Building Permit" at bounding box center [612, 192] width 109 height 50
click at [837, 189] on link "Provide Pictures or Request Inspection" at bounding box center [789, 192] width 246 height 50
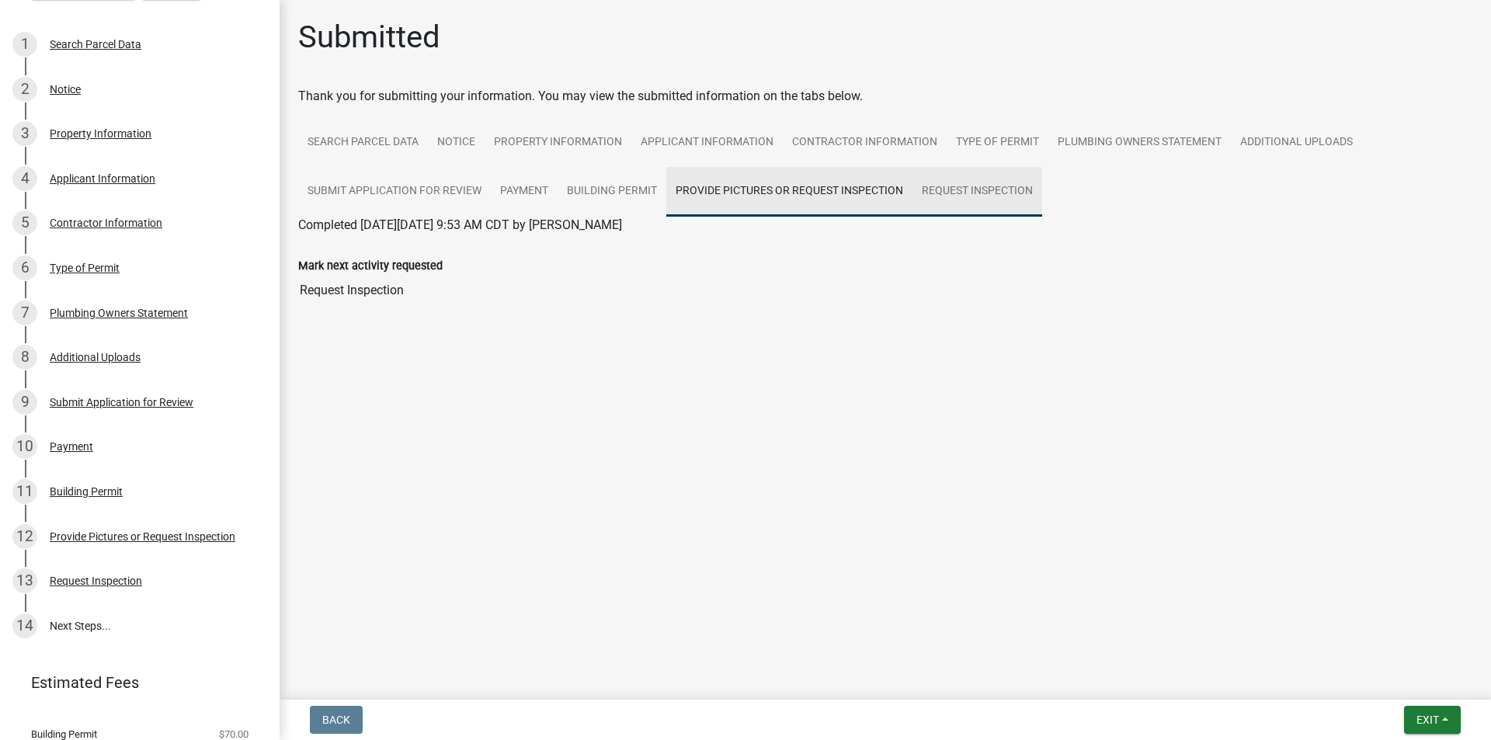
click at [937, 190] on link "Request Inspection" at bounding box center [978, 192] width 130 height 50
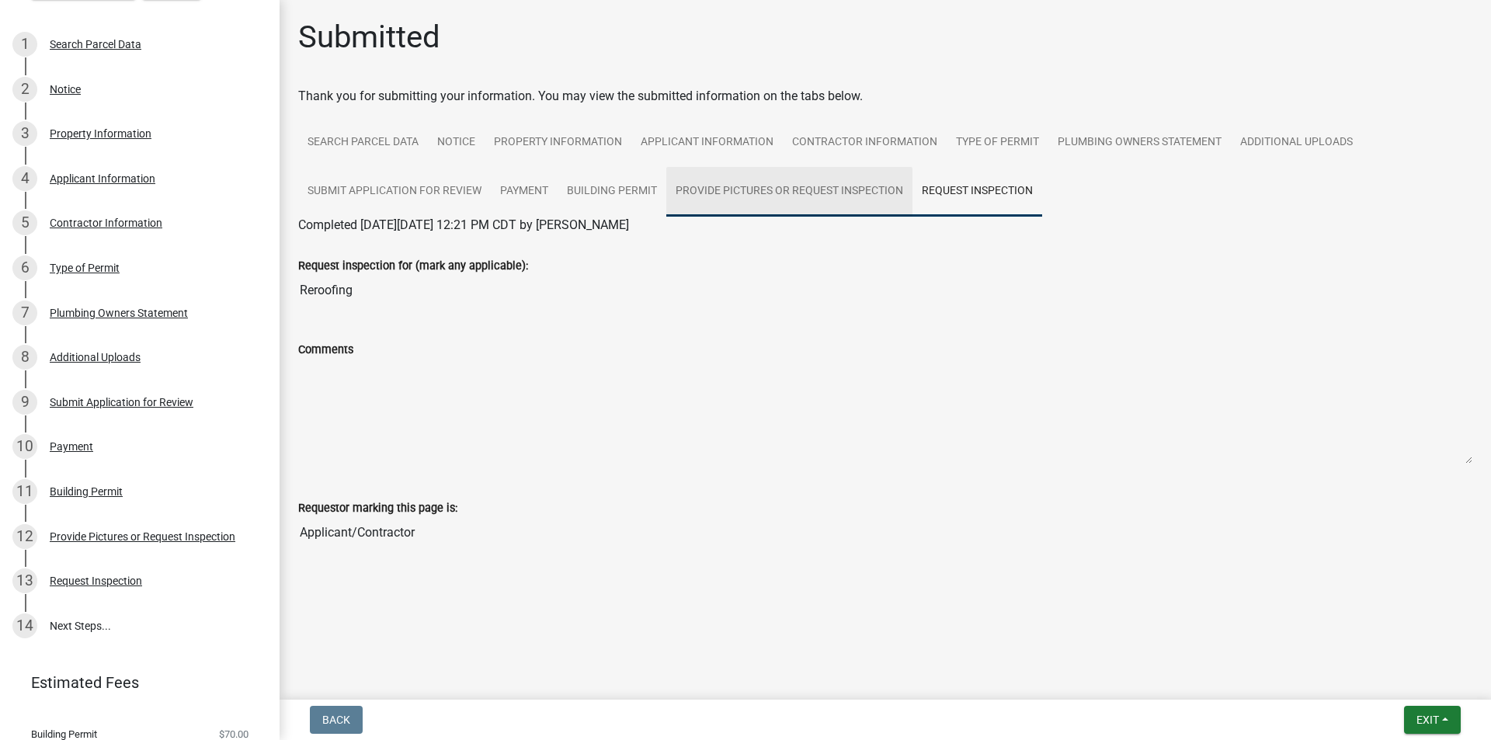
click at [760, 187] on link "Provide Pictures or Request Inspection" at bounding box center [789, 192] width 246 height 50
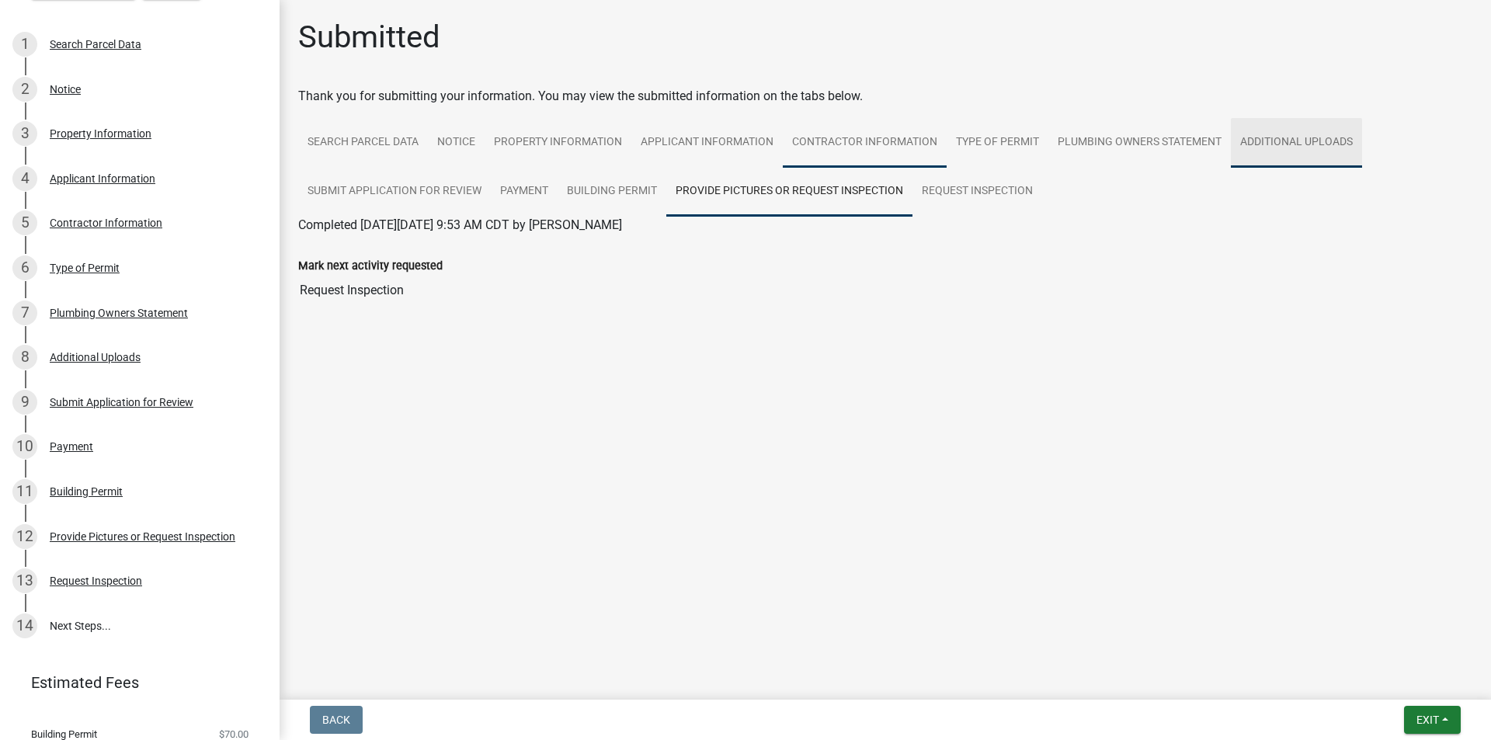
drag, startPoint x: 1267, startPoint y: 138, endPoint x: 820, endPoint y: 123, distance: 446.9
click at [1267, 137] on link "Additional Uploads" at bounding box center [1296, 143] width 131 height 50
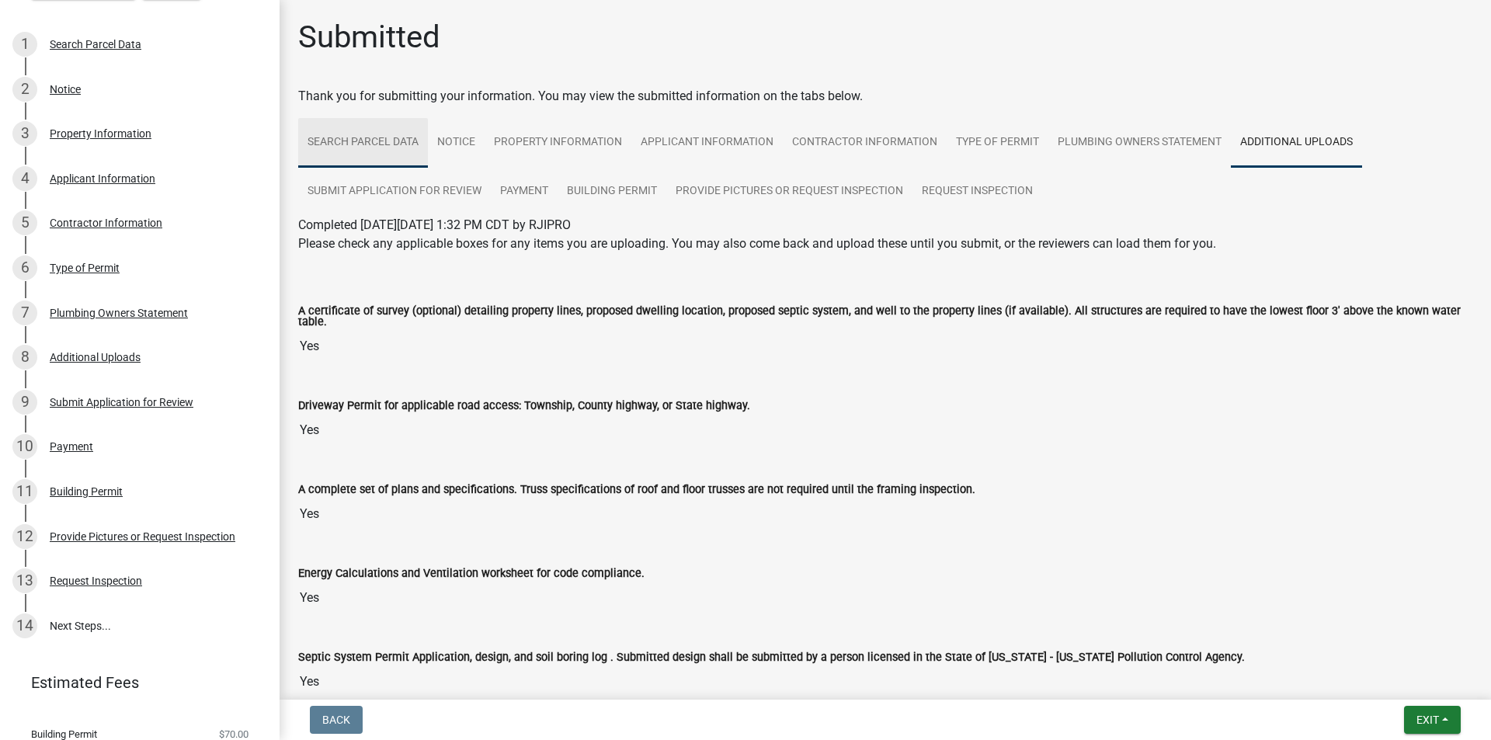
click at [352, 137] on link "Search Parcel Data" at bounding box center [363, 143] width 130 height 50
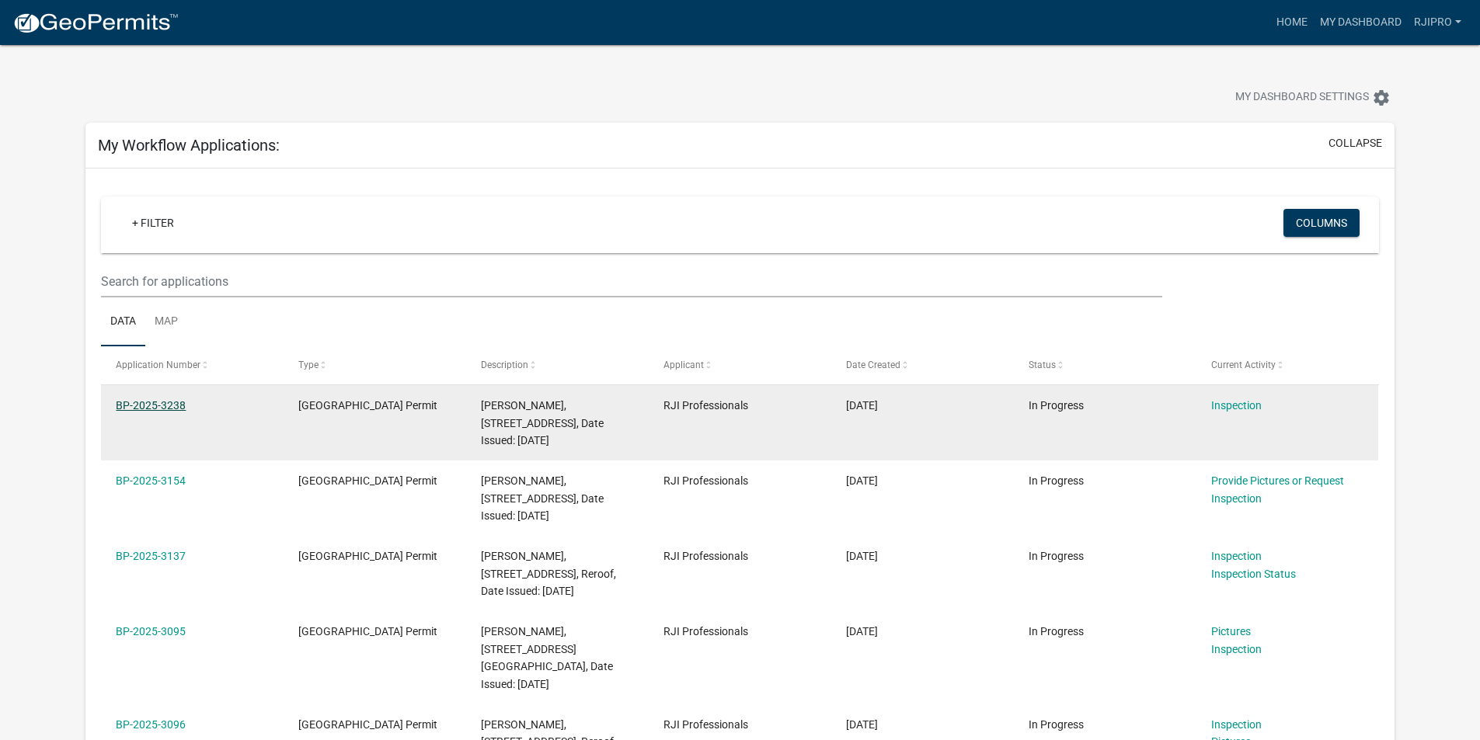
click at [162, 399] on link "BP-2025-3238" at bounding box center [151, 405] width 70 height 12
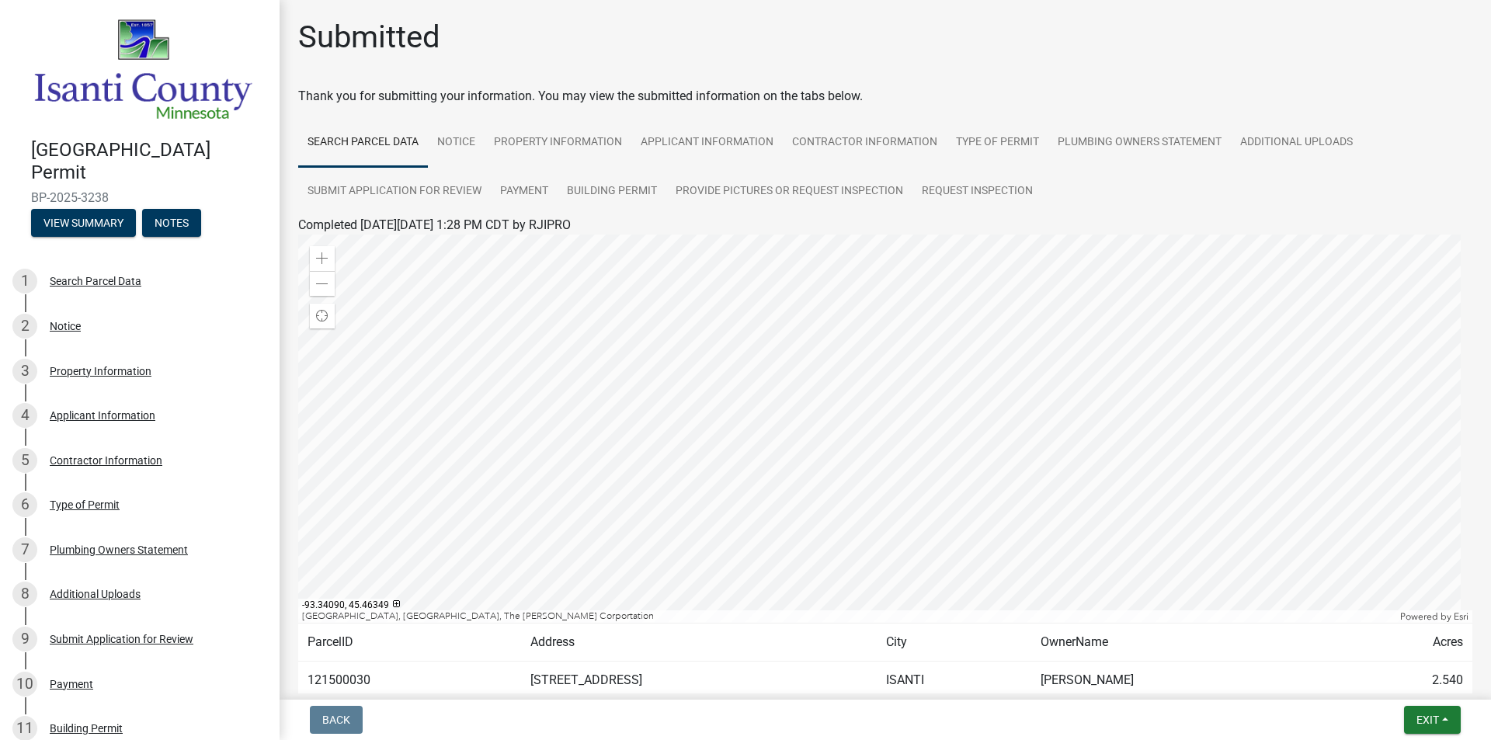
scroll to position [97, 0]
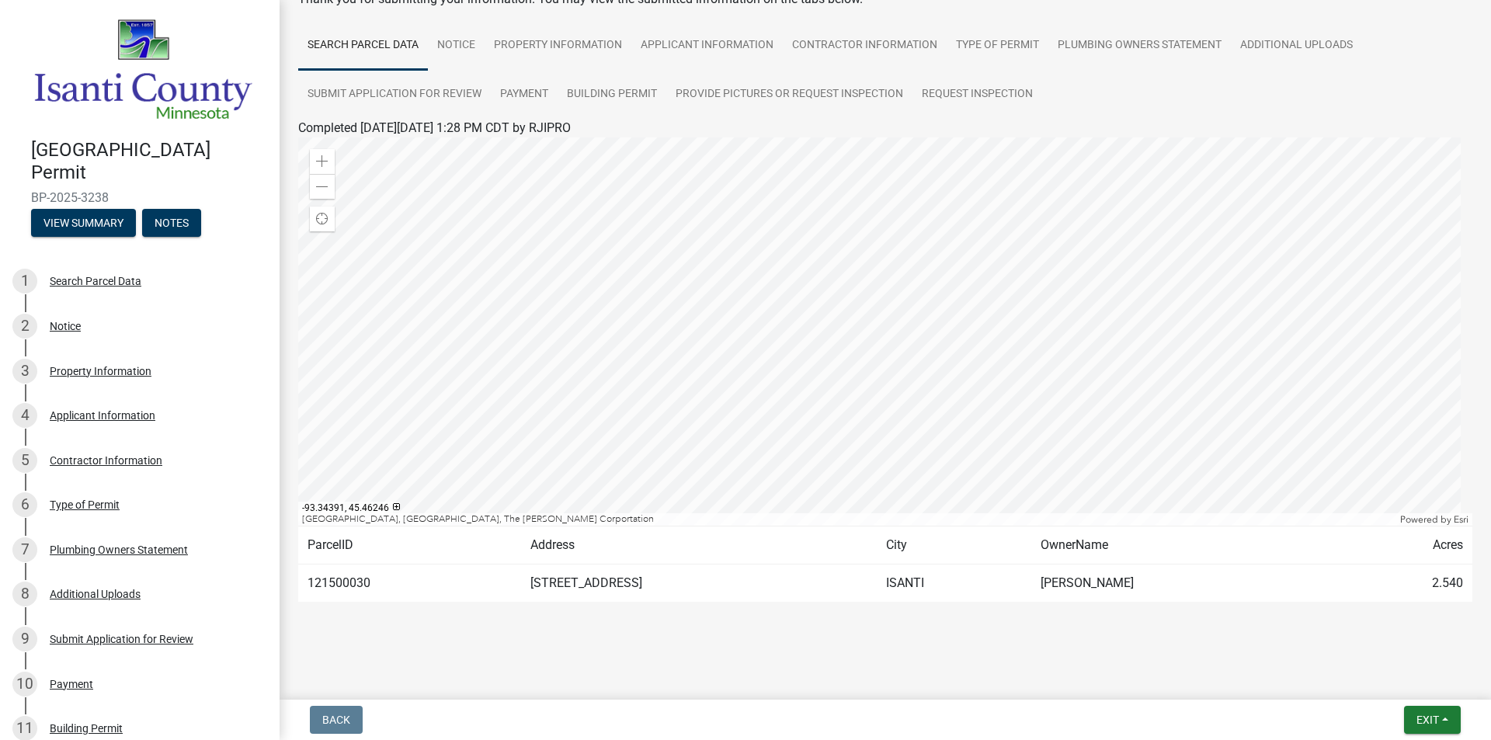
click at [343, 701] on nav "Back Exit Save Save & Exit" at bounding box center [886, 720] width 1212 height 40
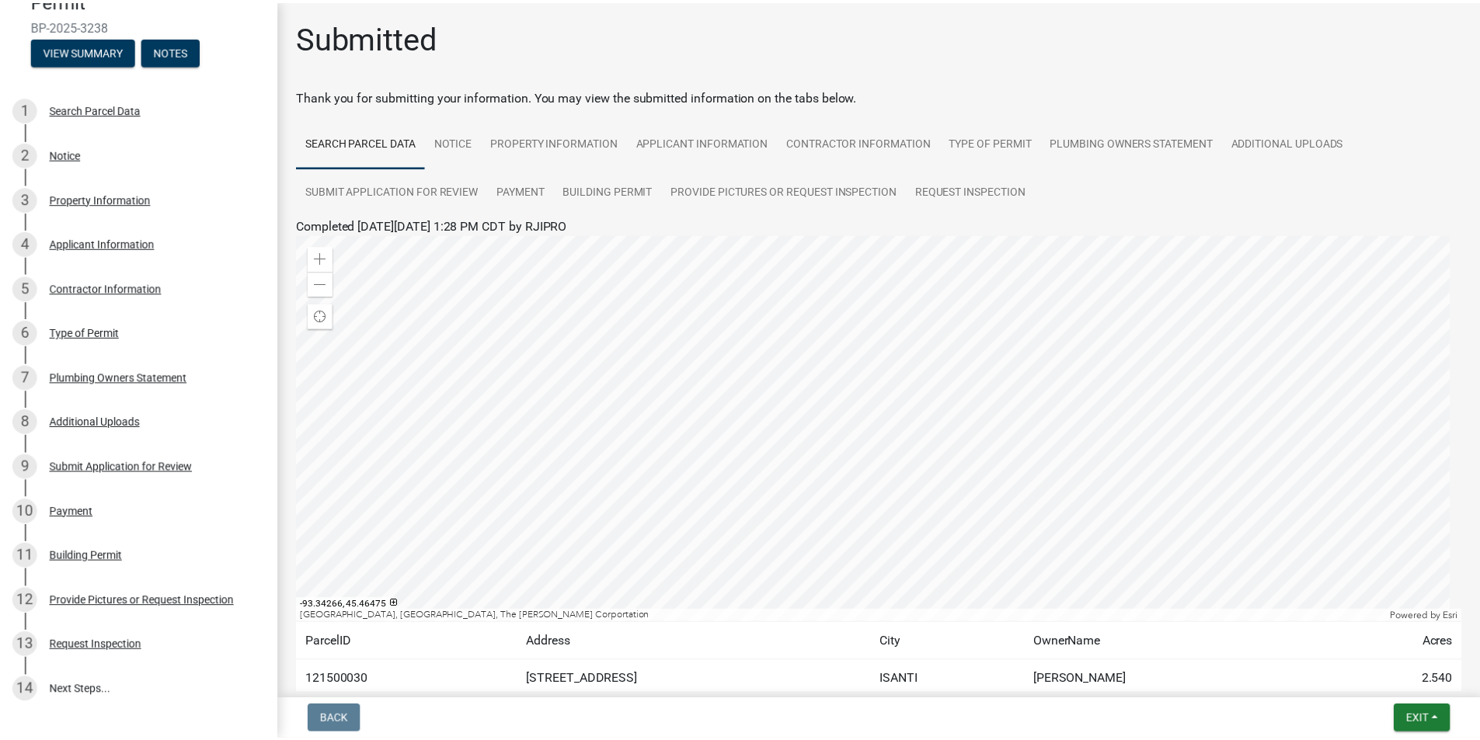
scroll to position [319, 0]
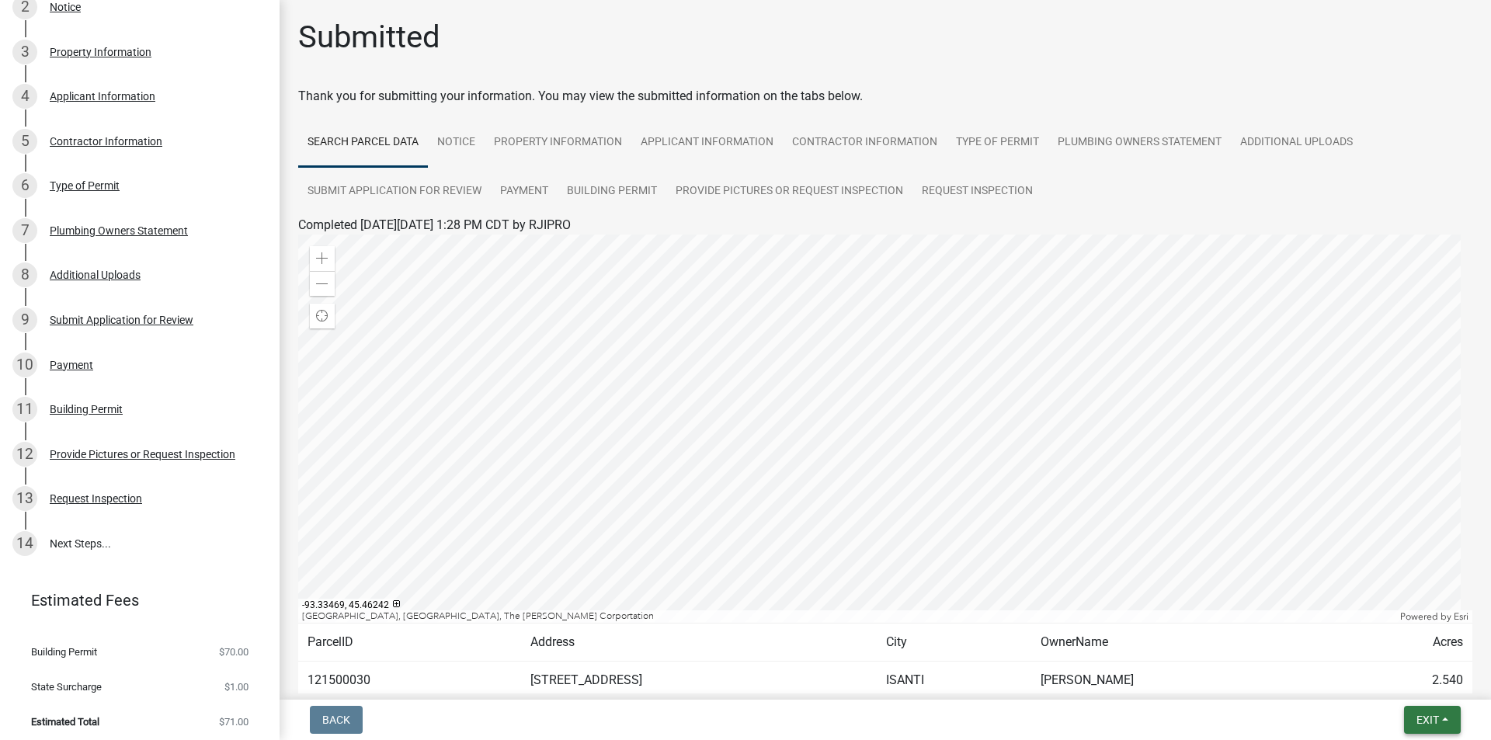
click at [1419, 714] on span "Exit" at bounding box center [1428, 720] width 23 height 12
click at [1404, 686] on button "Save & Exit" at bounding box center [1399, 679] width 124 height 37
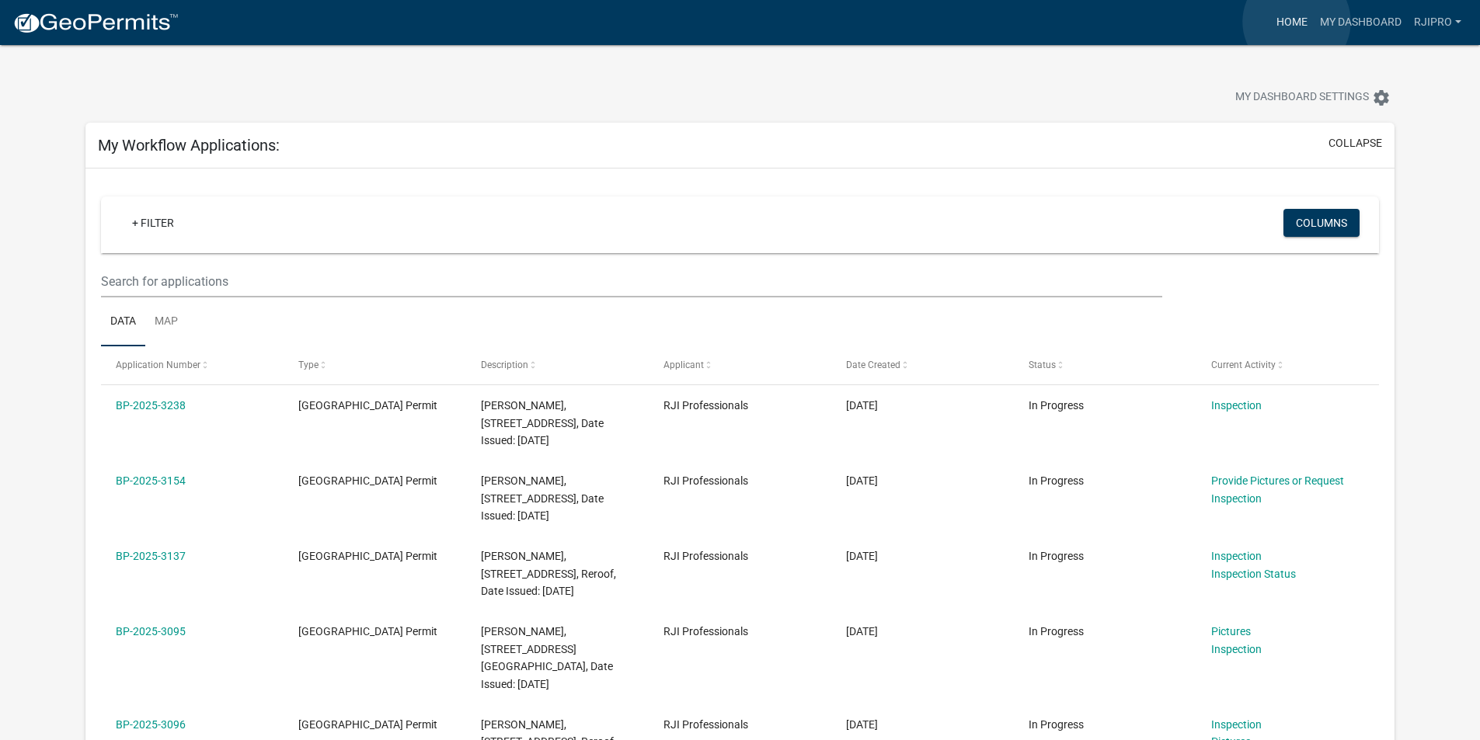
click at [1296, 22] on link "Home" at bounding box center [1291, 23] width 43 height 30
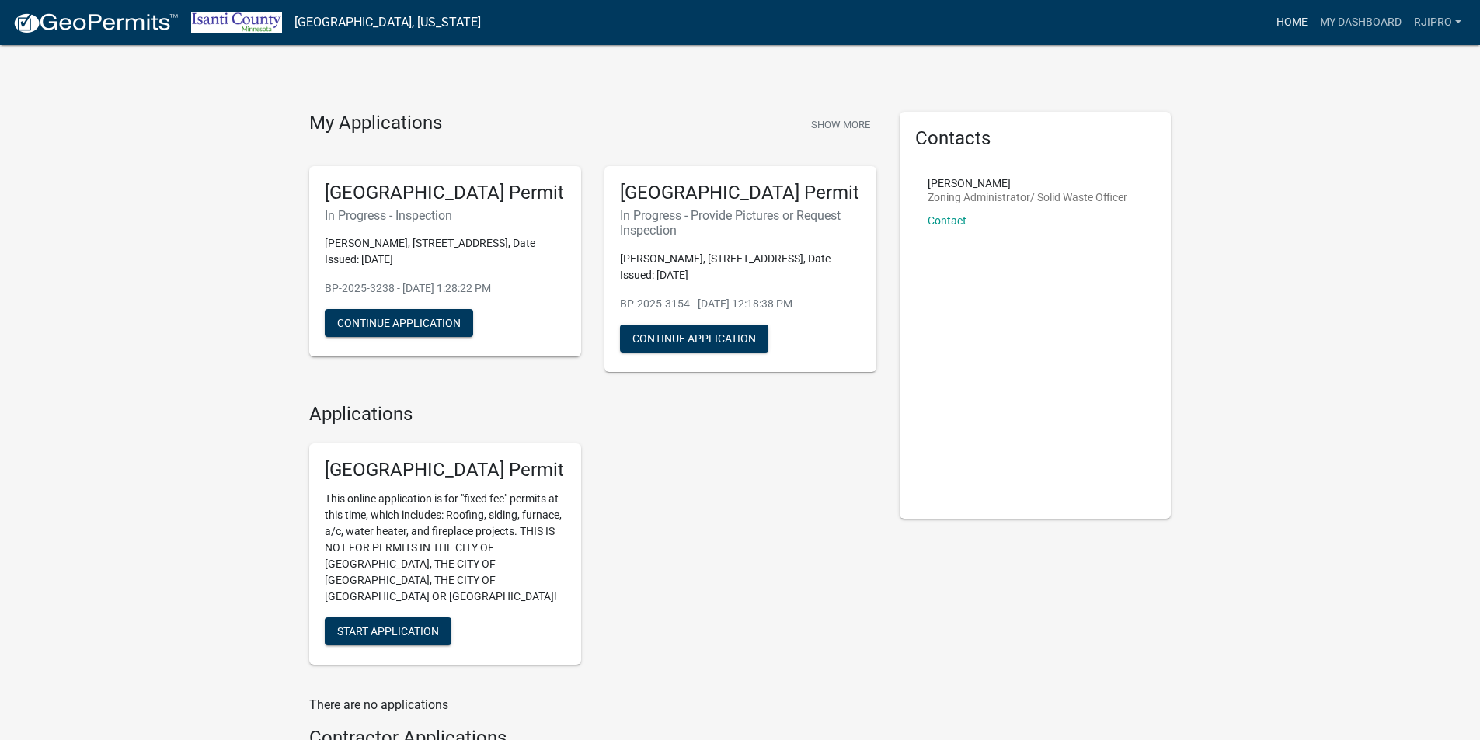
click at [1306, 26] on link "Home" at bounding box center [1291, 23] width 43 height 30
click at [1342, 25] on link "My Dashboard" at bounding box center [1360, 23] width 94 height 30
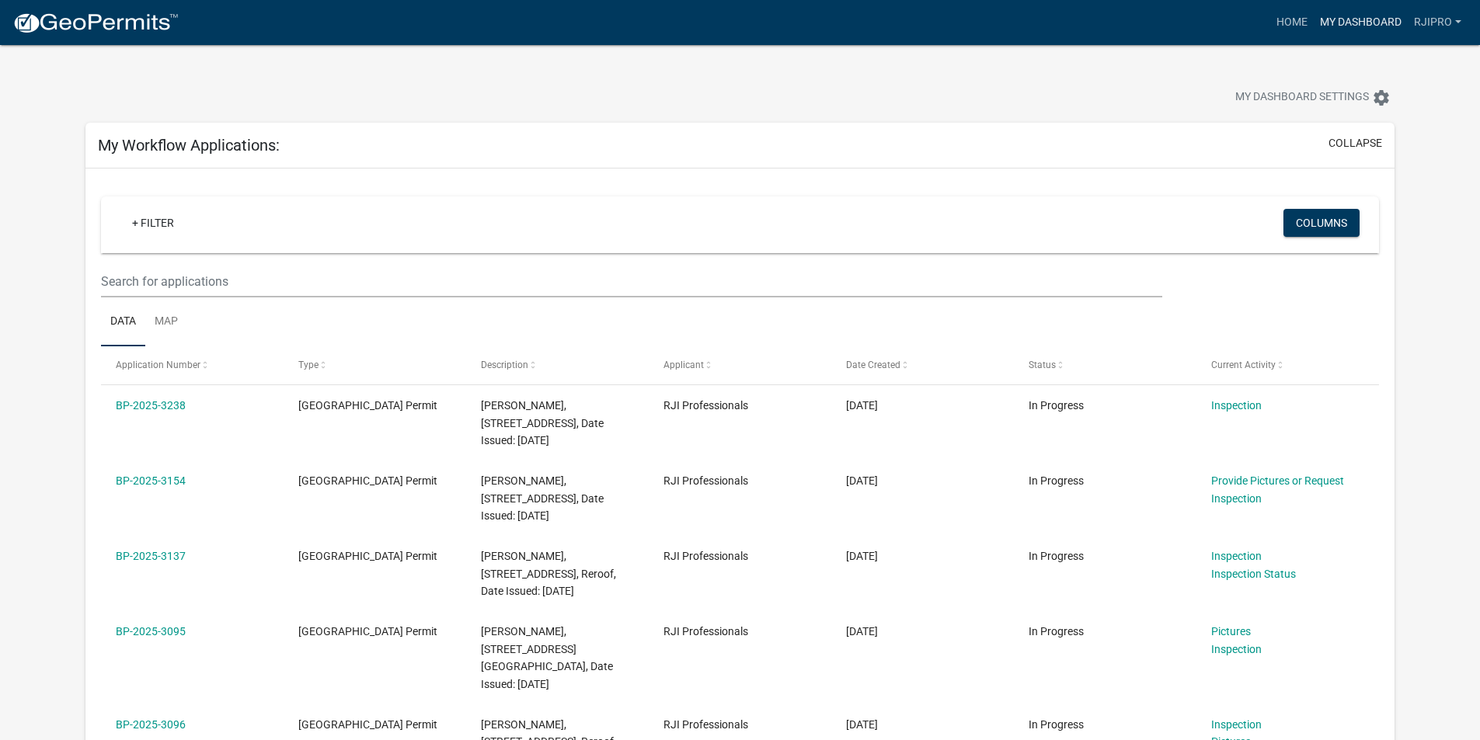
click at [1369, 16] on link "My Dashboard" at bounding box center [1360, 23] width 94 height 30
click at [1329, 19] on link "My Dashboard" at bounding box center [1360, 23] width 94 height 30
click at [1282, 23] on link "Home" at bounding box center [1291, 23] width 43 height 30
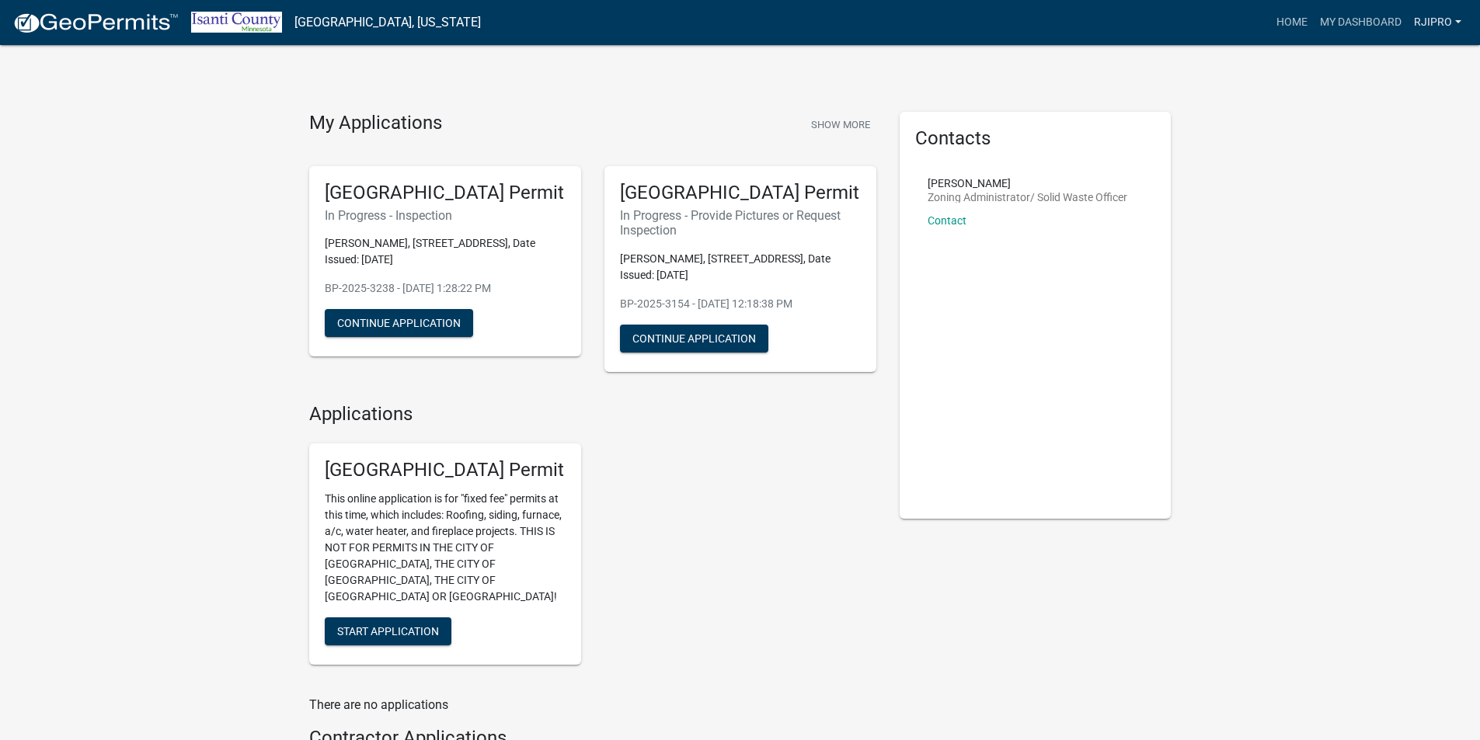
click at [1445, 13] on link "RJIPRO" at bounding box center [1437, 23] width 60 height 30
click at [1400, 64] on link "Account" at bounding box center [1405, 63] width 124 height 37
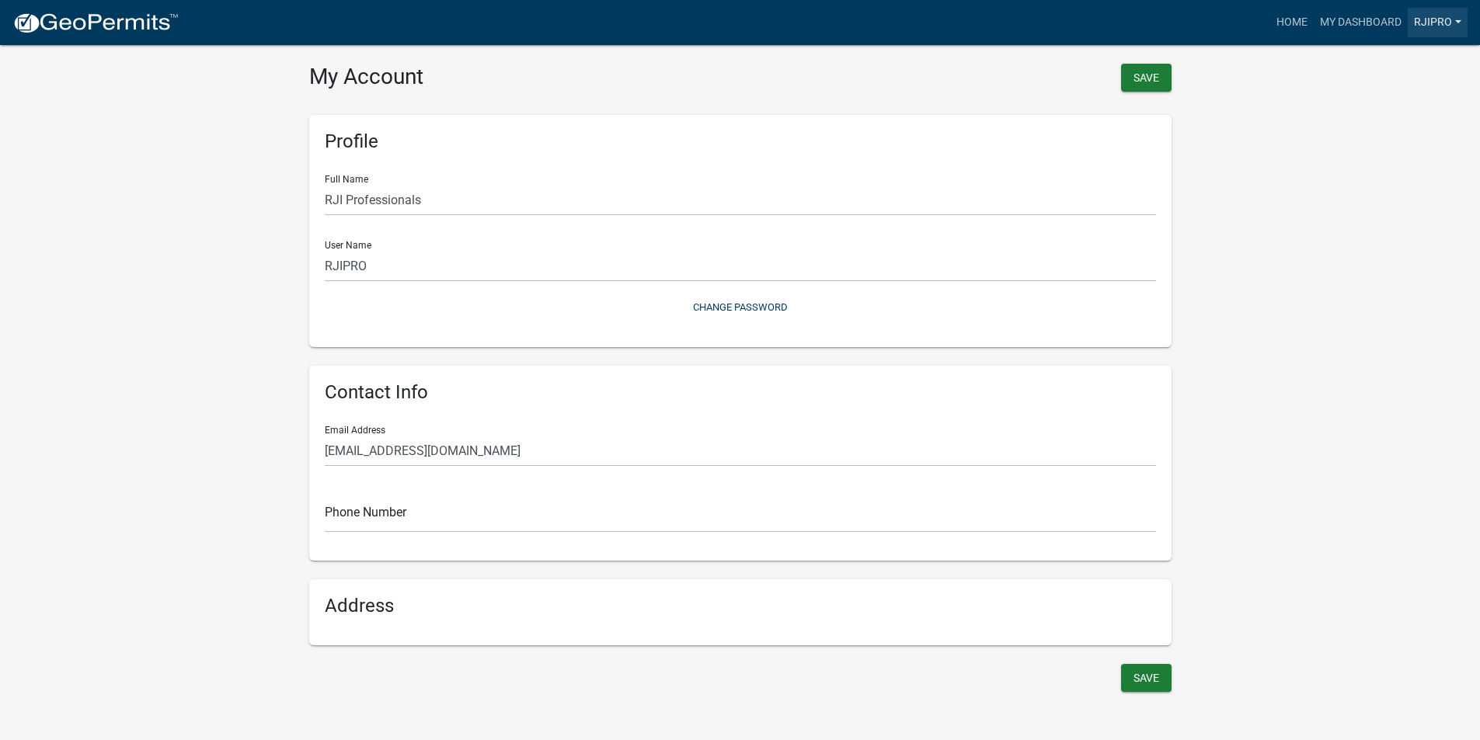
click at [1449, 31] on link "RJIPRO" at bounding box center [1437, 23] width 60 height 30
drag, startPoint x: 1383, startPoint y: 57, endPoint x: 1386, endPoint y: 44, distance: 13.8
click at [1383, 57] on link "Account" at bounding box center [1405, 63] width 124 height 37
click at [1390, 26] on link "My Dashboard" at bounding box center [1360, 23] width 94 height 30
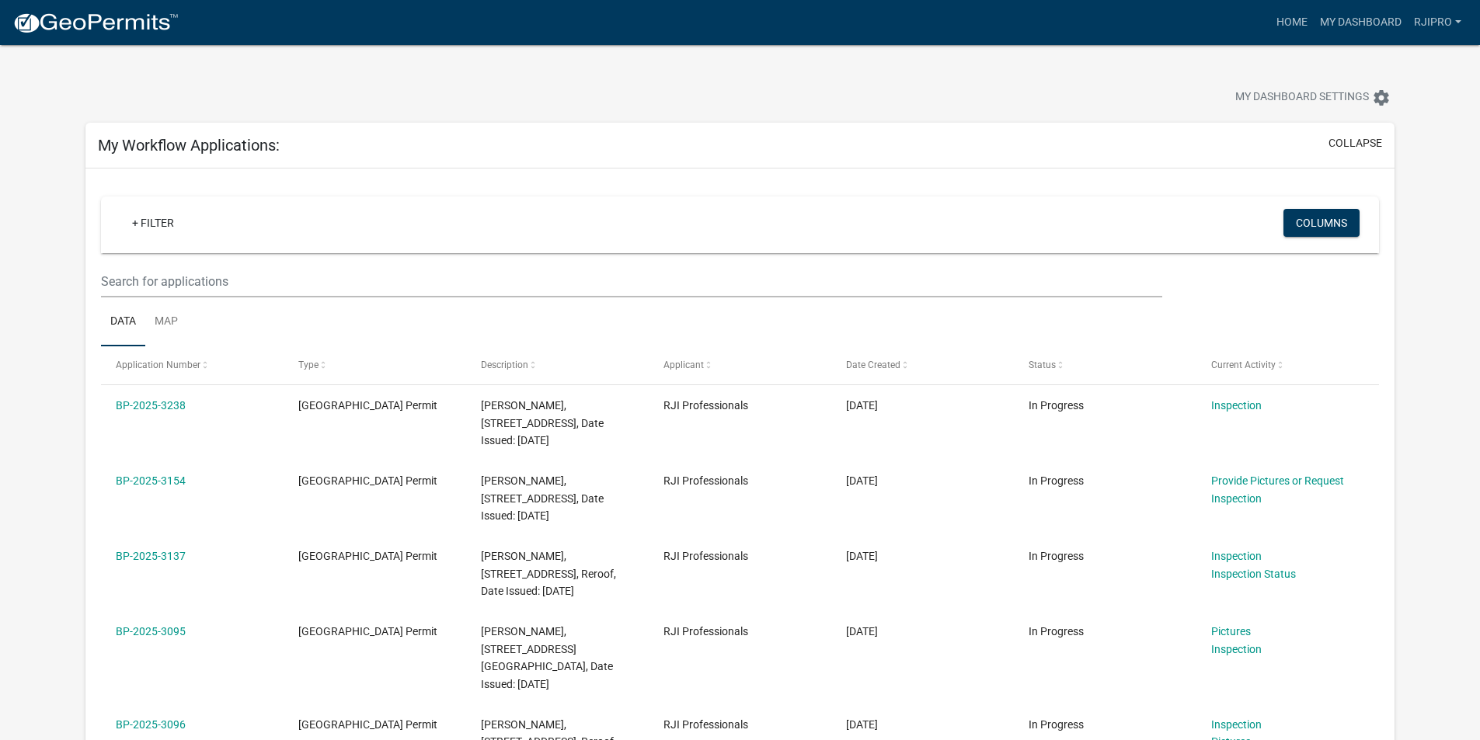
click at [1365, 133] on div "My Workflow Applications: collapse" at bounding box center [739, 146] width 1309 height 46
drag, startPoint x: 1362, startPoint y: 141, endPoint x: 1357, endPoint y: 148, distance: 9.5
click at [1357, 148] on button "collapse" at bounding box center [1355, 143] width 54 height 16
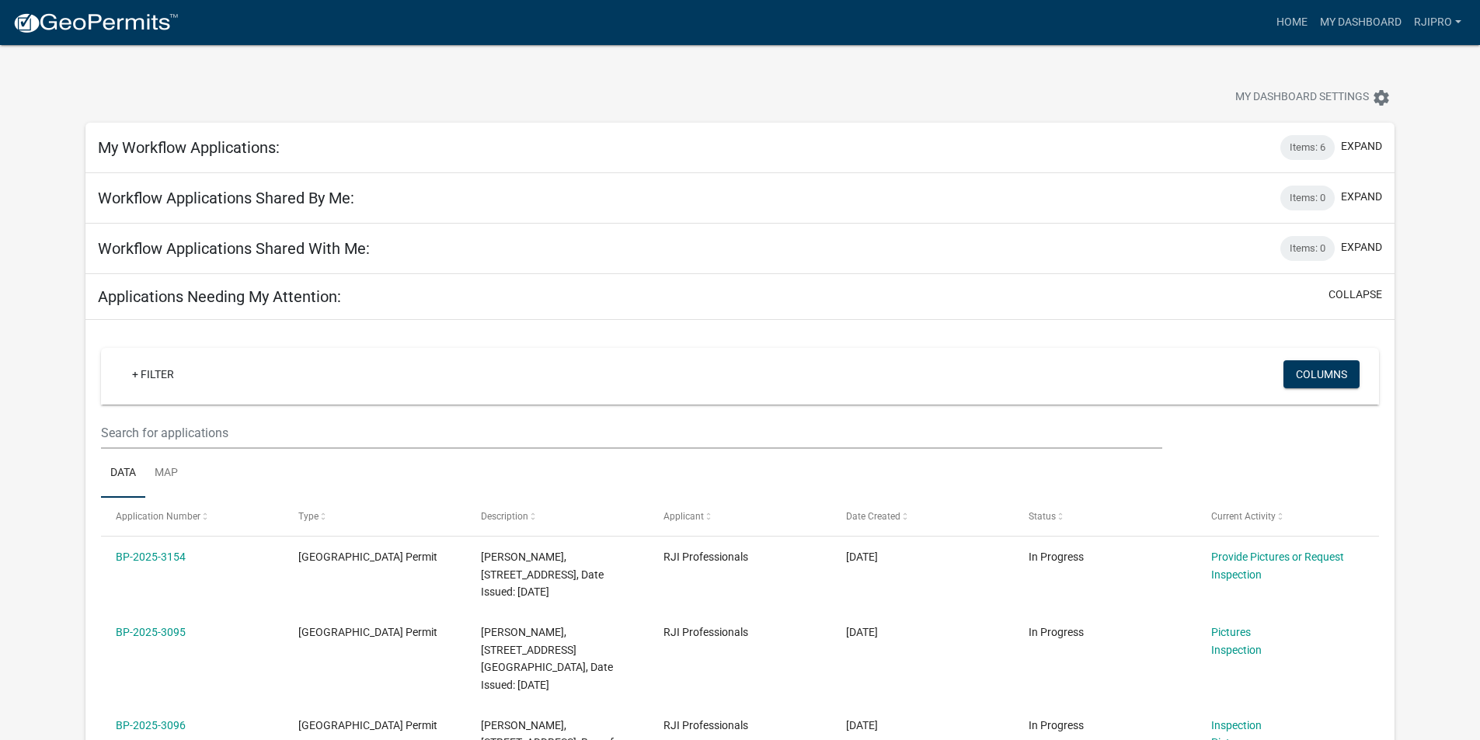
click at [242, 147] on h5 "My Workflow Applications:" at bounding box center [189, 147] width 182 height 19
drag, startPoint x: 1376, startPoint y: 8, endPoint x: 1375, endPoint y: 16, distance: 8.6
click at [1376, 9] on link "My Dashboard" at bounding box center [1360, 23] width 94 height 30
click at [1330, 21] on link "My Dashboard" at bounding box center [1360, 23] width 94 height 30
click at [1298, 40] on nav "more_horiz Home My Dashboard RJIPRO Account Logout" at bounding box center [740, 22] width 1480 height 45
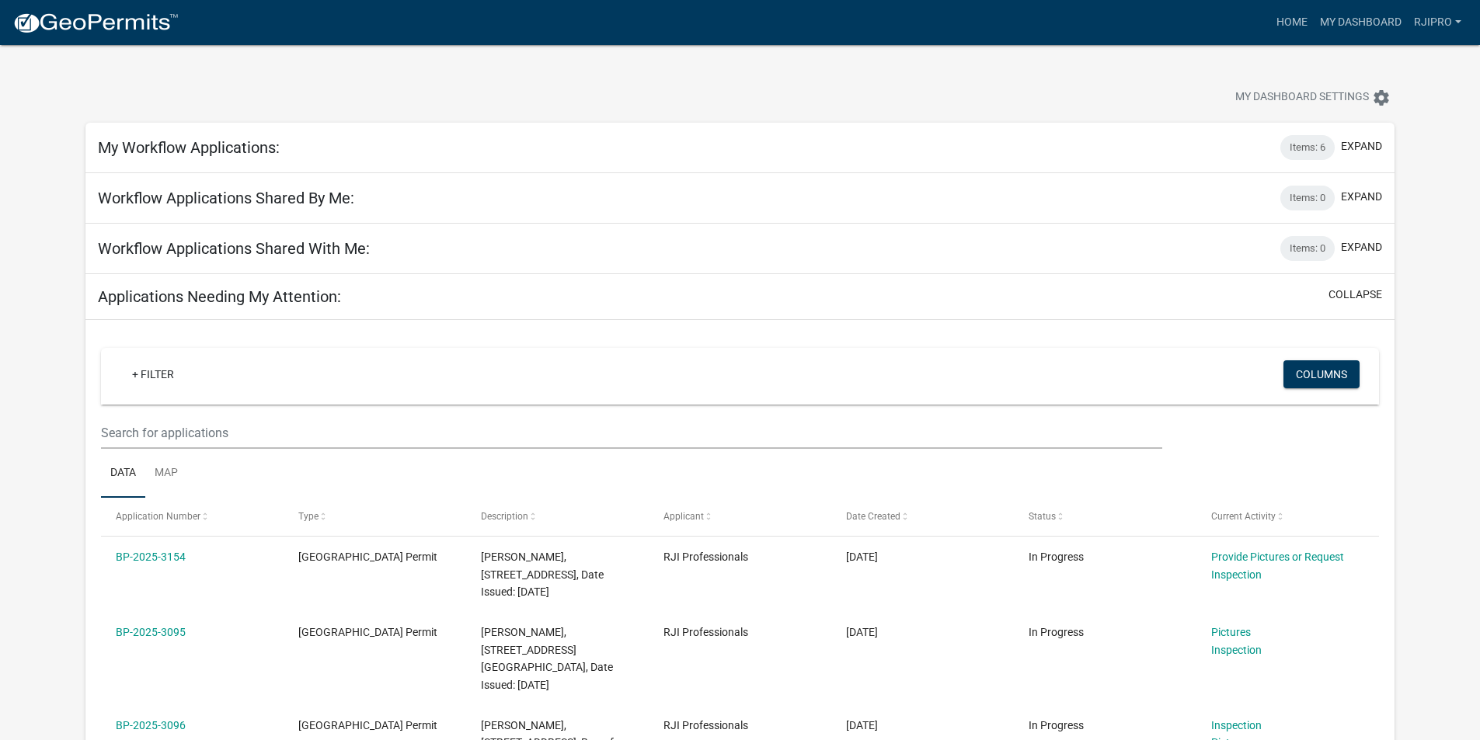
click at [1297, 39] on nav "more_horiz Home My Dashboard RJIPRO Account Logout" at bounding box center [740, 22] width 1480 height 45
click at [1290, 26] on link "Home" at bounding box center [1291, 23] width 43 height 30
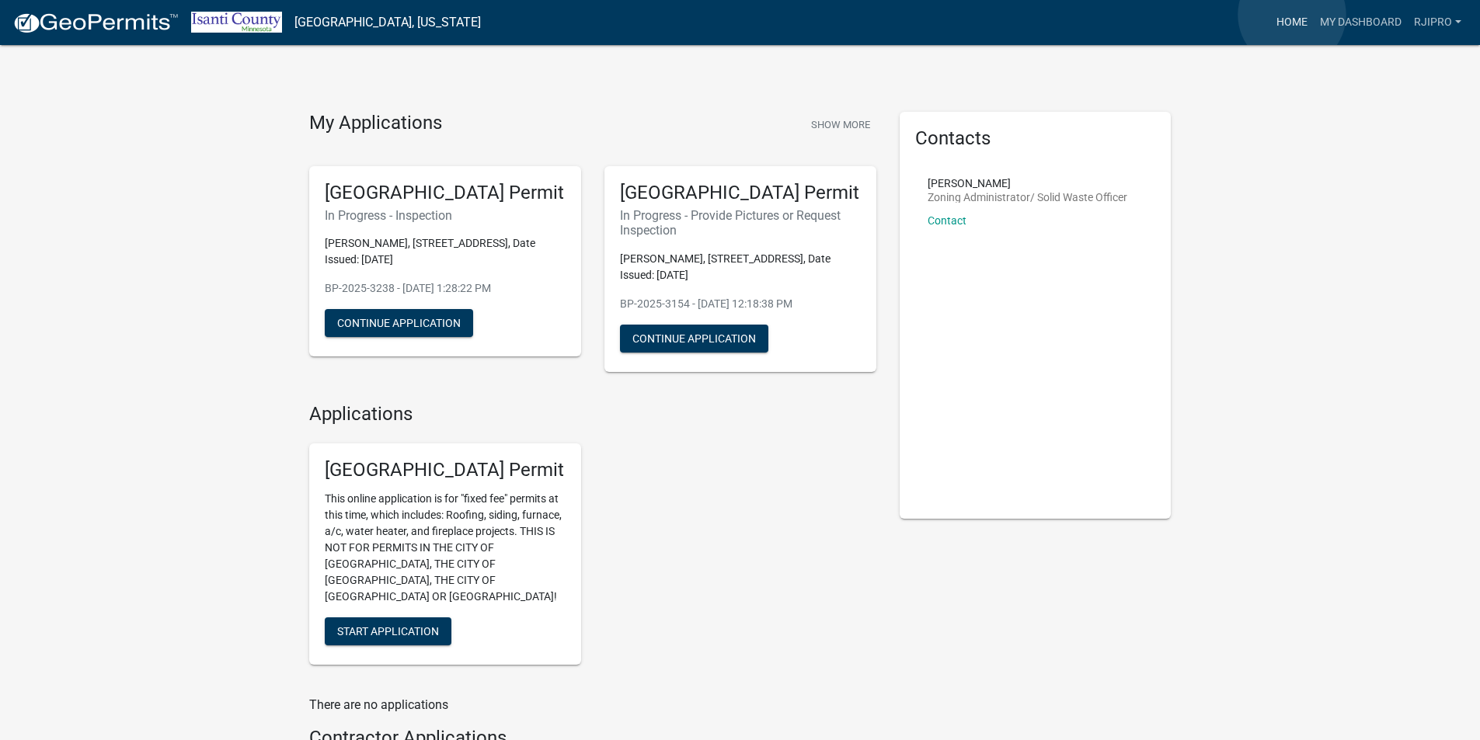
click at [1292, 15] on link "Home" at bounding box center [1291, 23] width 43 height 30
click at [1333, 16] on link "My Dashboard" at bounding box center [1360, 23] width 94 height 30
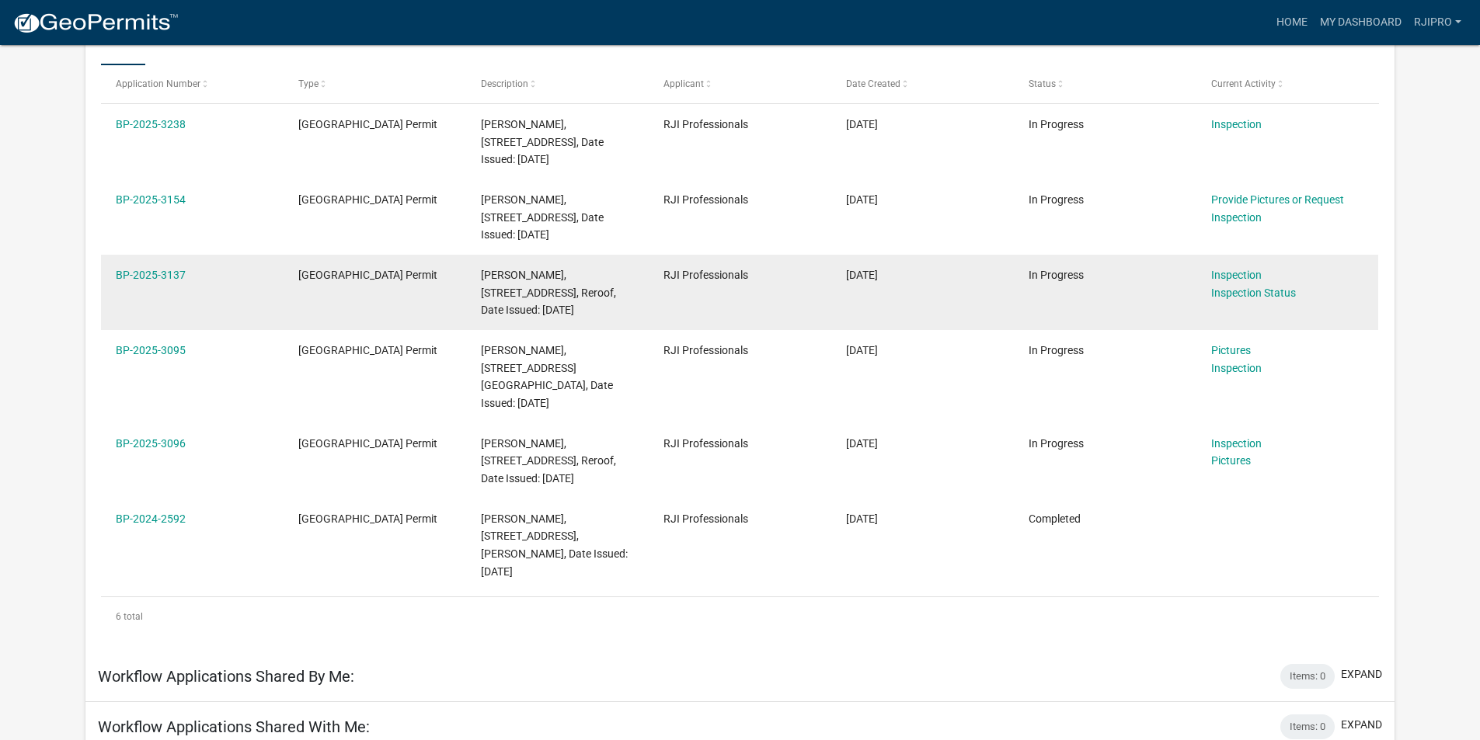
scroll to position [311, 0]
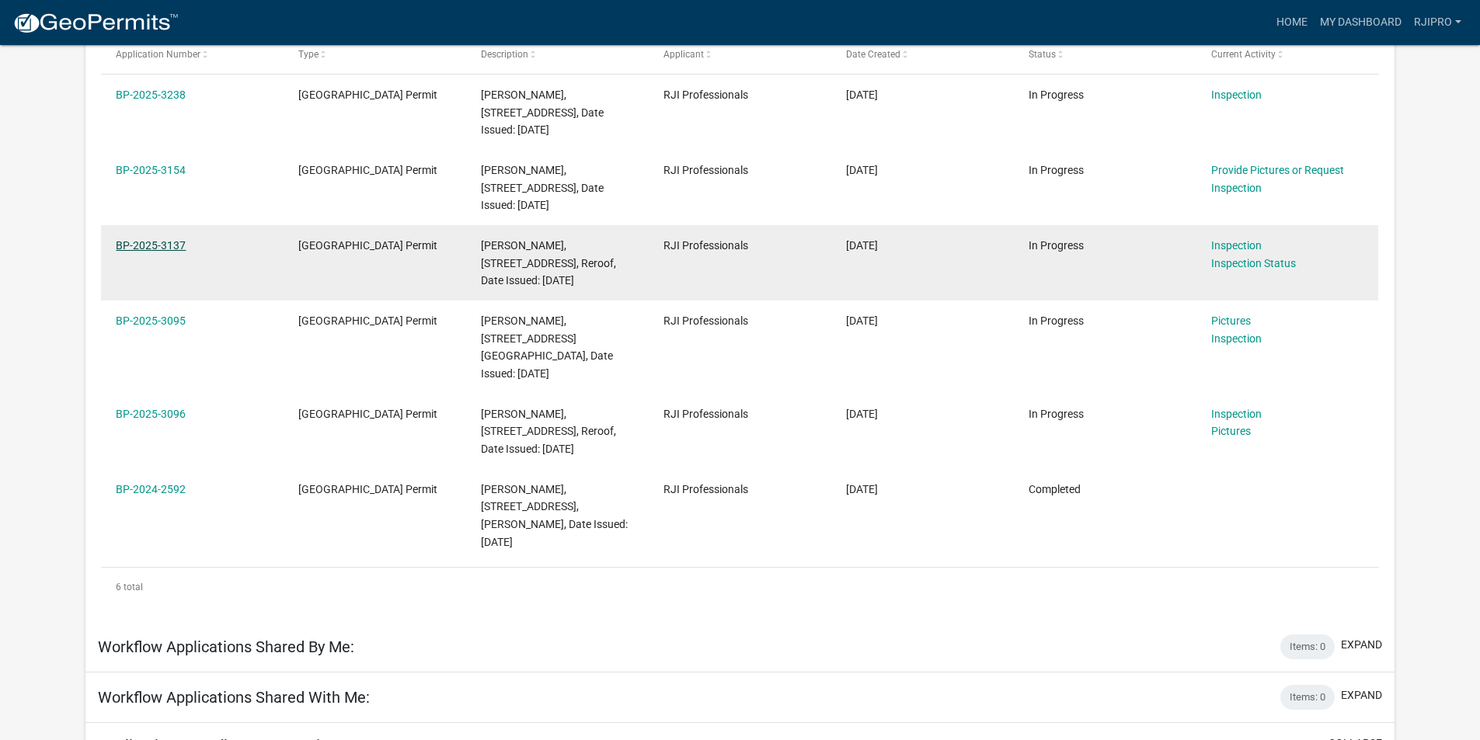
click at [149, 243] on link "BP-2025-3137" at bounding box center [151, 245] width 70 height 12
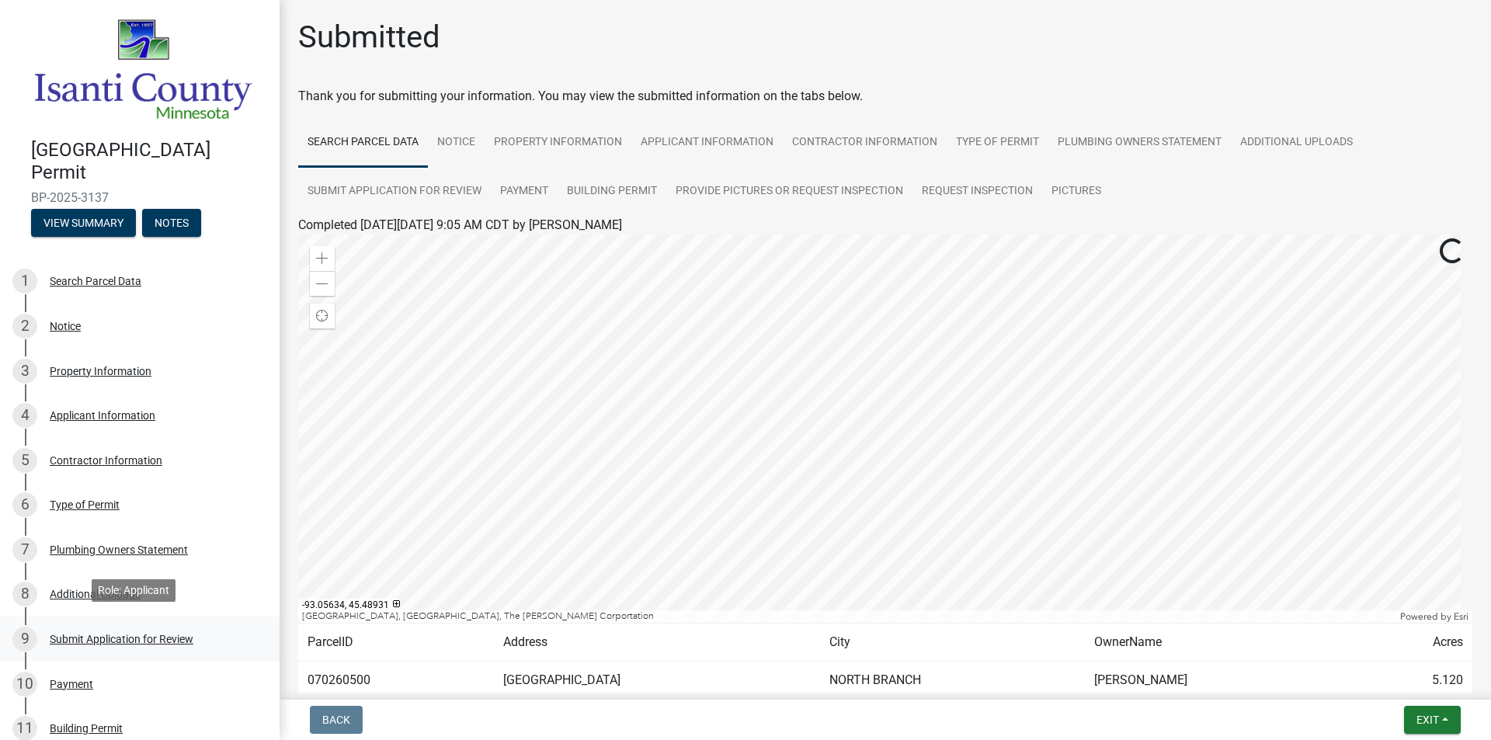
scroll to position [363, 0]
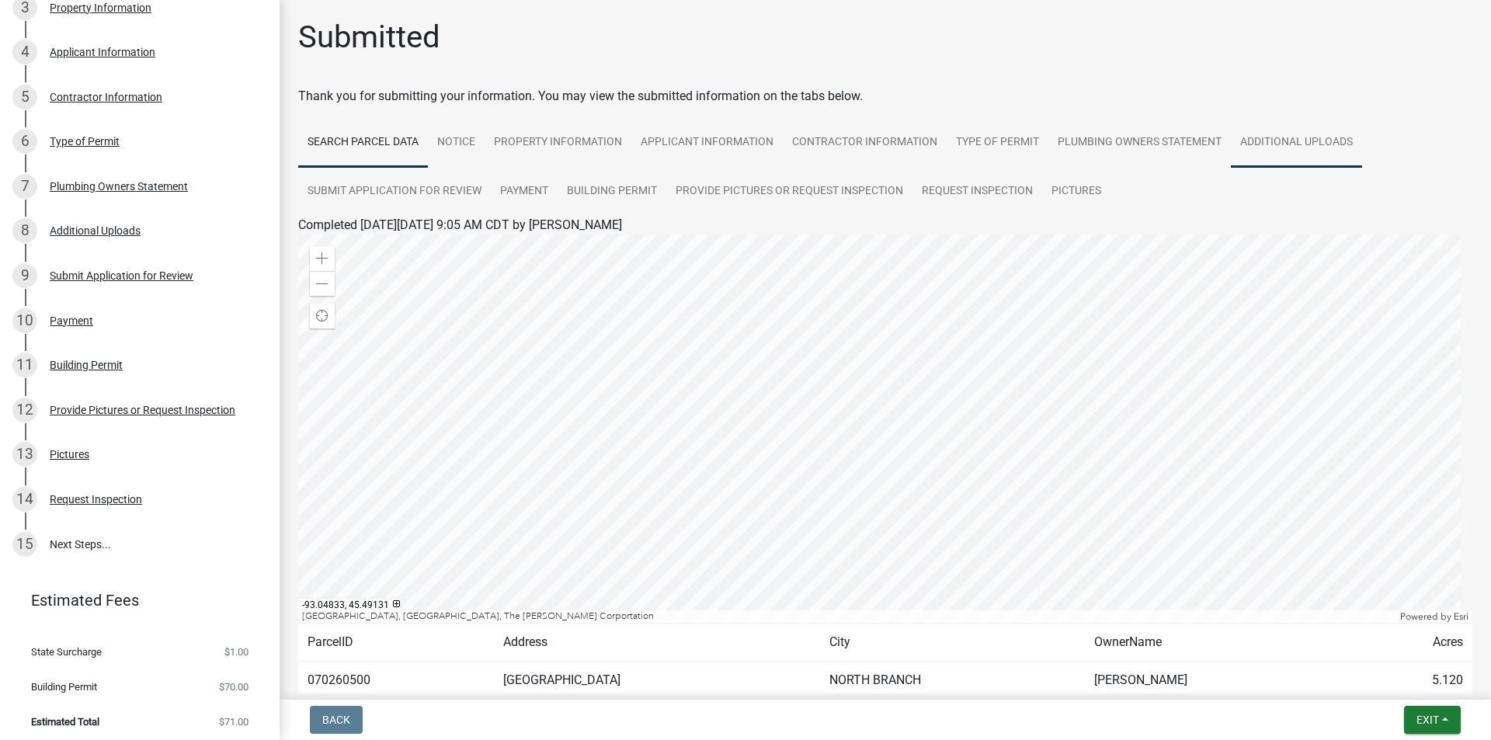
click at [1319, 147] on link "Additional Uploads" at bounding box center [1296, 143] width 131 height 50
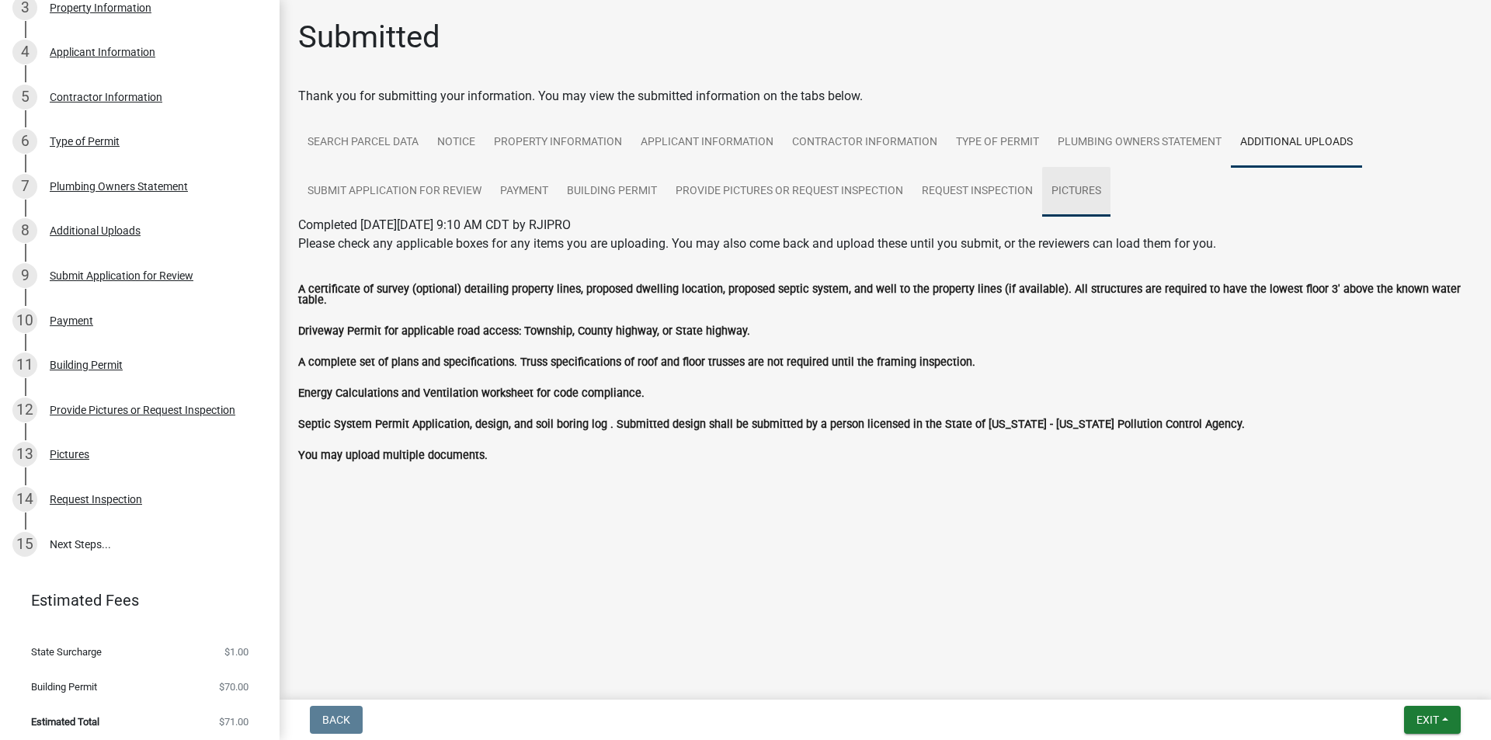
click at [1074, 193] on link "Pictures" at bounding box center [1076, 192] width 68 height 50
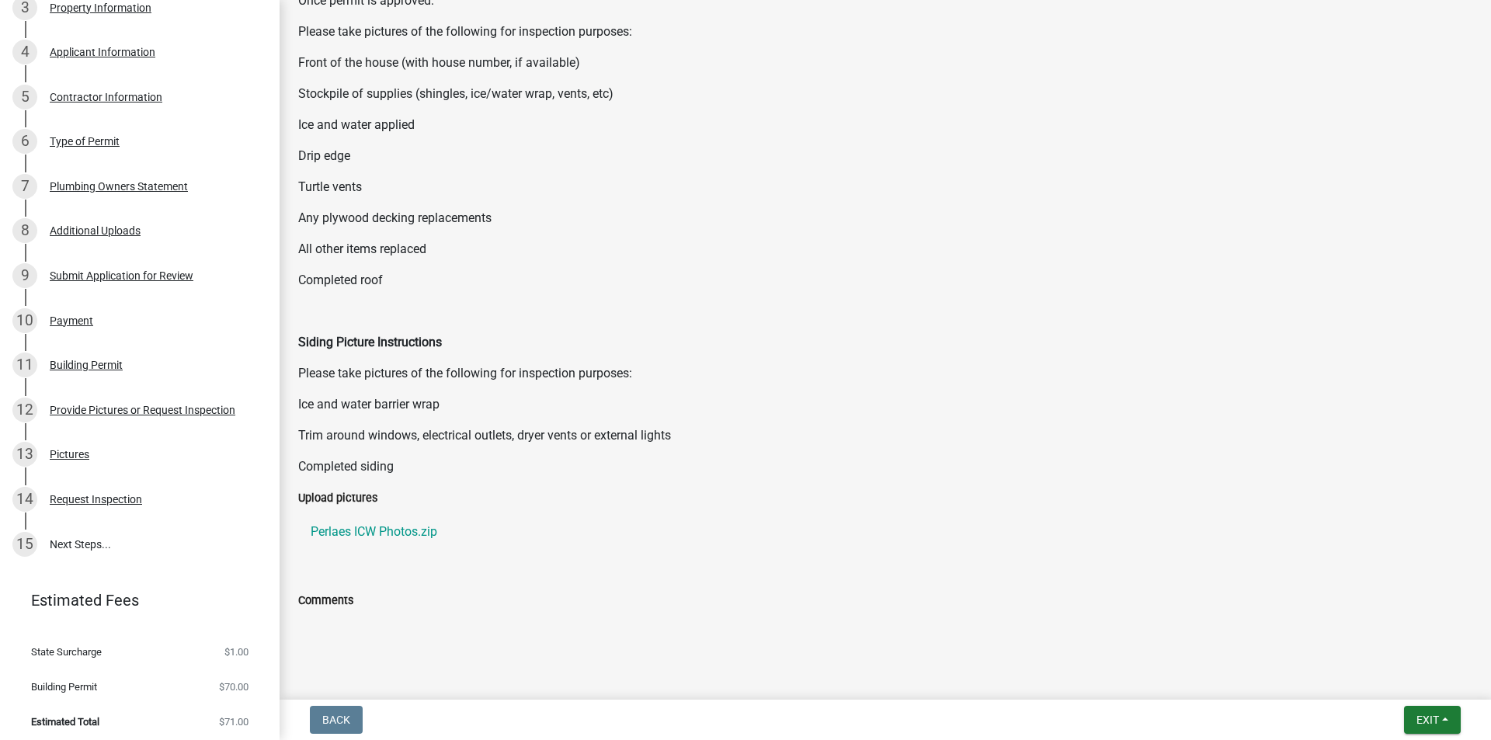
scroll to position [0, 0]
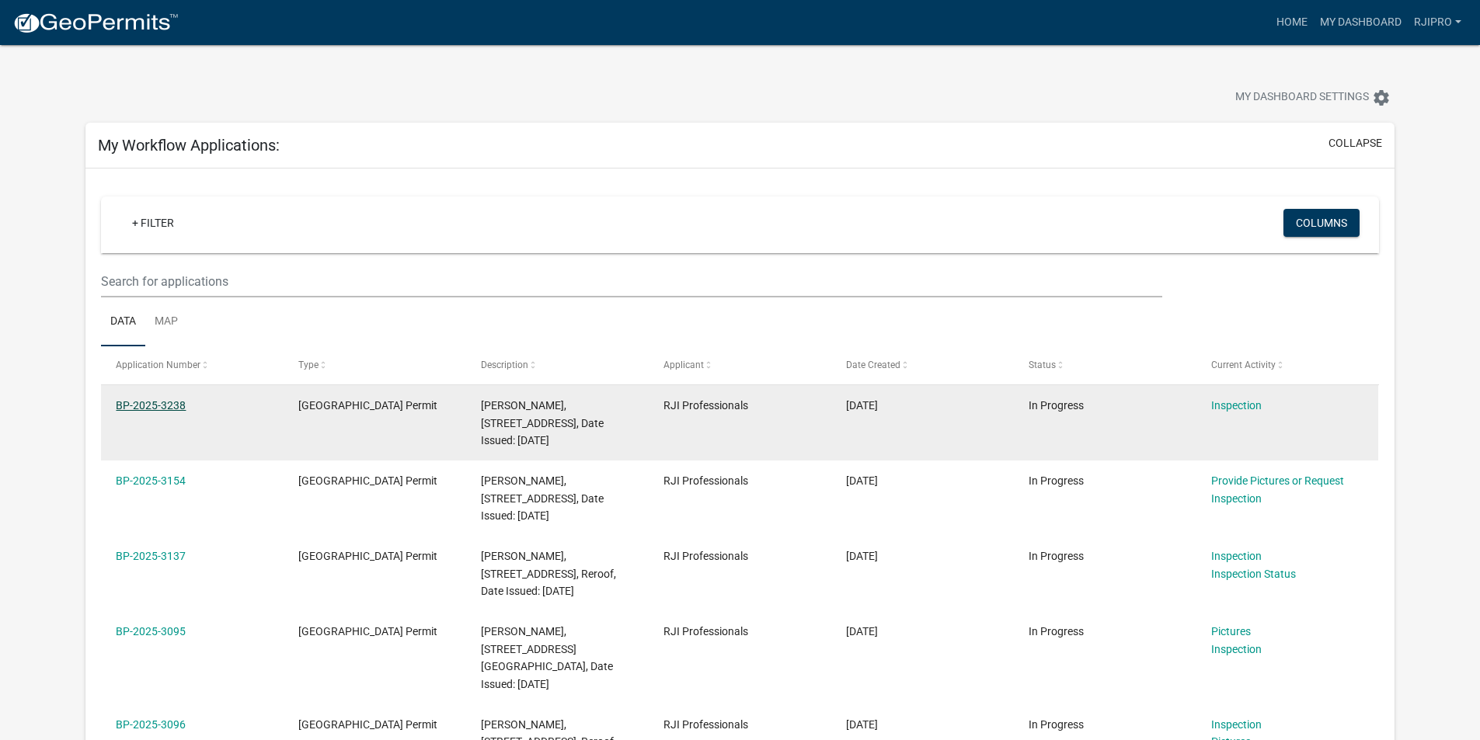
click at [151, 408] on link "BP-2025-3238" at bounding box center [151, 405] width 70 height 12
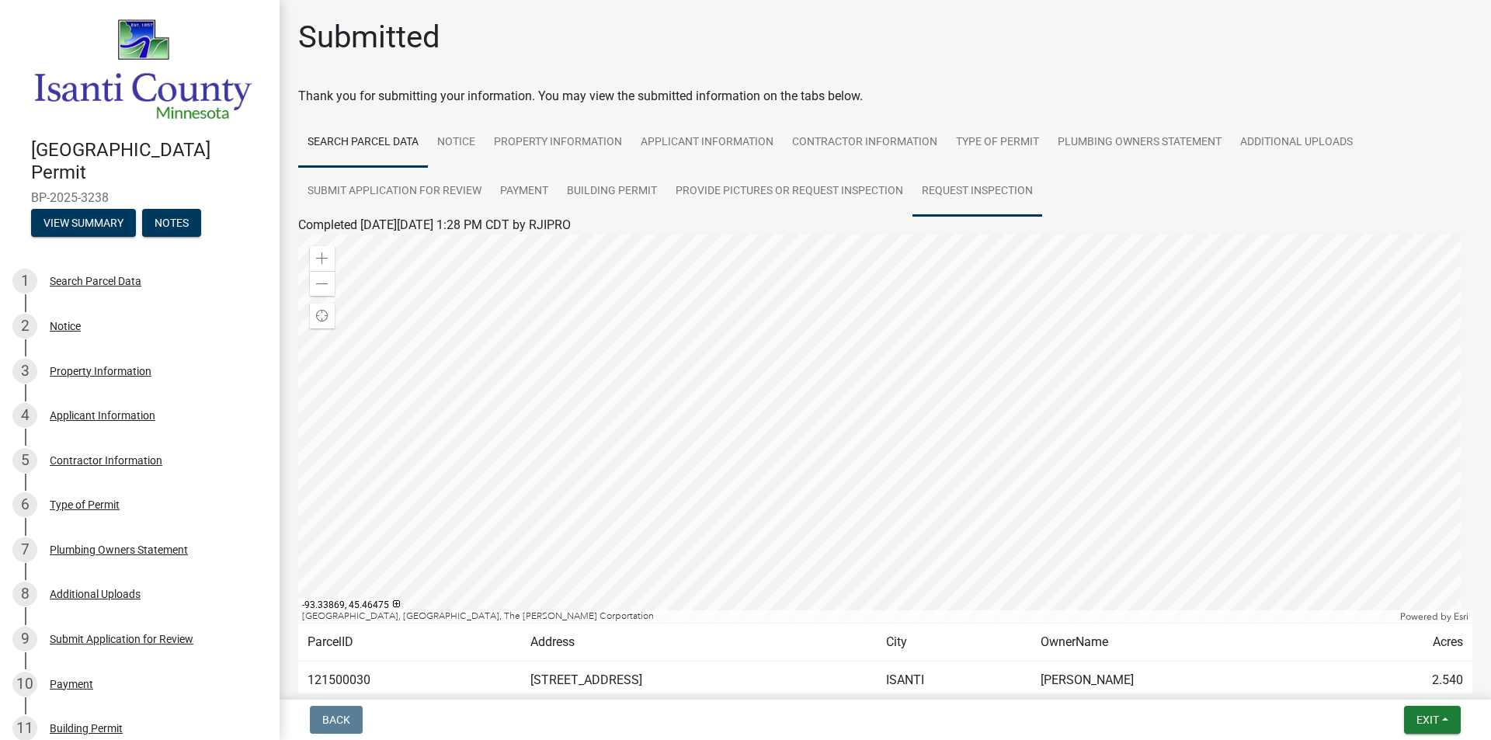
click at [991, 199] on link "Request Inspection" at bounding box center [978, 192] width 130 height 50
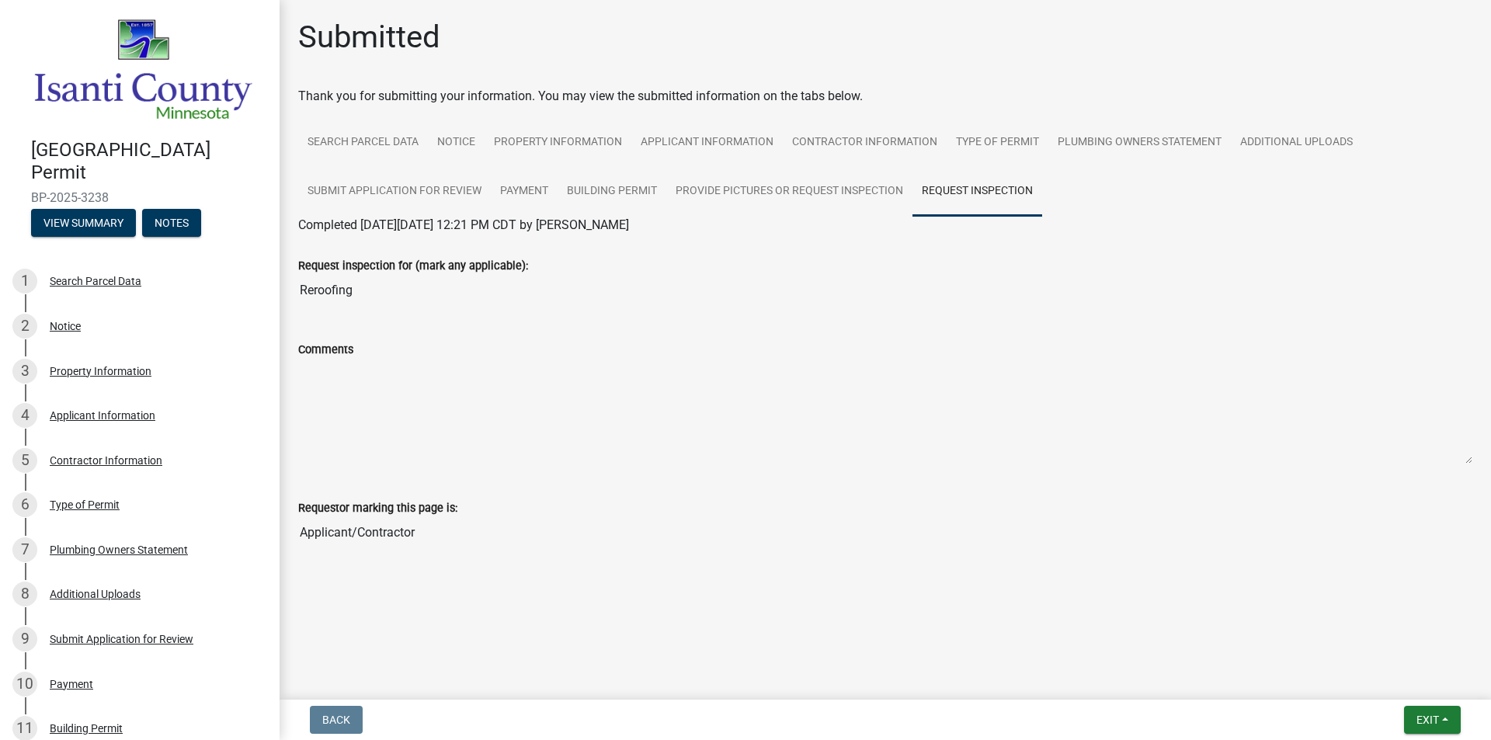
click at [371, 537] on input "Applicant/Contractor" at bounding box center [885, 532] width 1174 height 31
click at [342, 541] on input "Applicant/Contractor" at bounding box center [885, 532] width 1174 height 31
click at [433, 528] on input "Applicant/Contractor" at bounding box center [885, 532] width 1174 height 31
click at [334, 345] on label "Comments" at bounding box center [325, 350] width 55 height 11
click at [334, 359] on textarea "Comments" at bounding box center [885, 412] width 1174 height 106
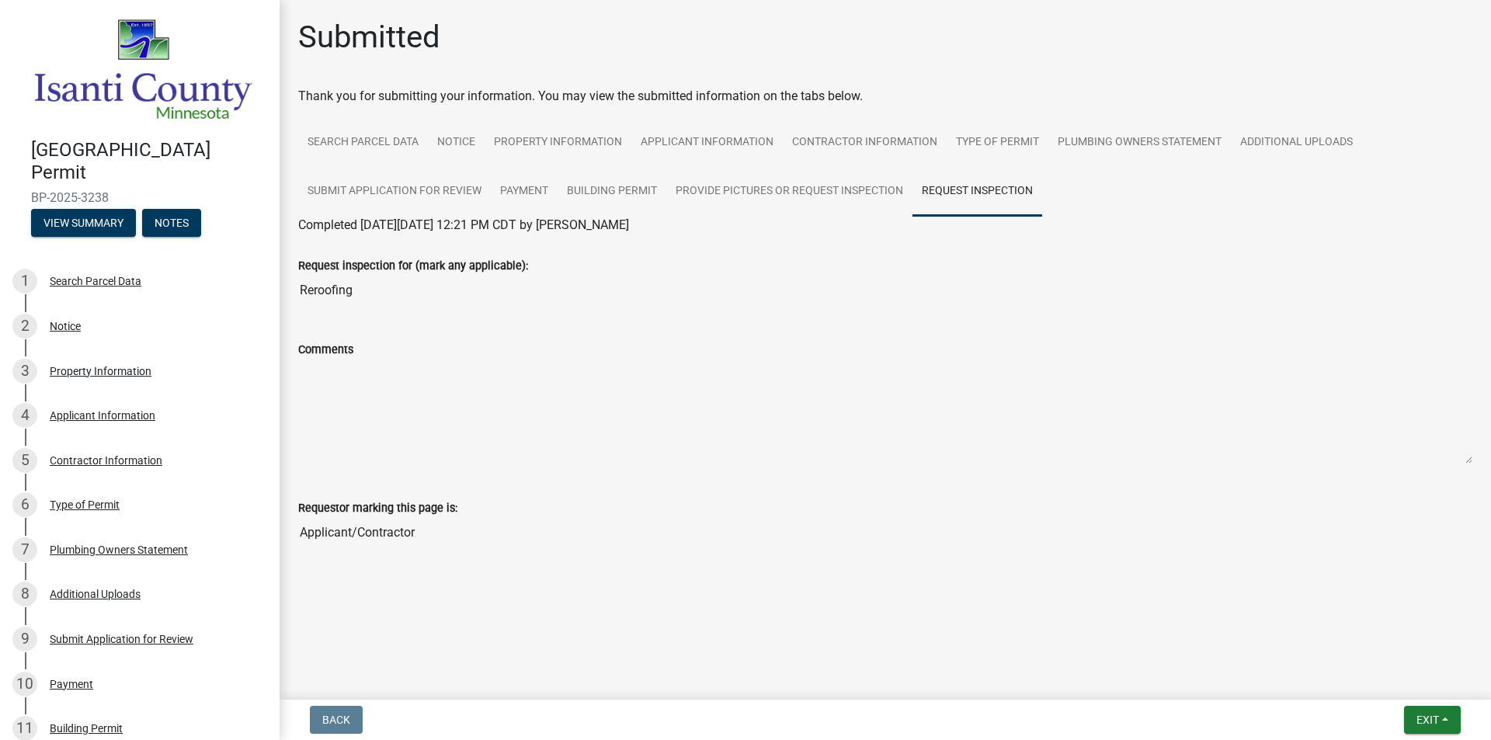
click at [322, 290] on input "Reroofing" at bounding box center [885, 290] width 1174 height 31
drag, startPoint x: 383, startPoint y: 236, endPoint x: 409, endPoint y: 275, distance: 46.5
click at [384, 235] on div "Request inspection for (mark any applicable): Reroofing" at bounding box center [885, 270] width 1174 height 71
click at [409, 353] on div "Comments" at bounding box center [885, 349] width 1174 height 19
click at [394, 381] on textarea "Comments" at bounding box center [885, 412] width 1174 height 106
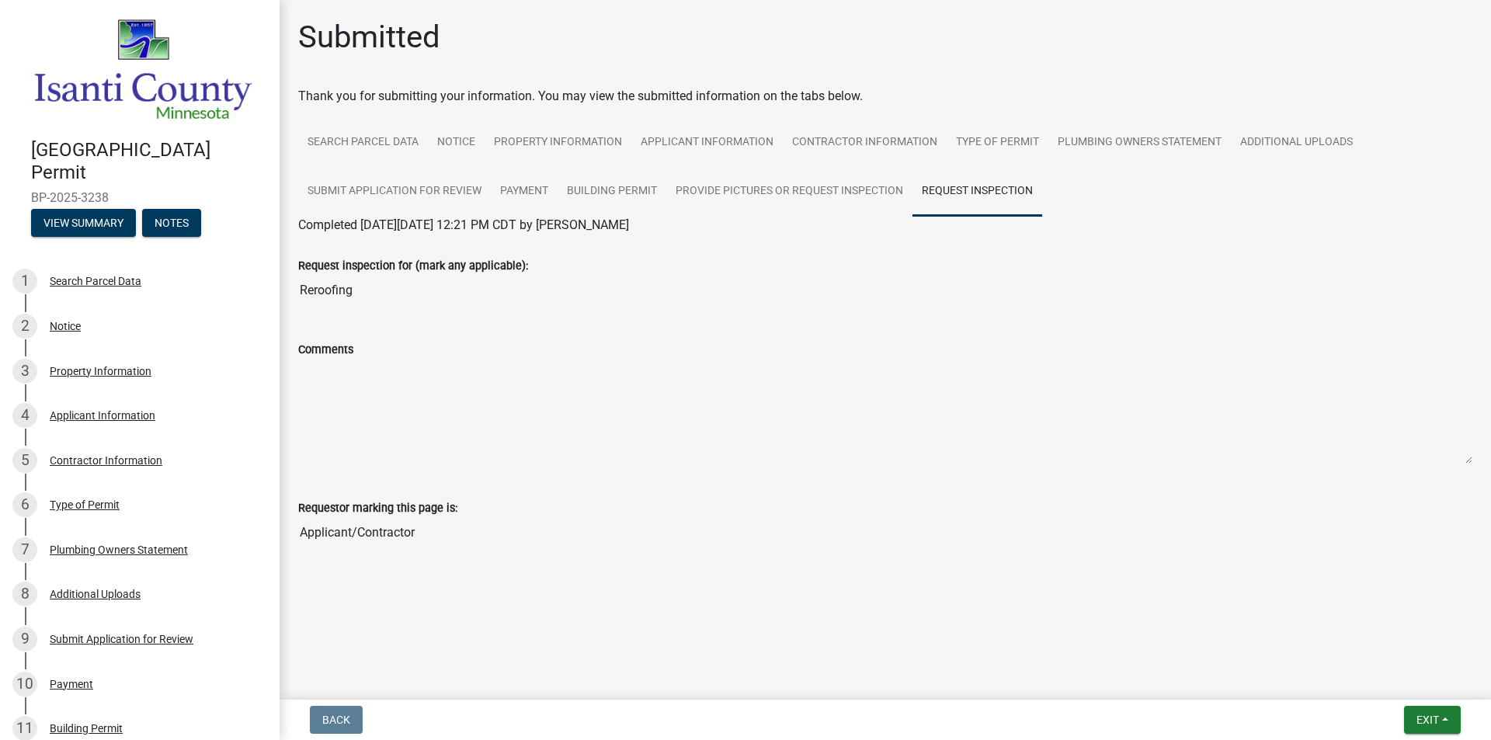
click at [394, 381] on textarea "Comments" at bounding box center [885, 412] width 1174 height 106
click at [753, 199] on link "Provide Pictures or Request Inspection" at bounding box center [789, 192] width 246 height 50
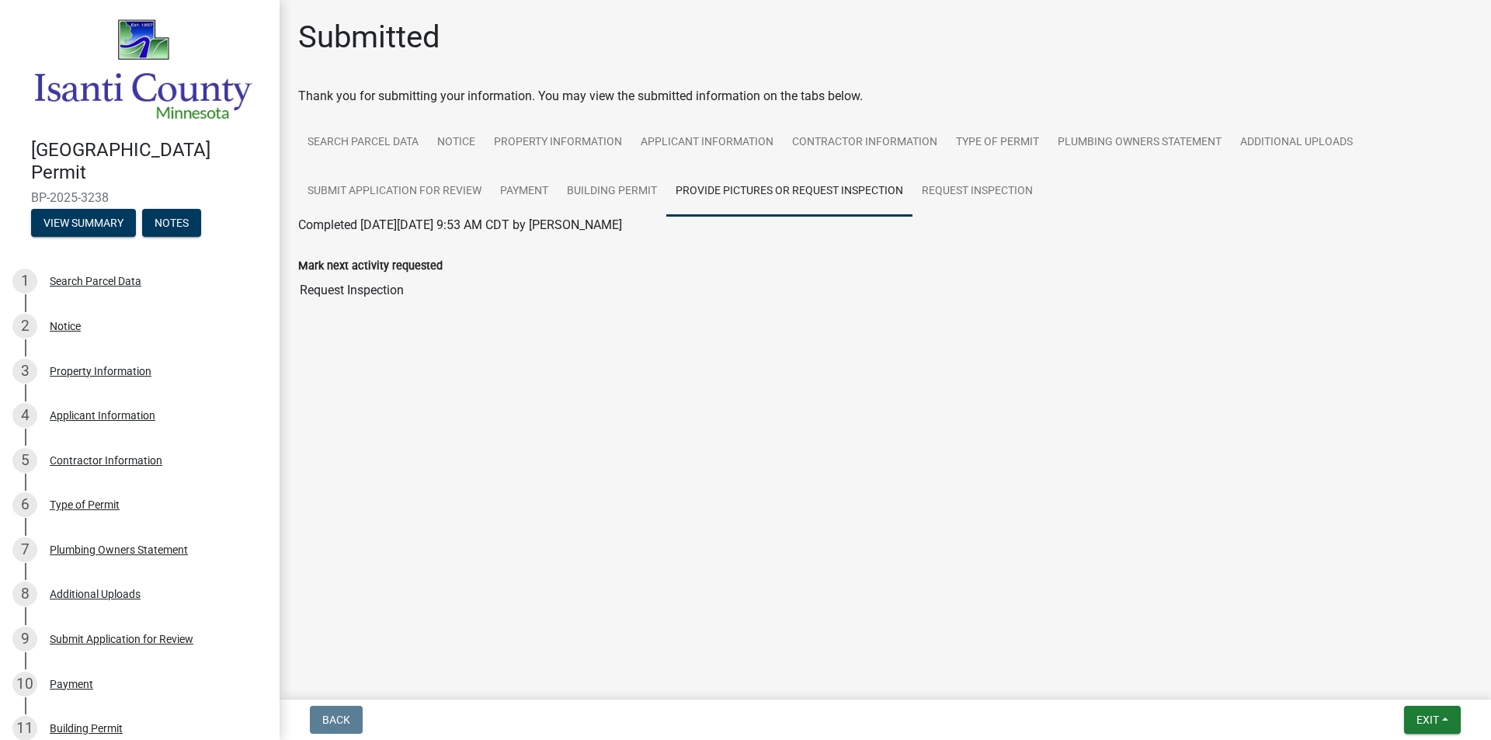
drag, startPoint x: 329, startPoint y: 283, endPoint x: 353, endPoint y: 280, distance: 24.3
click at [329, 283] on input "Request Inspection" at bounding box center [885, 290] width 1174 height 31
click at [402, 288] on input "Request Inspection" at bounding box center [885, 290] width 1174 height 31
click at [370, 283] on input "Request Inspection" at bounding box center [885, 290] width 1174 height 31
click at [993, 202] on link "Request Inspection" at bounding box center [978, 192] width 130 height 50
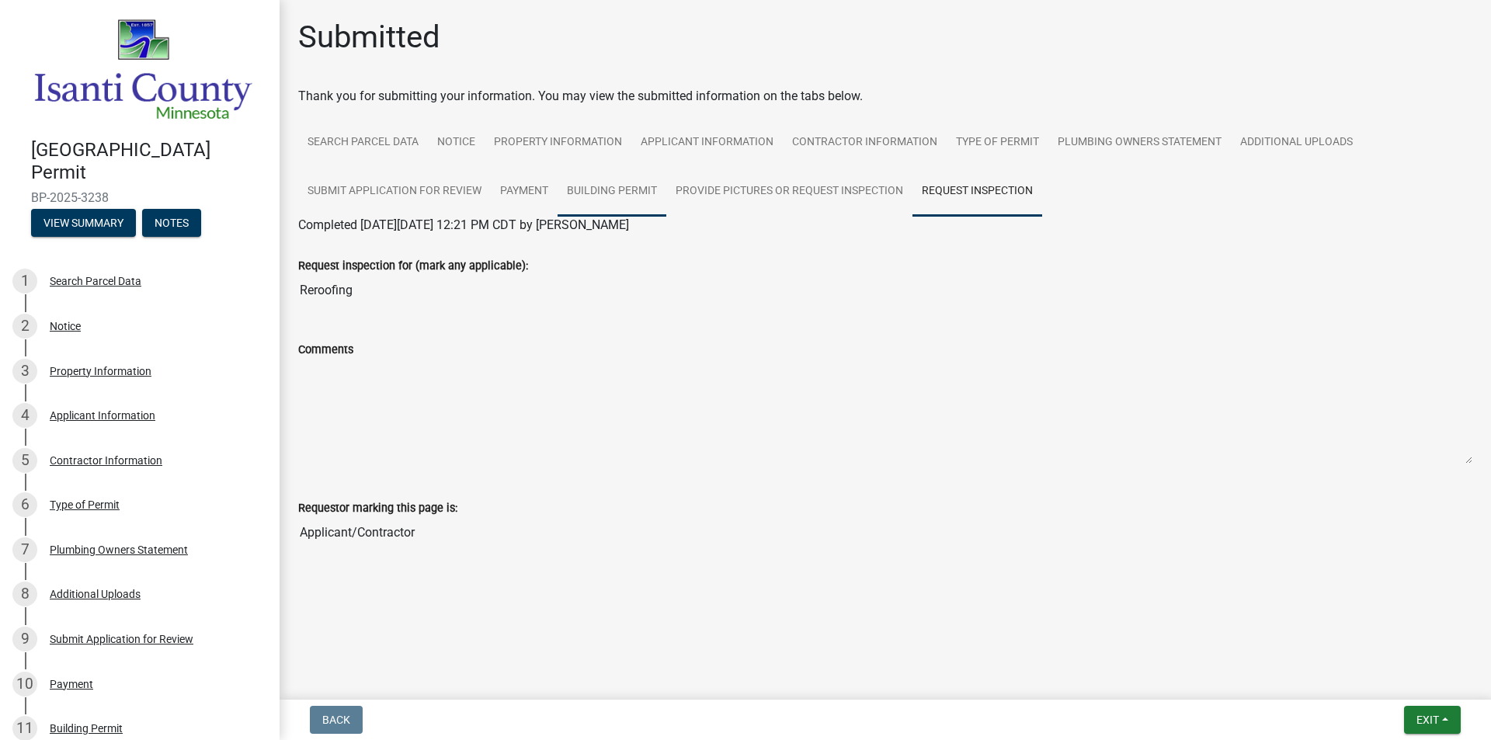
click at [593, 185] on link "Building Permit" at bounding box center [612, 192] width 109 height 50
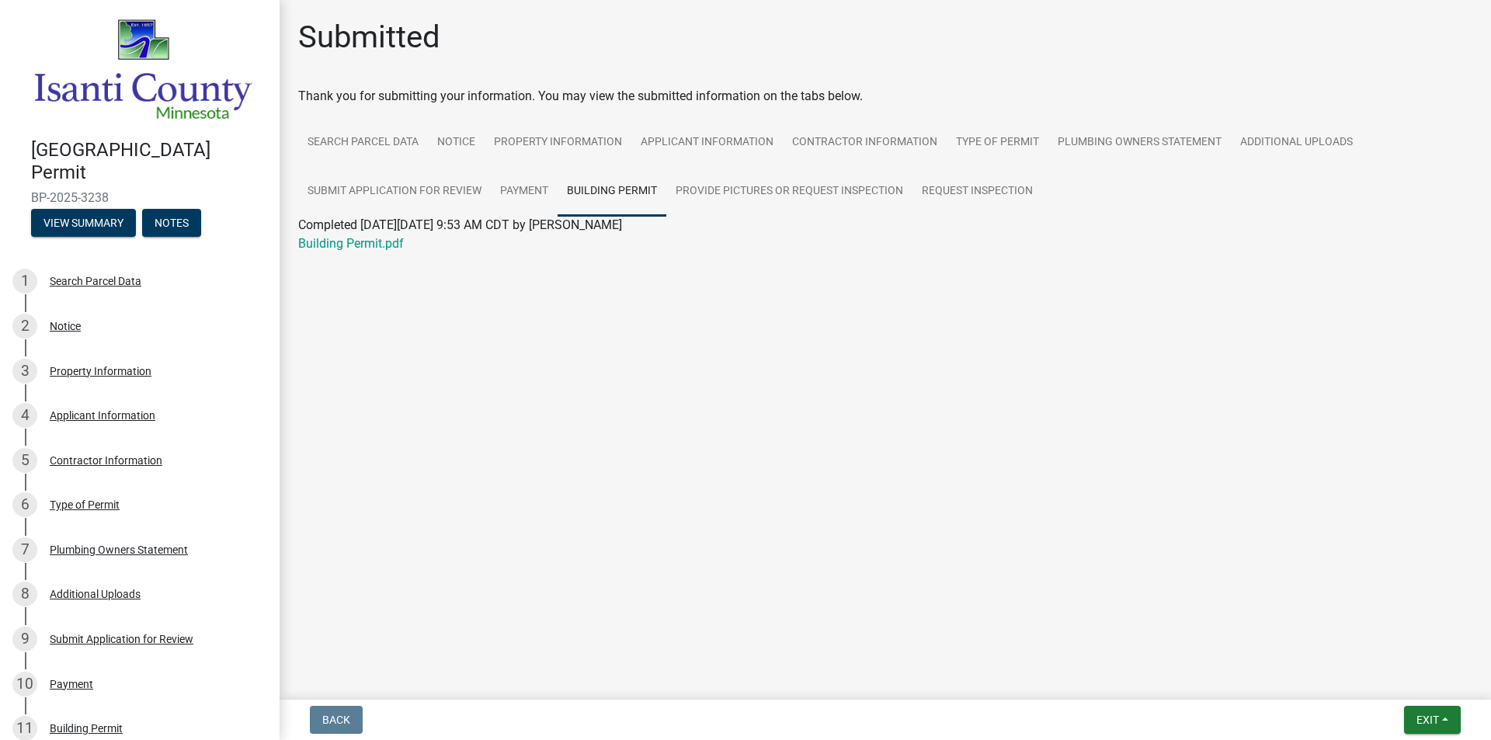
click at [360, 251] on div "Building Permit.pdf" at bounding box center [886, 244] width 1198 height 19
click at [363, 245] on link "Building Permit.pdf" at bounding box center [351, 243] width 106 height 15
click at [586, 316] on main "Submitted Thank you for submitting your information. You may view the submitted…" at bounding box center [886, 347] width 1212 height 694
click at [497, 183] on link "Payment" at bounding box center [524, 192] width 67 height 50
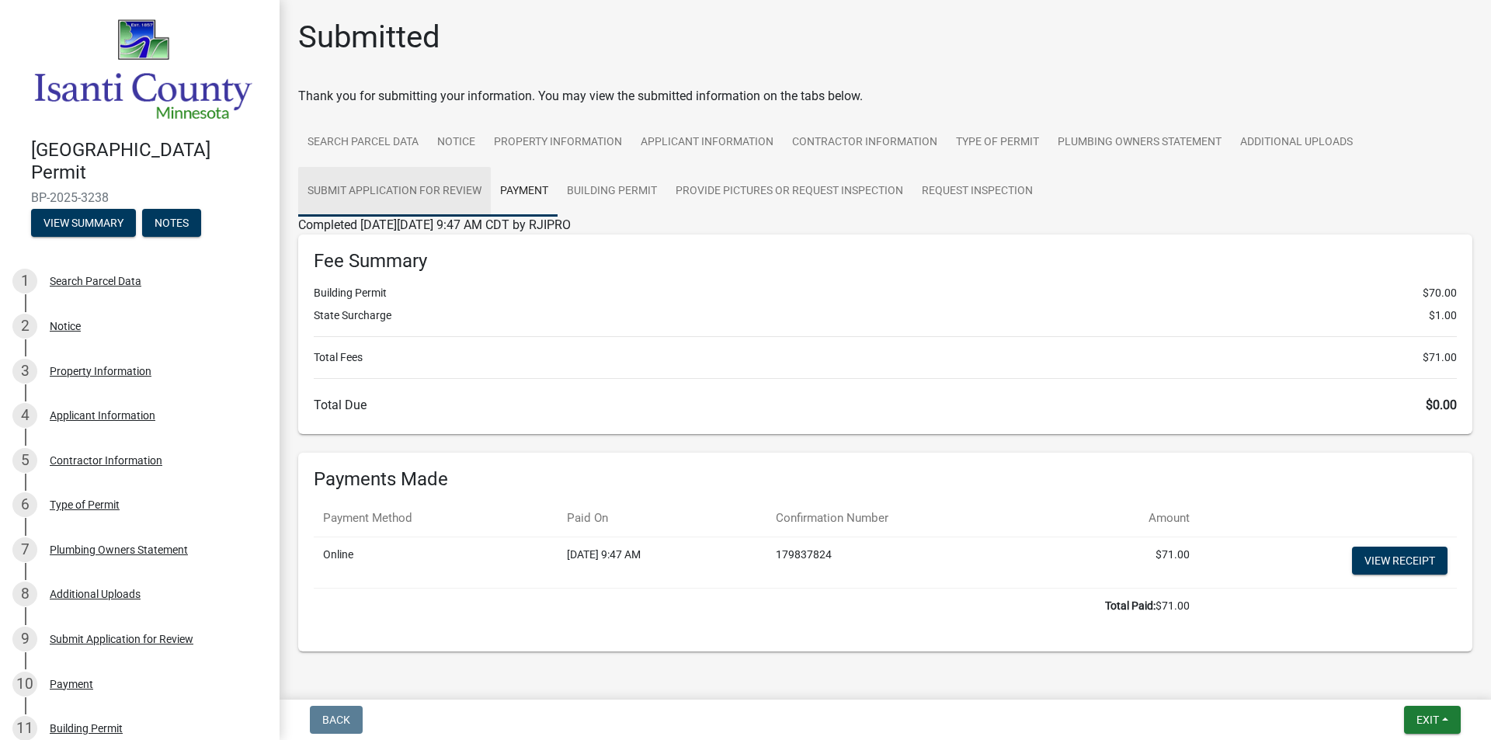
click at [413, 201] on link "Submit Application for Review" at bounding box center [394, 192] width 193 height 50
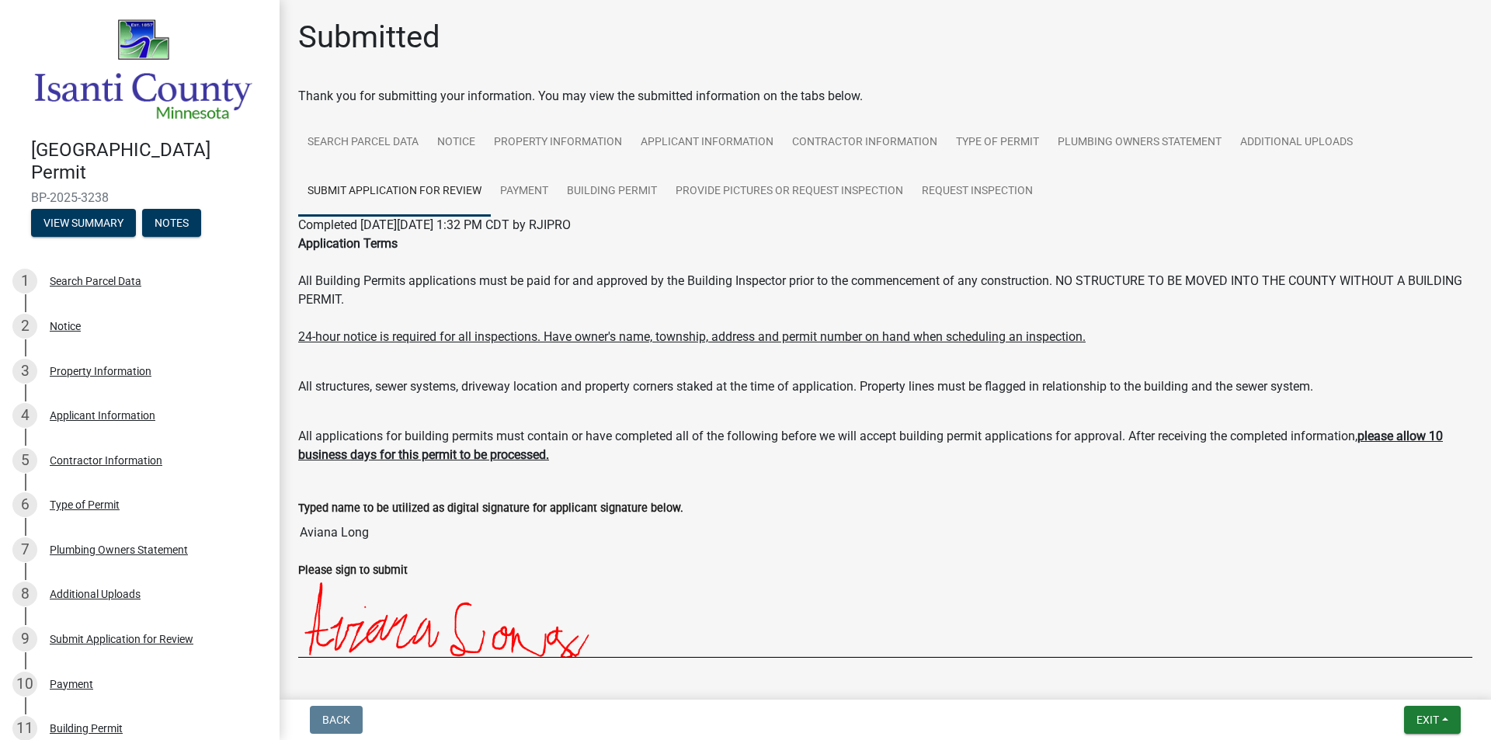
click at [1126, 117] on wm-wait-activity-input "Thank you for submitting your information. You may view the submitted informati…" at bounding box center [885, 430] width 1174 height 686
click at [1305, 138] on link "Additional Uploads" at bounding box center [1296, 143] width 131 height 50
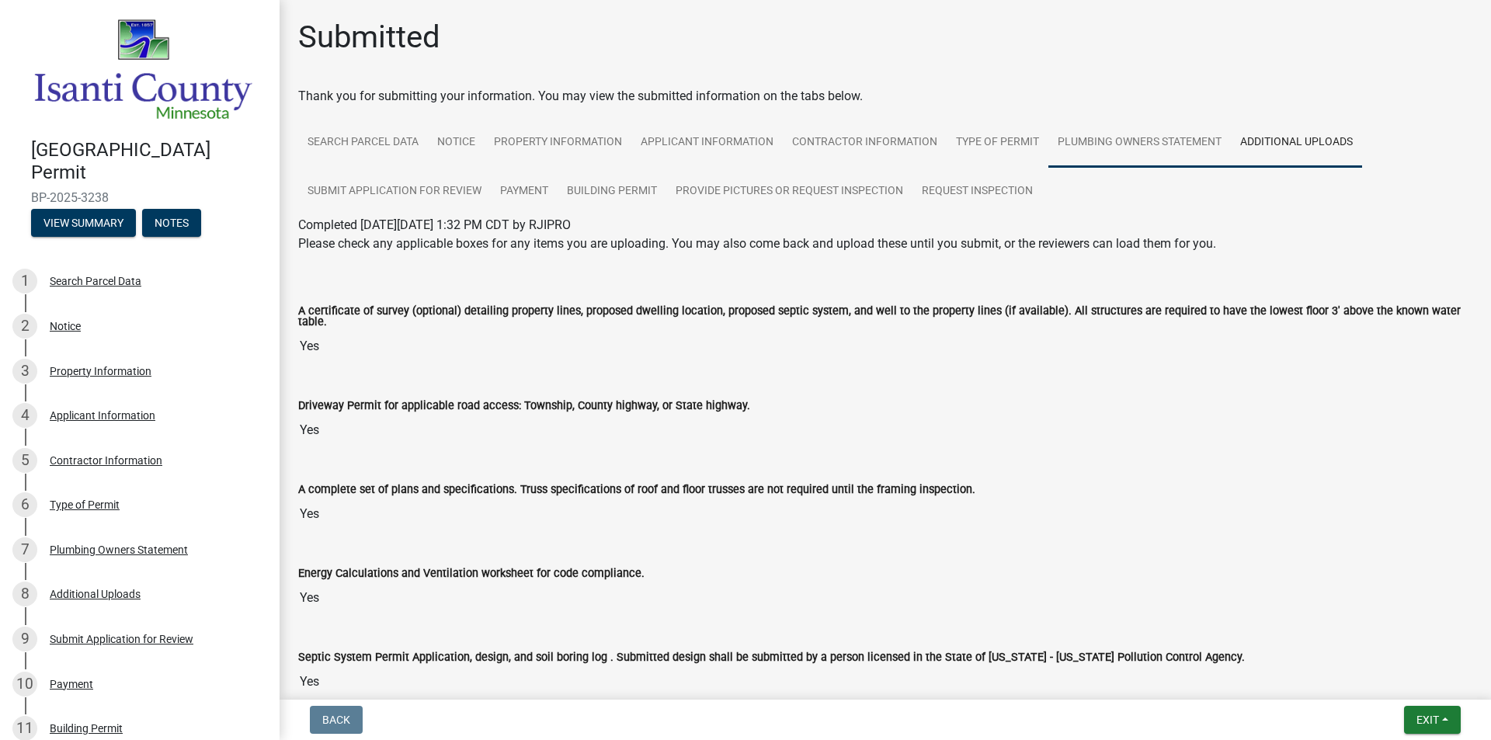
click at [1136, 144] on link "Plumbing Owners Statement" at bounding box center [1140, 143] width 183 height 50
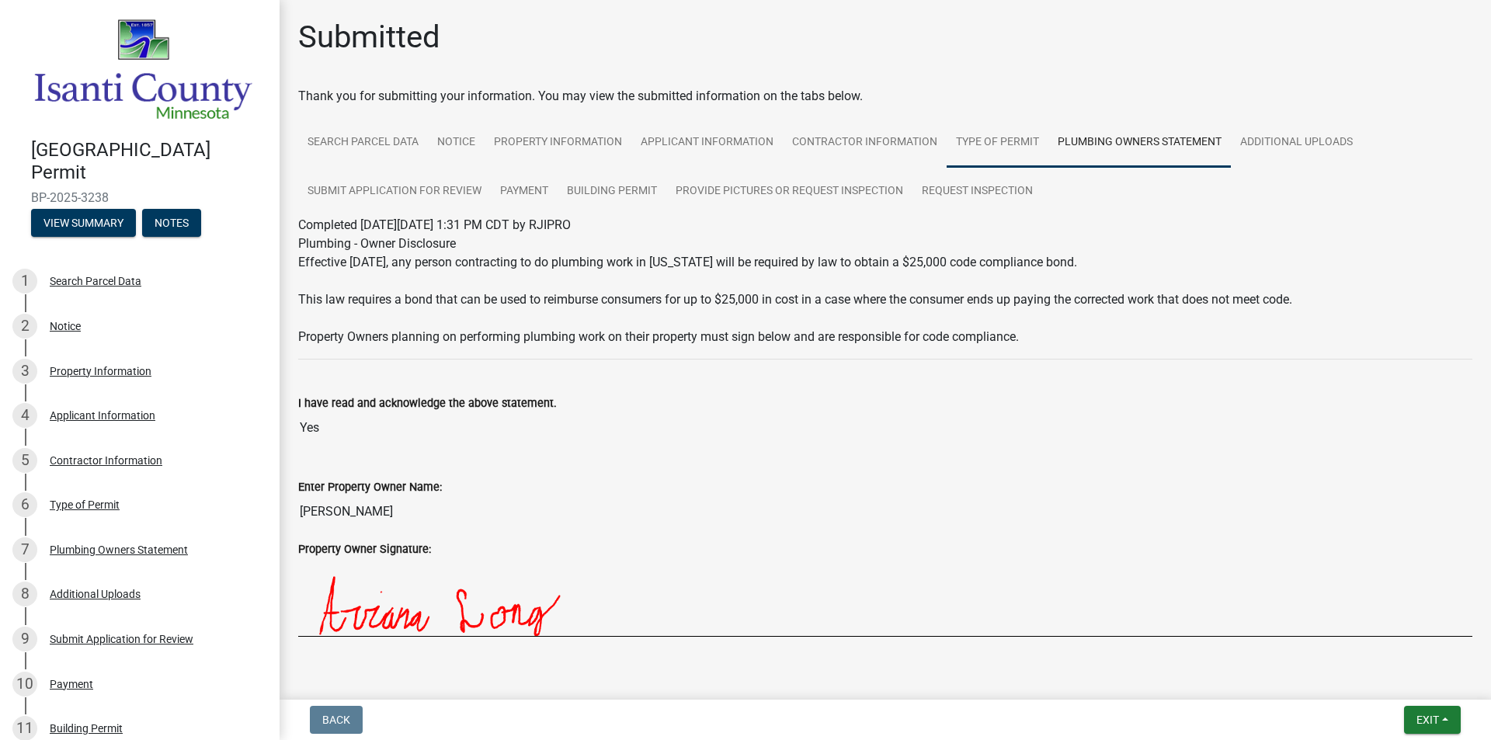
click at [965, 147] on link "Type of Permit" at bounding box center [998, 143] width 102 height 50
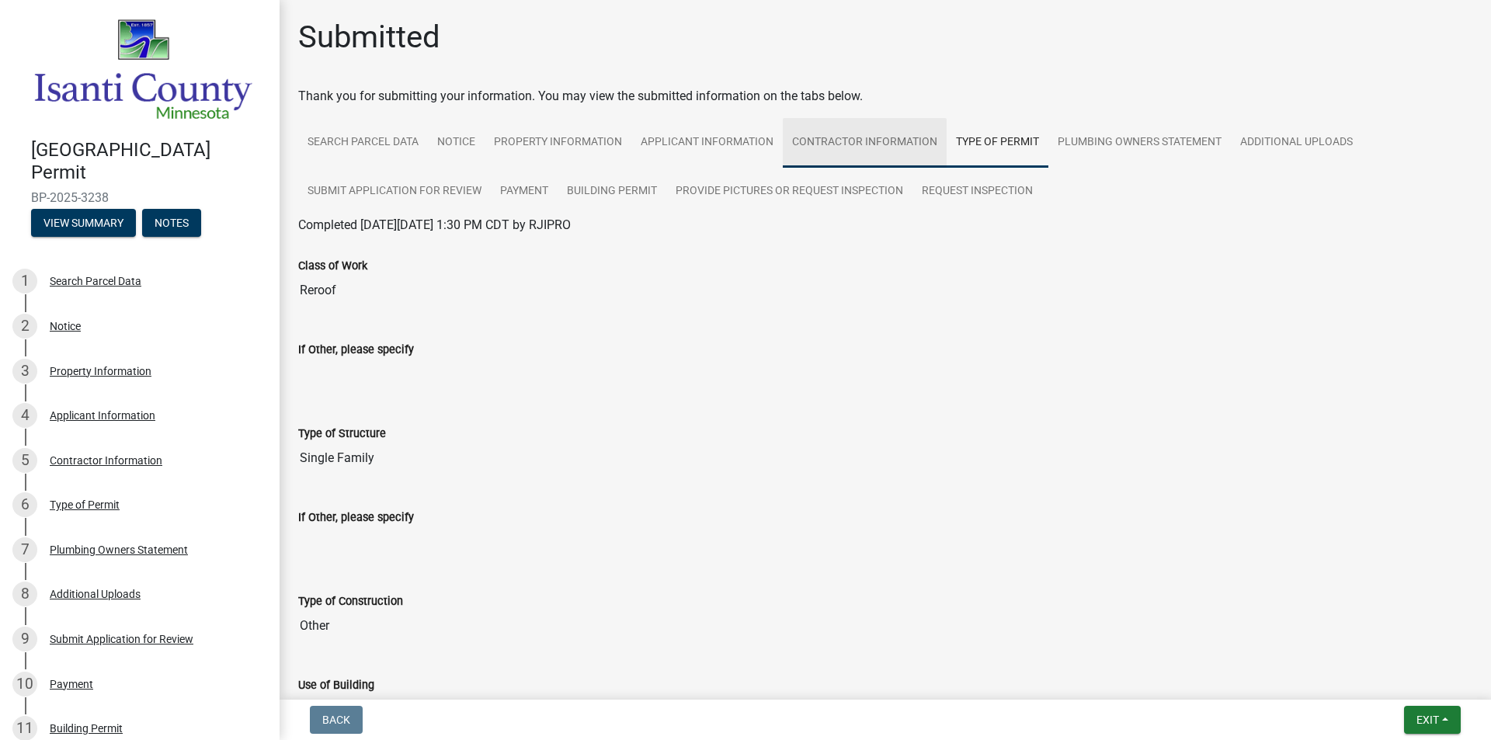
click at [865, 151] on link "Contractor Information" at bounding box center [865, 143] width 164 height 50
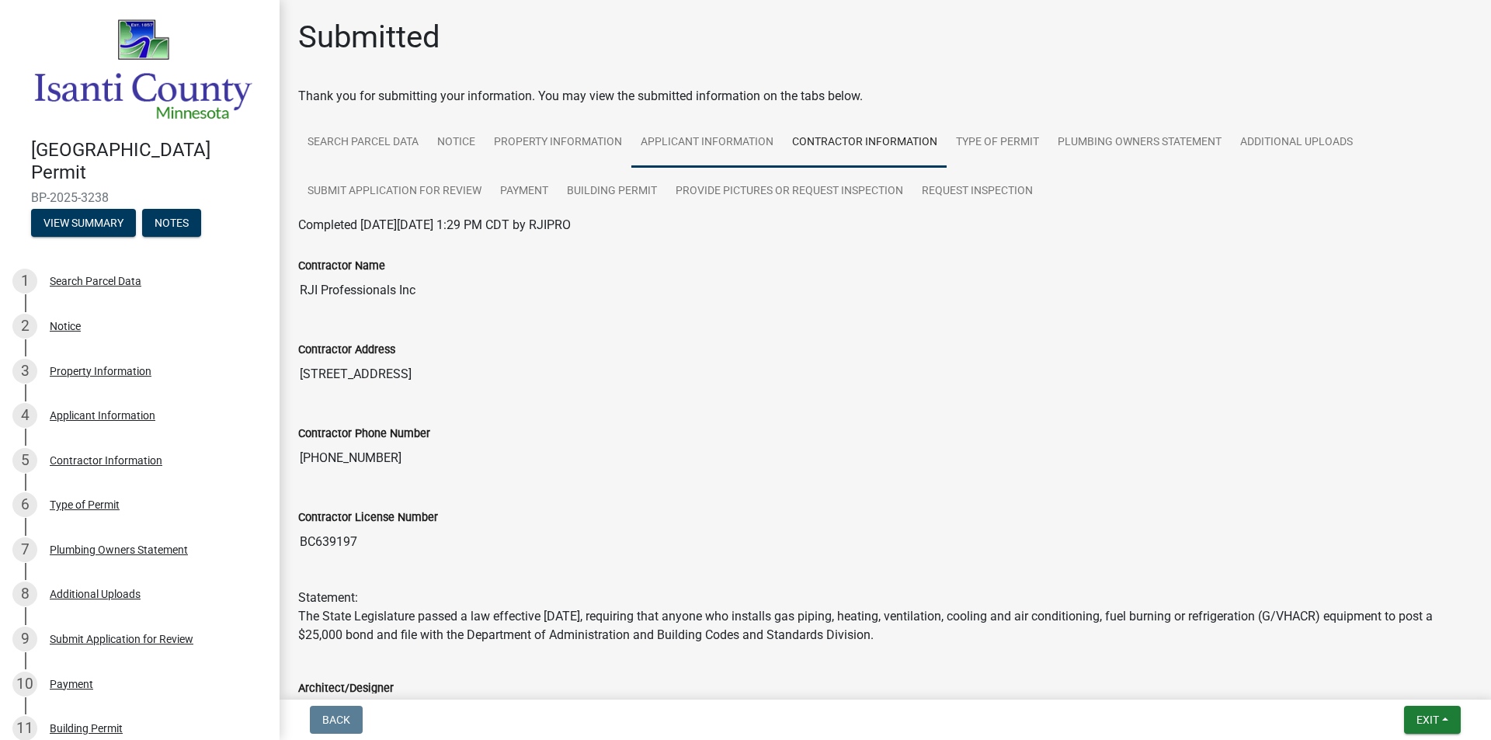
click at [735, 151] on link "Applicant Information" at bounding box center [706, 143] width 151 height 50
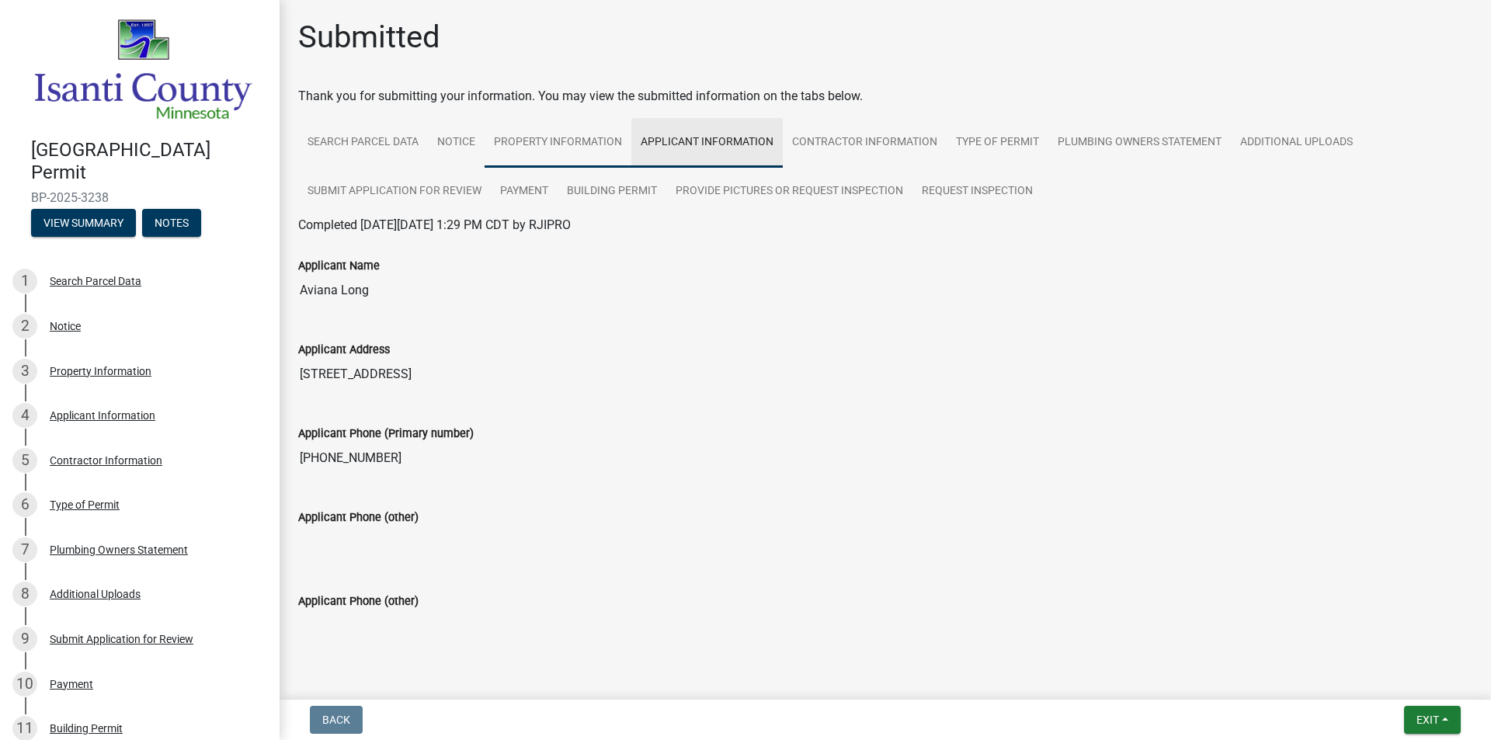
click at [617, 148] on link "Property Information" at bounding box center [558, 143] width 147 height 50
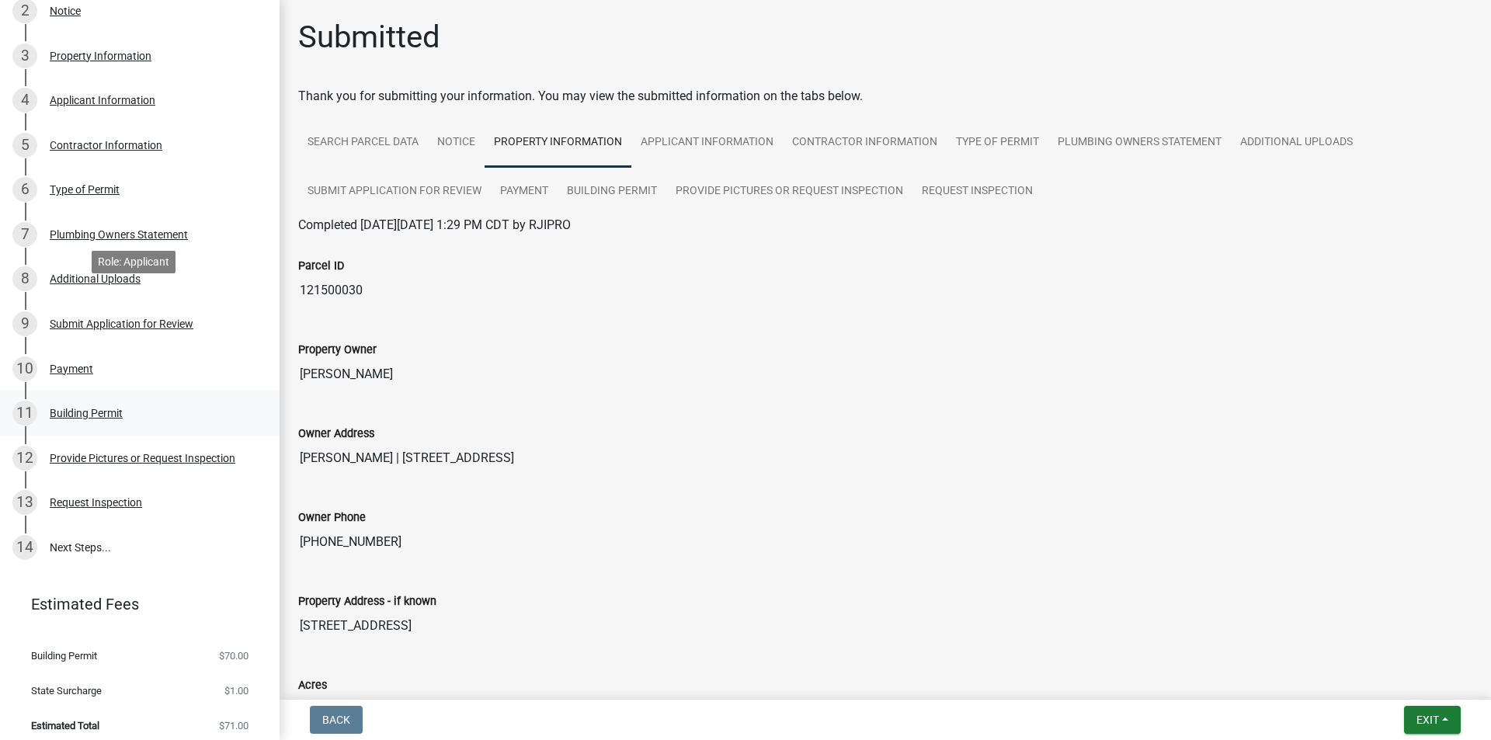
scroll to position [319, 0]
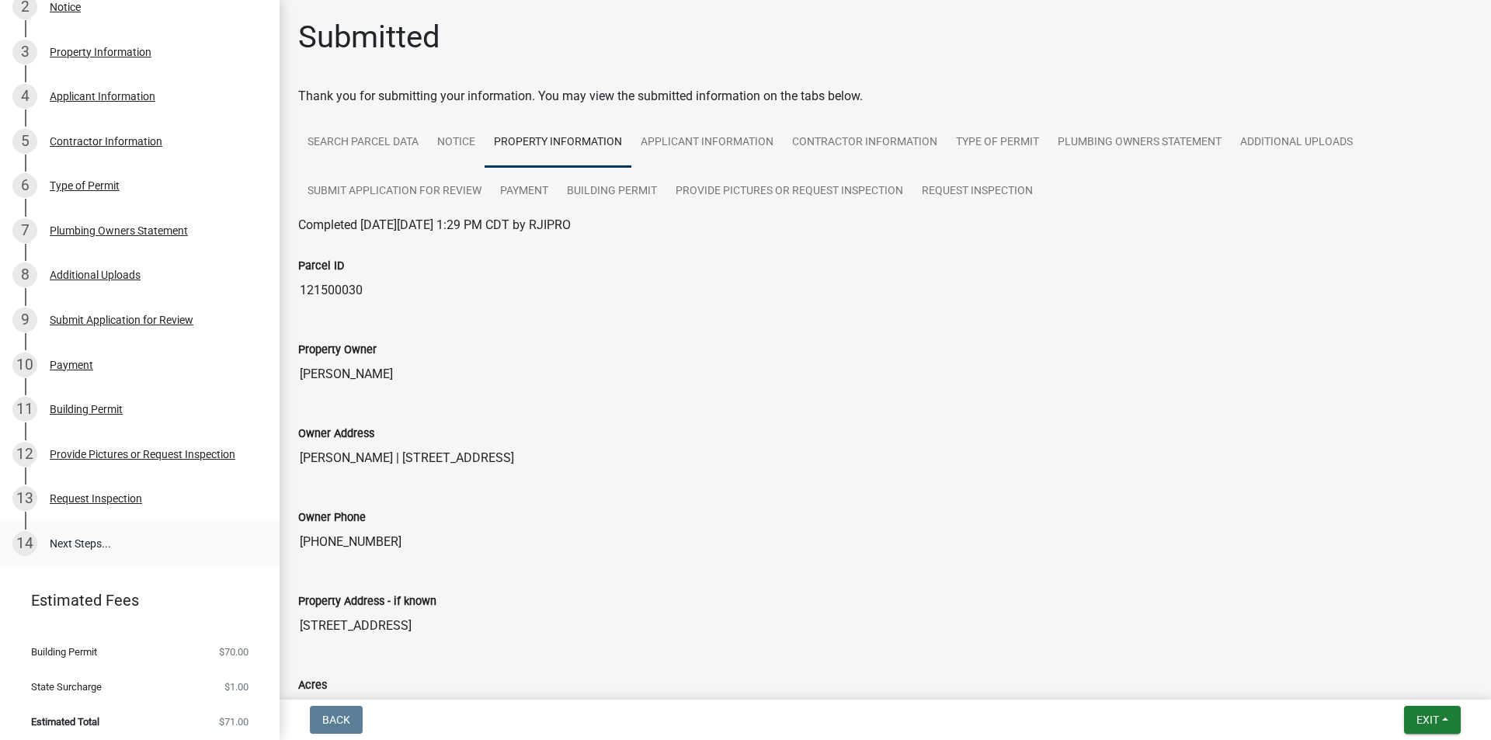
click at [117, 541] on link "14 Next Steps..." at bounding box center [140, 543] width 280 height 45
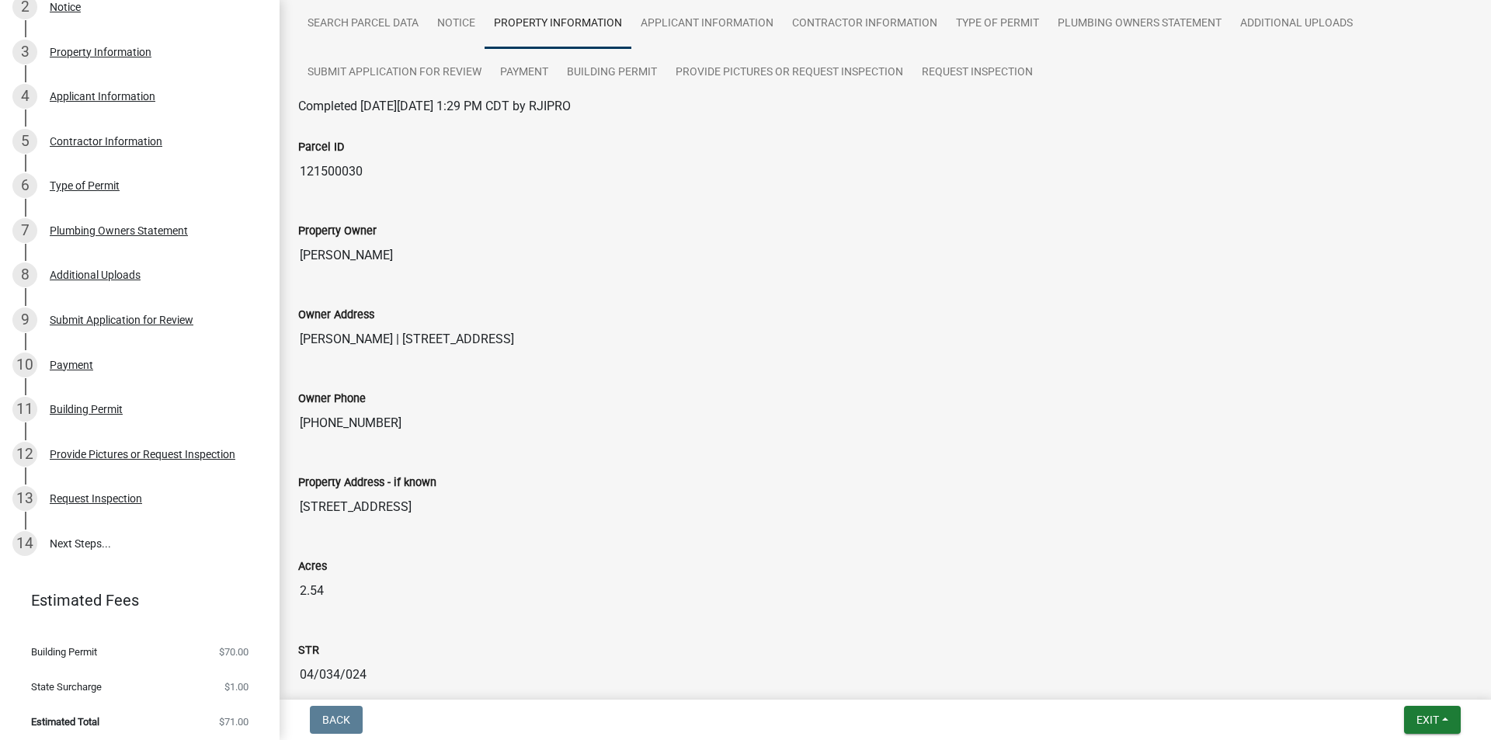
scroll to position [311, 0]
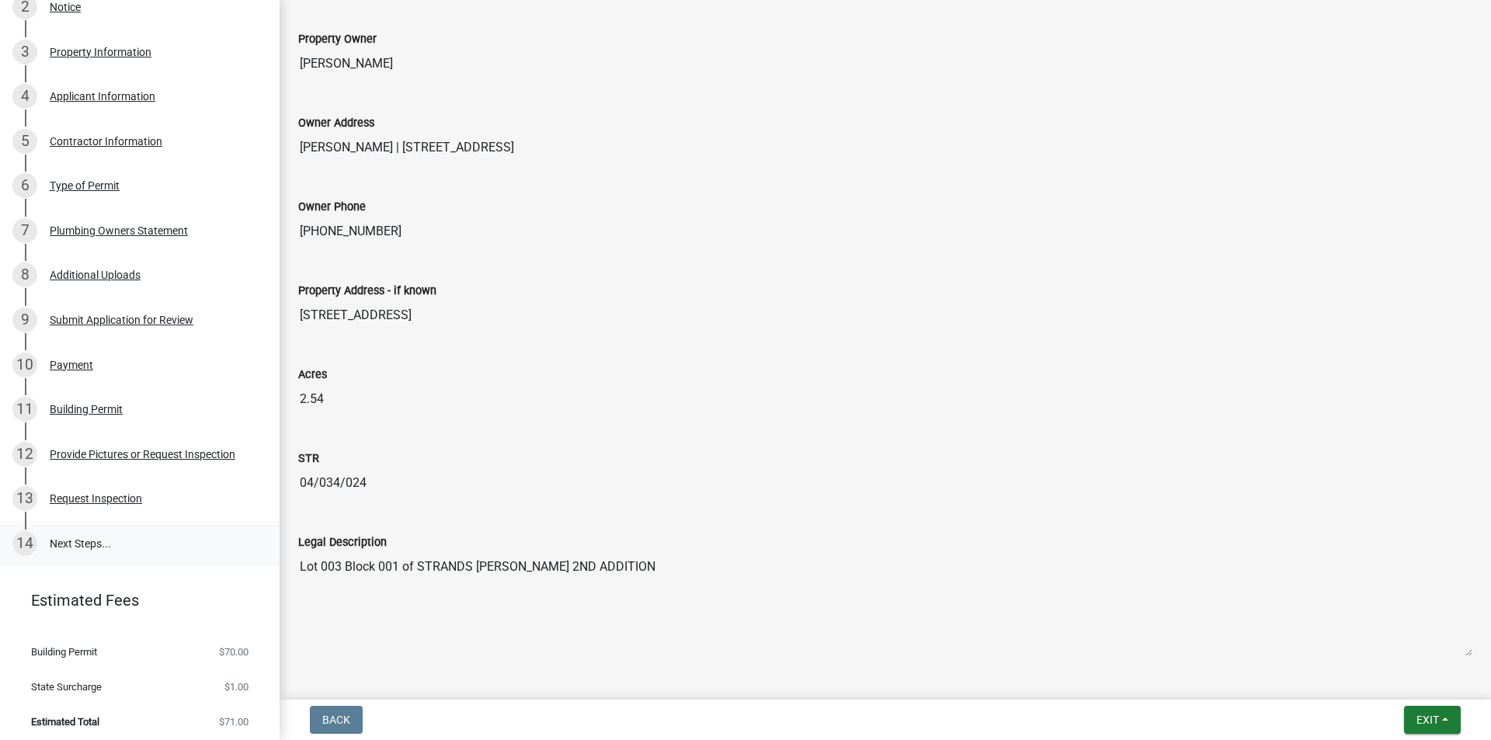
click at [91, 528] on link "14 Next Steps..." at bounding box center [140, 543] width 280 height 45
click at [97, 502] on div "13 Request Inspection" at bounding box center [133, 498] width 242 height 25
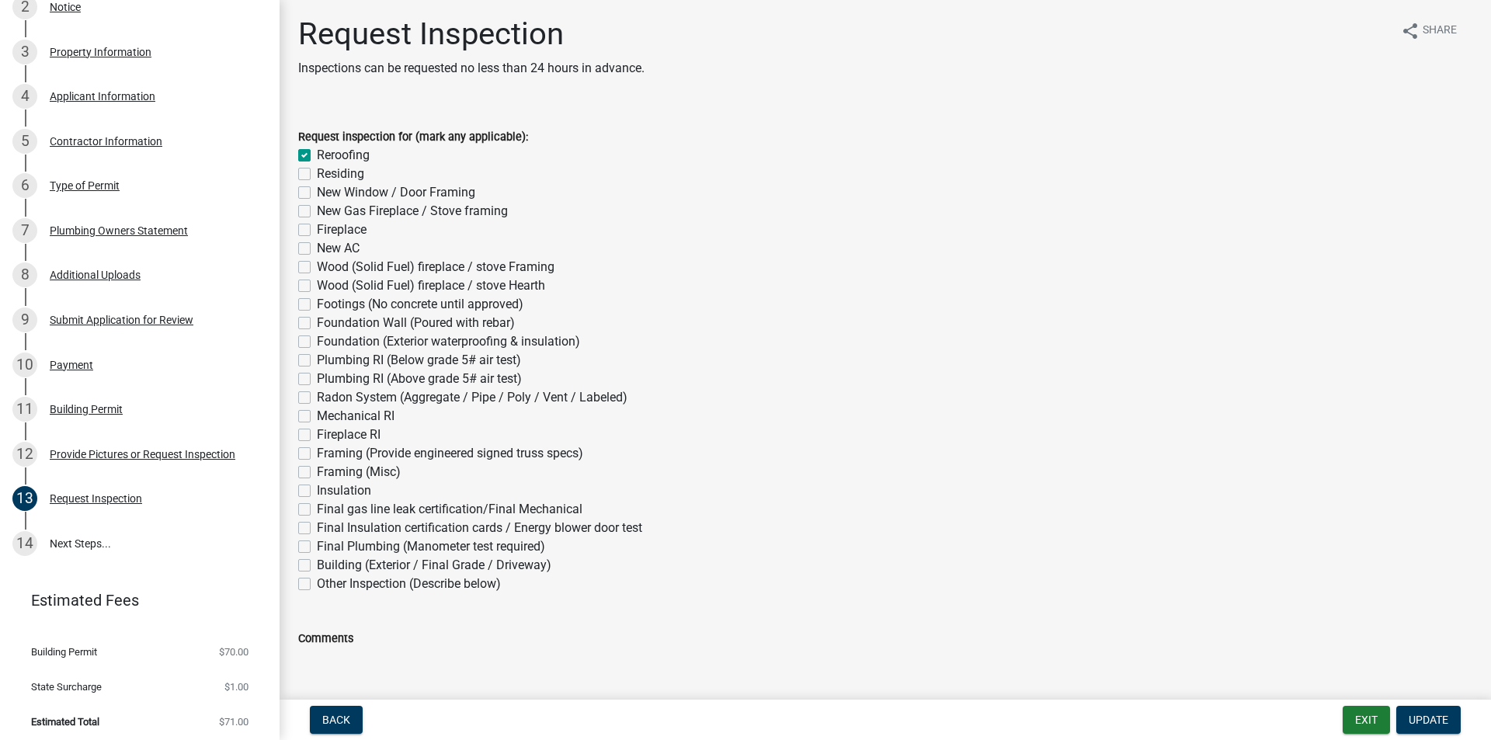
scroll to position [0, 0]
click at [1440, 722] on span "Update" at bounding box center [1429, 720] width 40 height 12
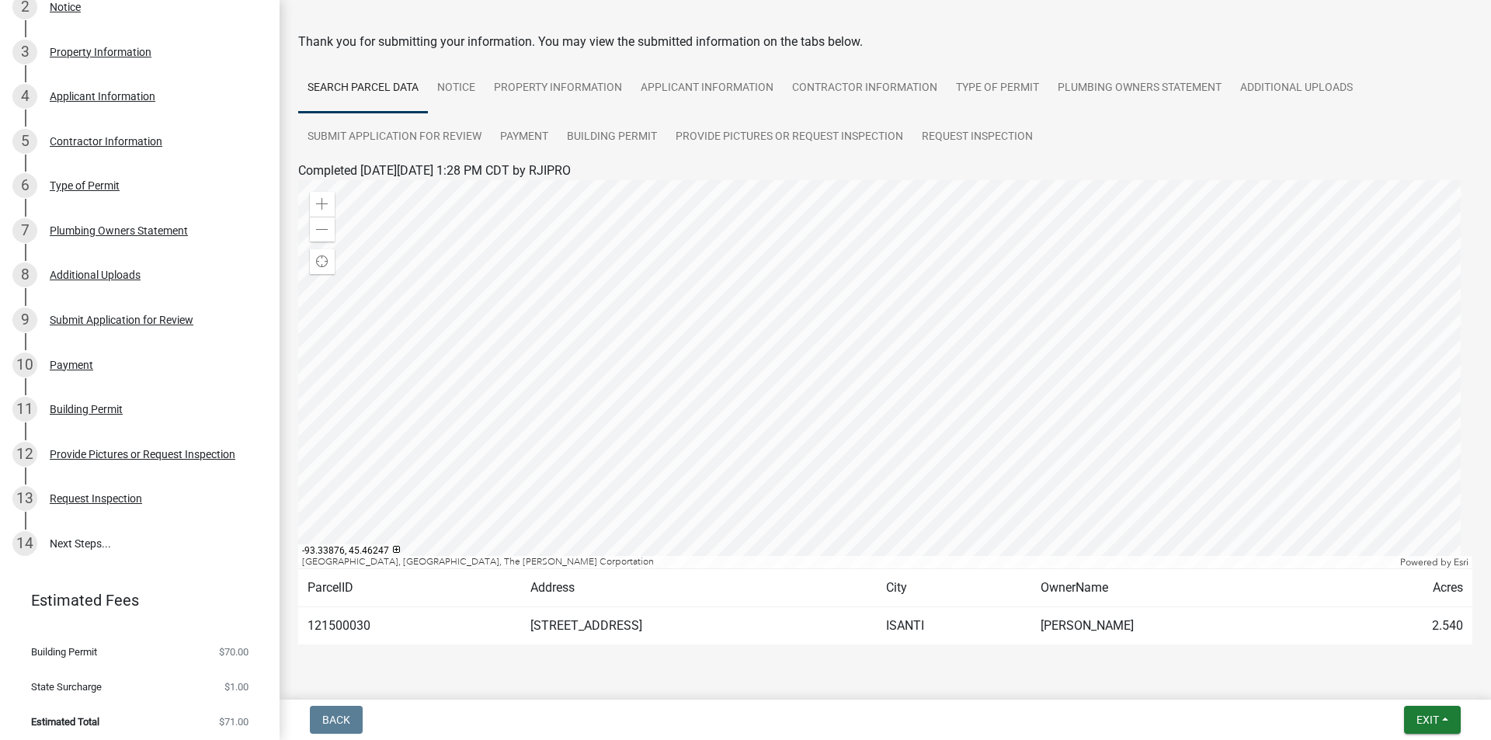
scroll to position [97, 0]
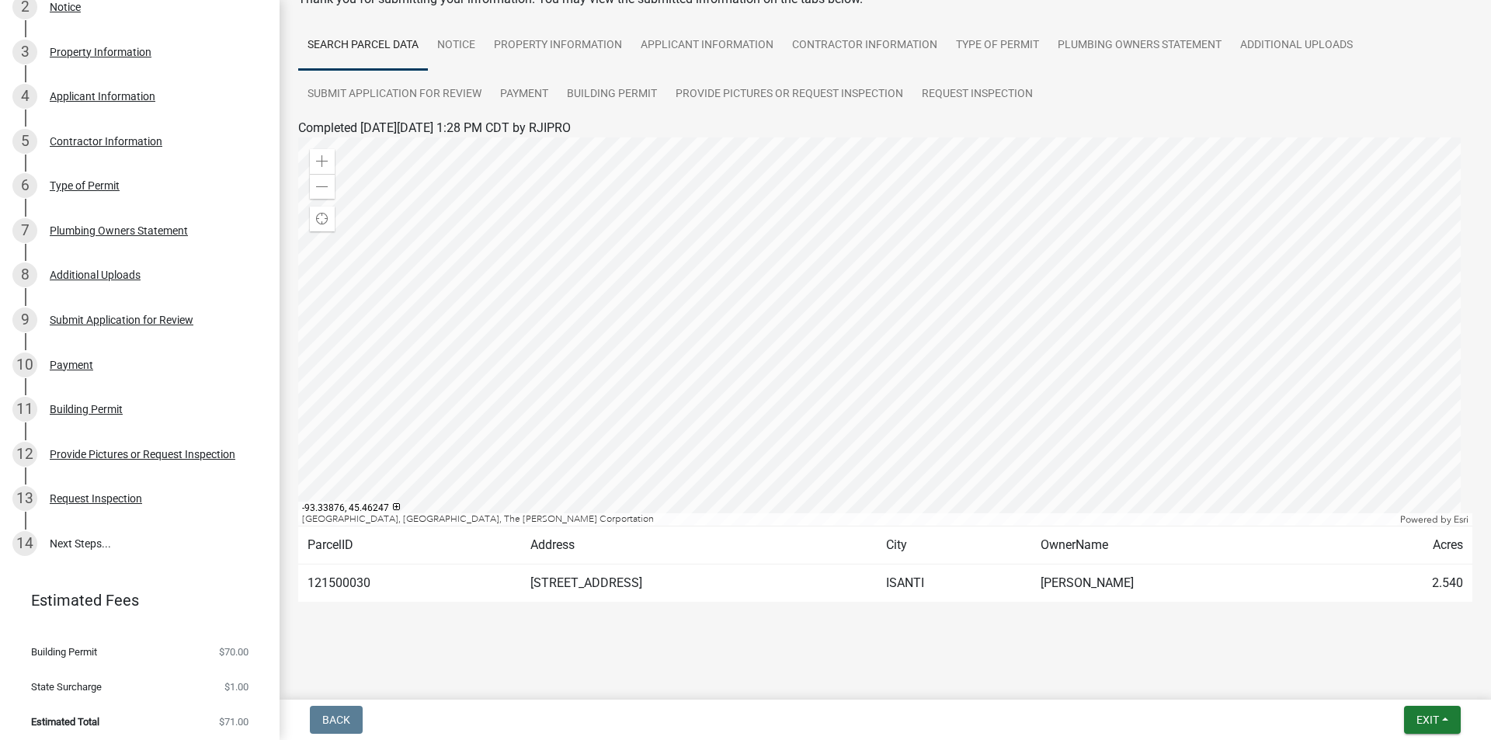
click at [645, 572] on td "[STREET_ADDRESS]" at bounding box center [699, 584] width 357 height 38
click at [386, 583] on td "121500030" at bounding box center [409, 584] width 223 height 38
click at [708, 94] on link "Provide Pictures or Request Inspection" at bounding box center [789, 95] width 246 height 50
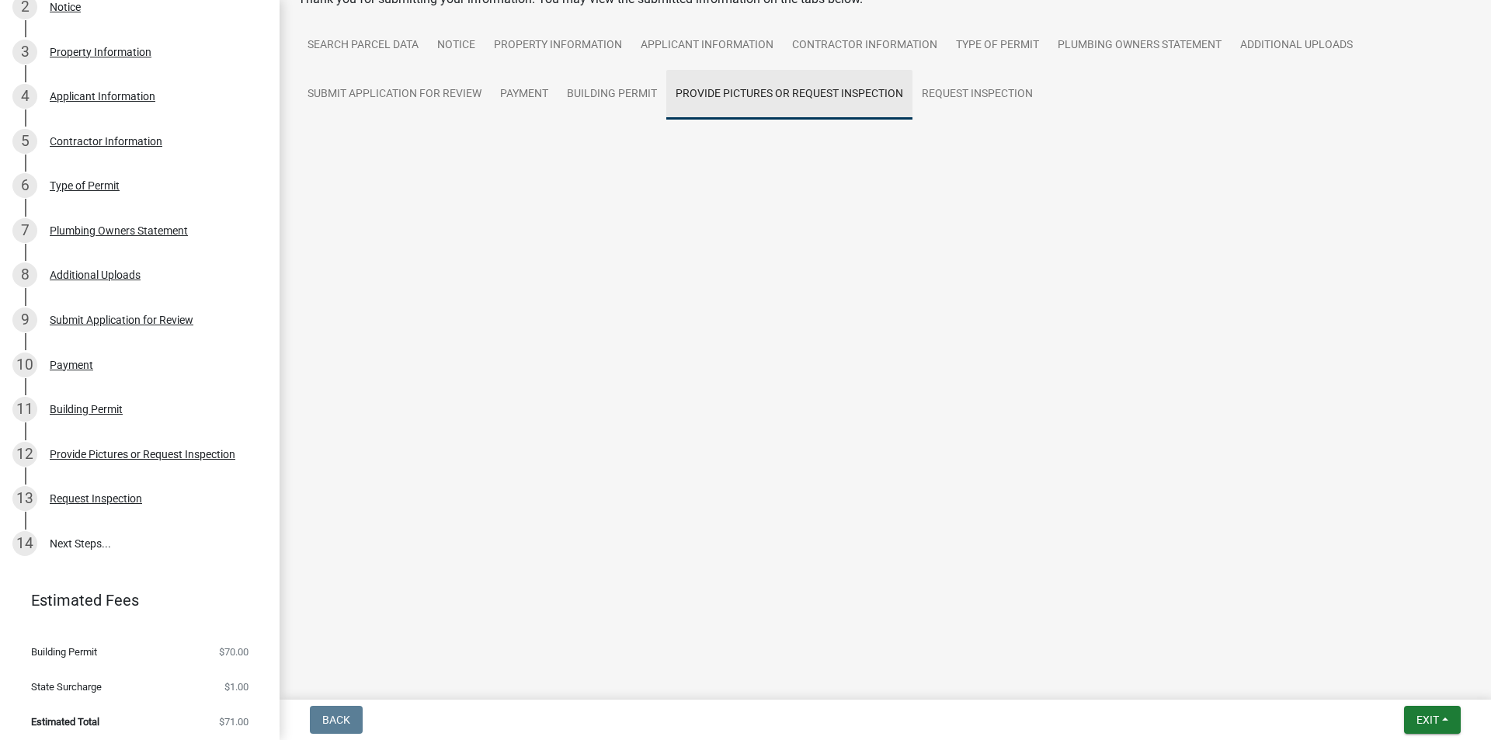
scroll to position [0, 0]
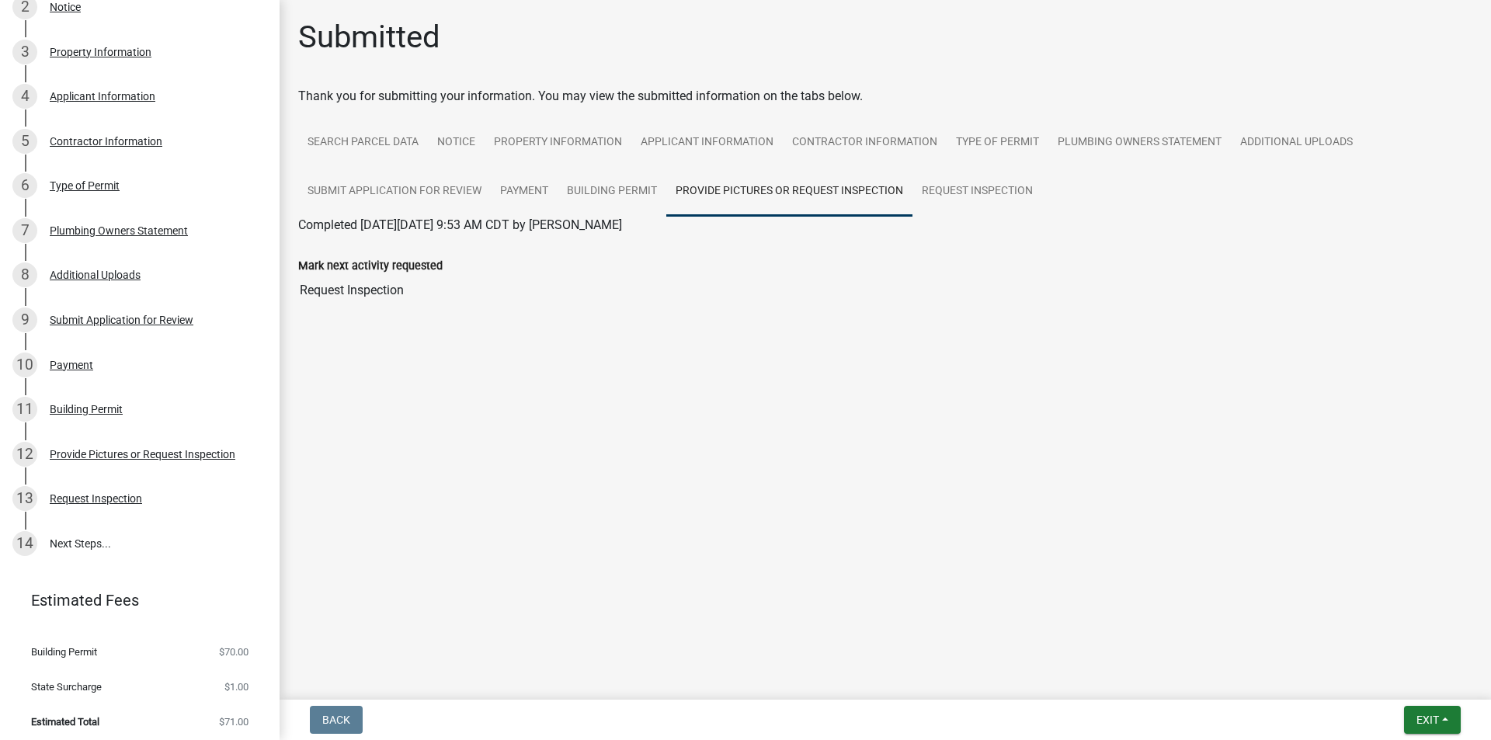
click at [767, 194] on link "Provide Pictures or Request Inspection" at bounding box center [789, 192] width 246 height 50
click at [1445, 715] on button "Exit" at bounding box center [1432, 720] width 57 height 28
click at [1369, 644] on button "Save" at bounding box center [1399, 642] width 124 height 37
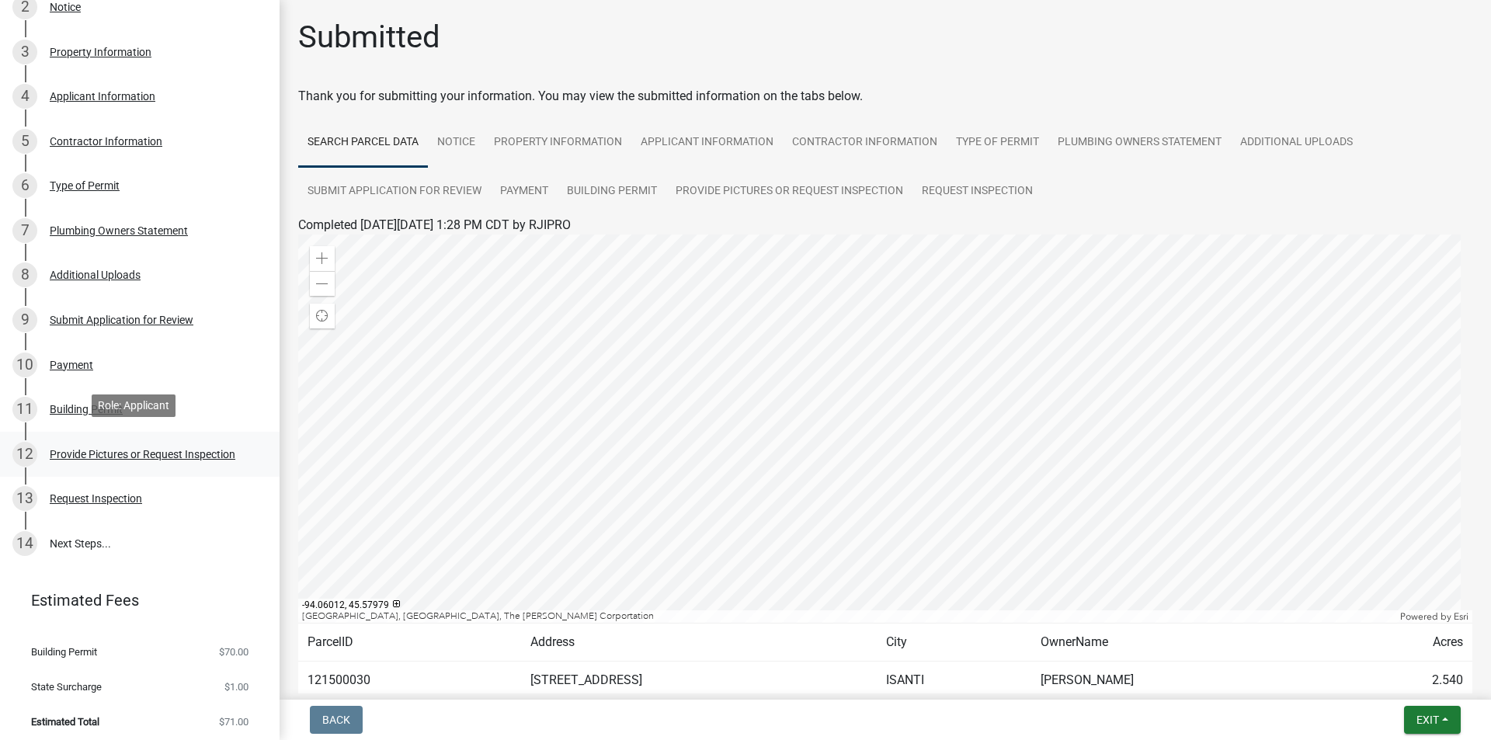
click at [211, 442] on div "12 Provide Pictures or Request Inspection" at bounding box center [133, 454] width 242 height 25
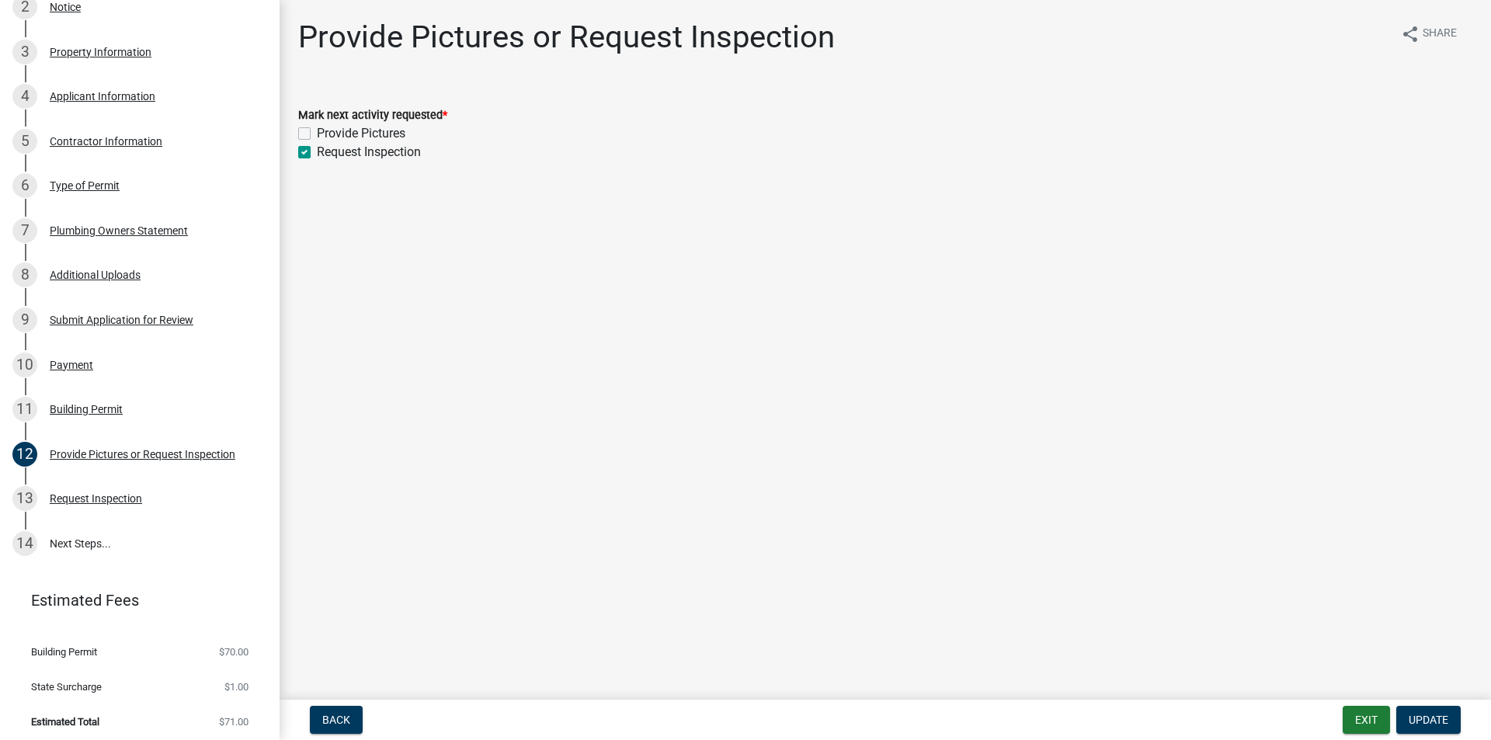
click at [317, 132] on label "Provide Pictures" at bounding box center [361, 133] width 89 height 19
click at [317, 132] on input "Provide Pictures" at bounding box center [322, 129] width 10 height 10
checkbox input "true"
click at [1433, 718] on span "Update" at bounding box center [1429, 720] width 40 height 12
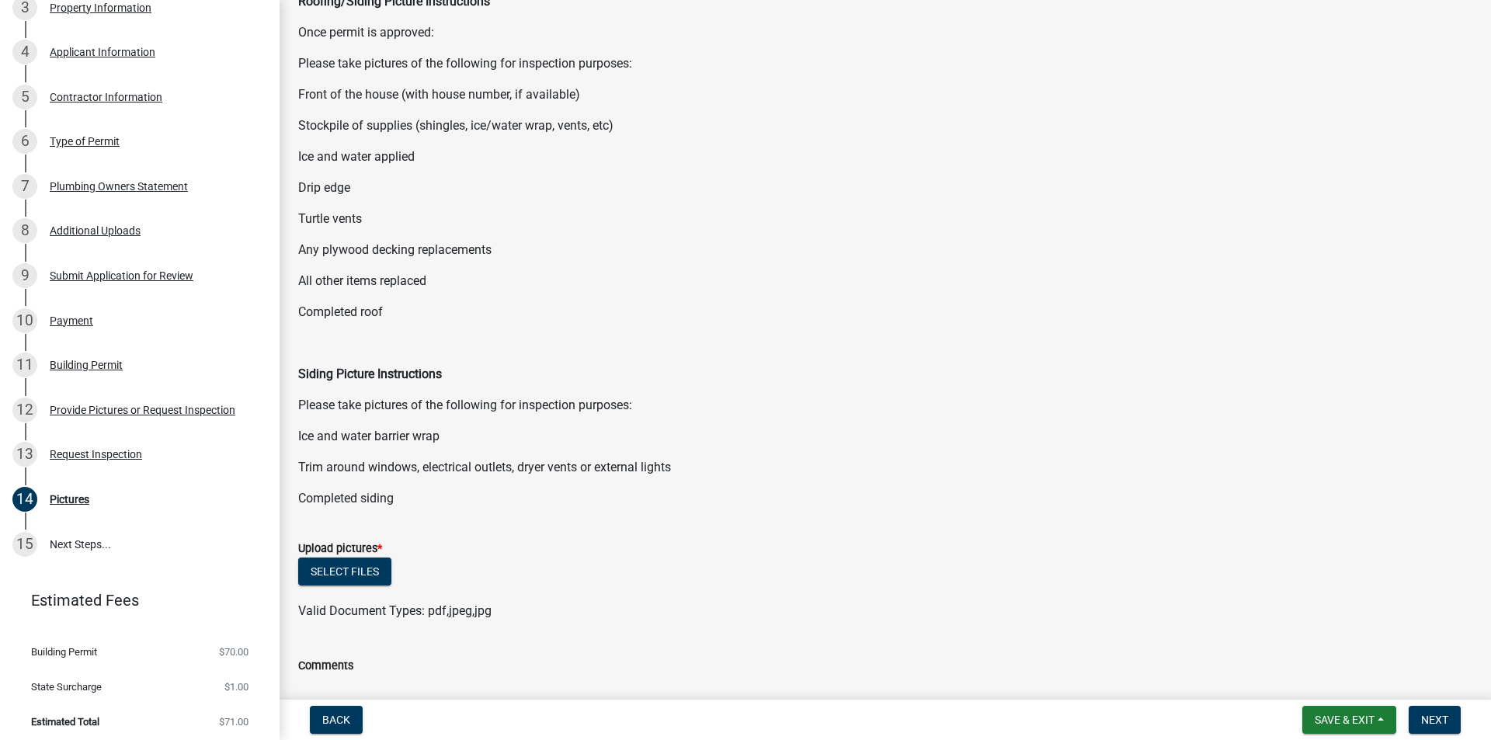
scroll to position [251, 0]
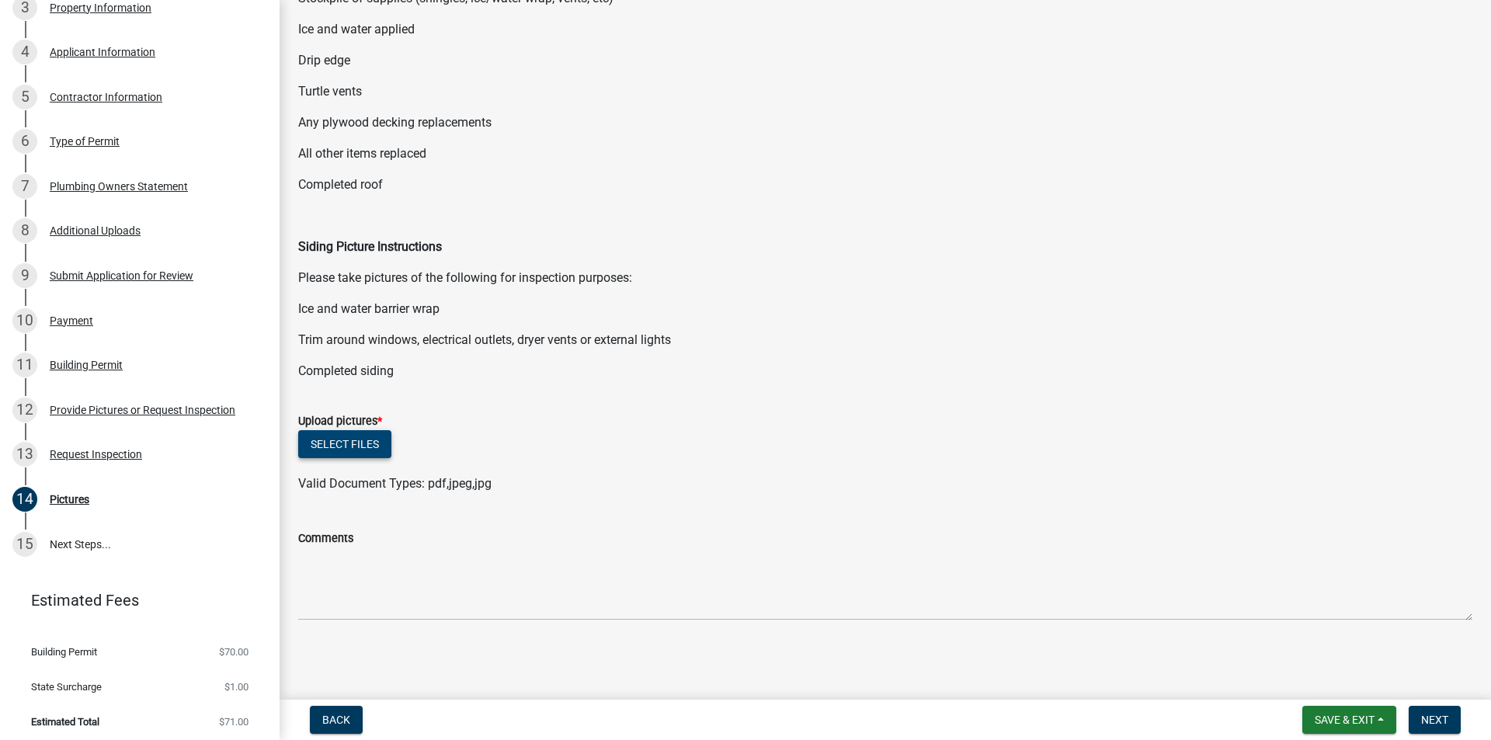
click at [340, 443] on button "Select files" at bounding box center [344, 444] width 93 height 28
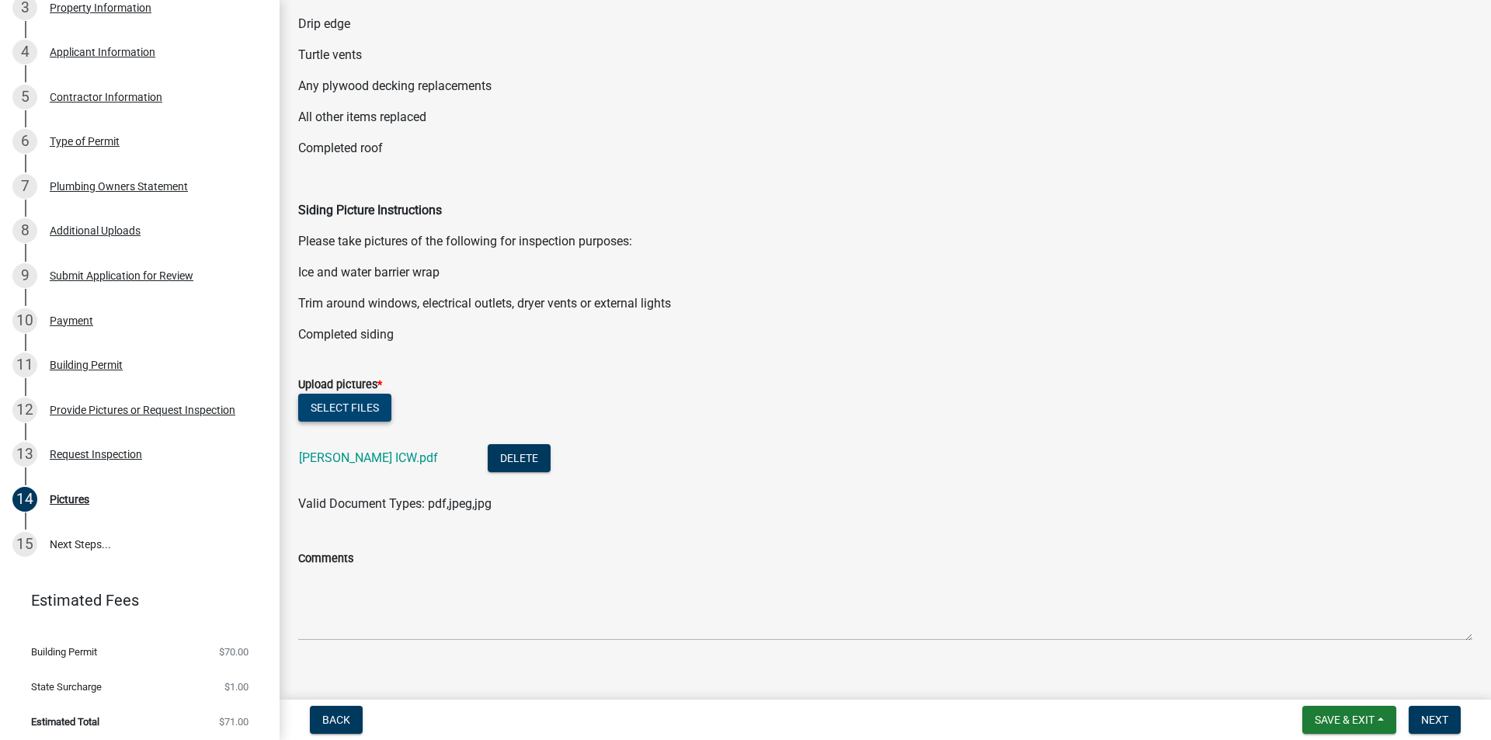
scroll to position [308, 0]
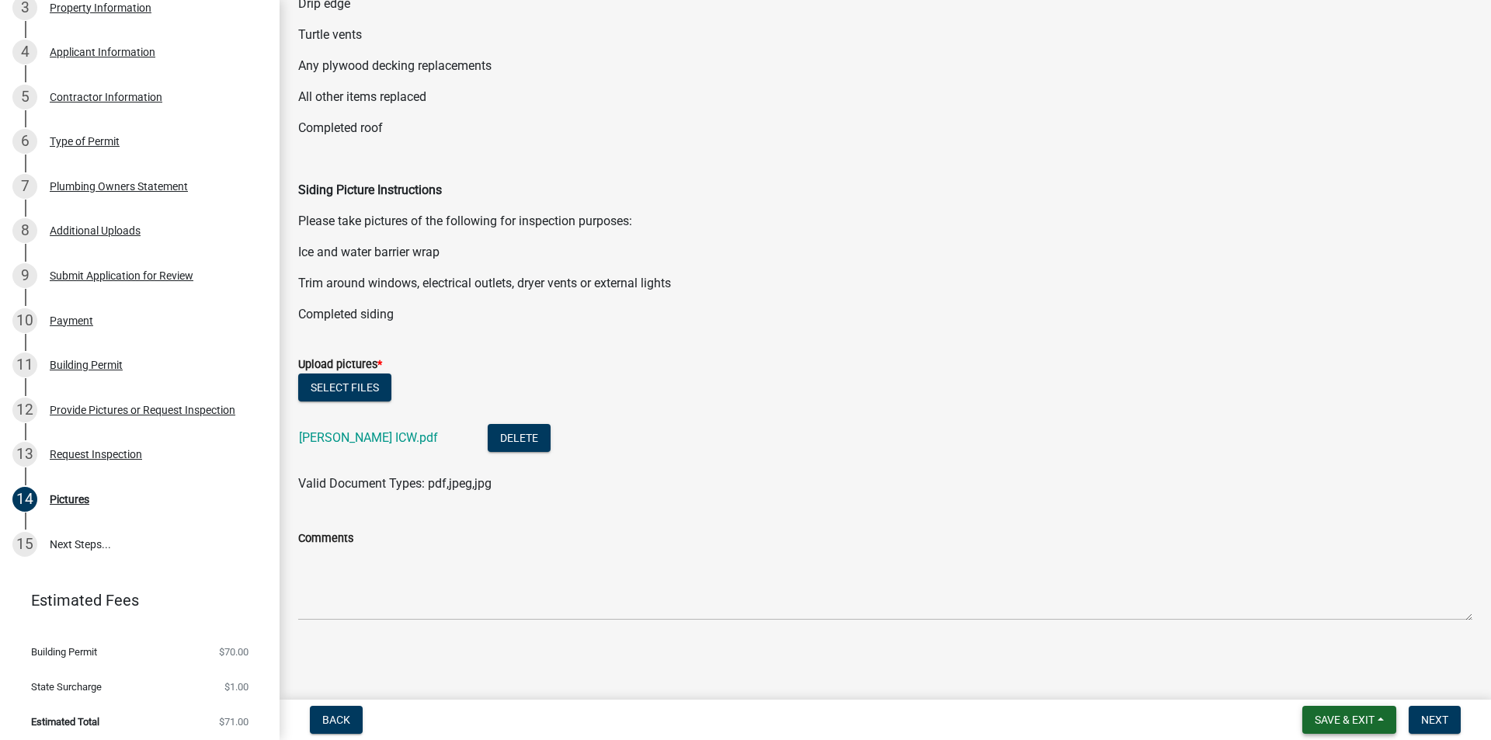
click at [1373, 719] on span "Save & Exit" at bounding box center [1345, 720] width 60 height 12
click at [1322, 641] on button "Save" at bounding box center [1334, 642] width 124 height 37
click at [1368, 722] on span "Save & Exit" at bounding box center [1345, 720] width 60 height 12
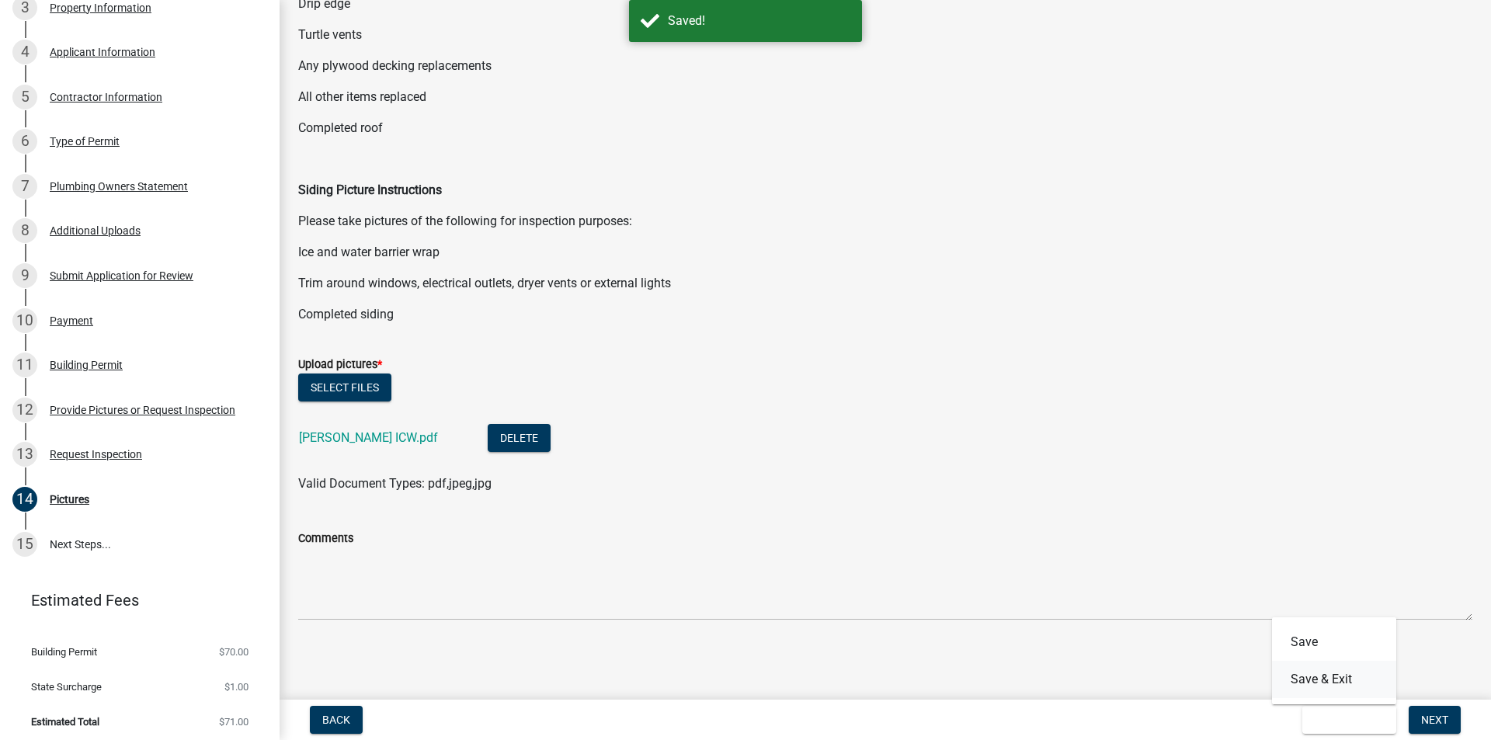
click at [1307, 672] on button "Save & Exit" at bounding box center [1334, 679] width 124 height 37
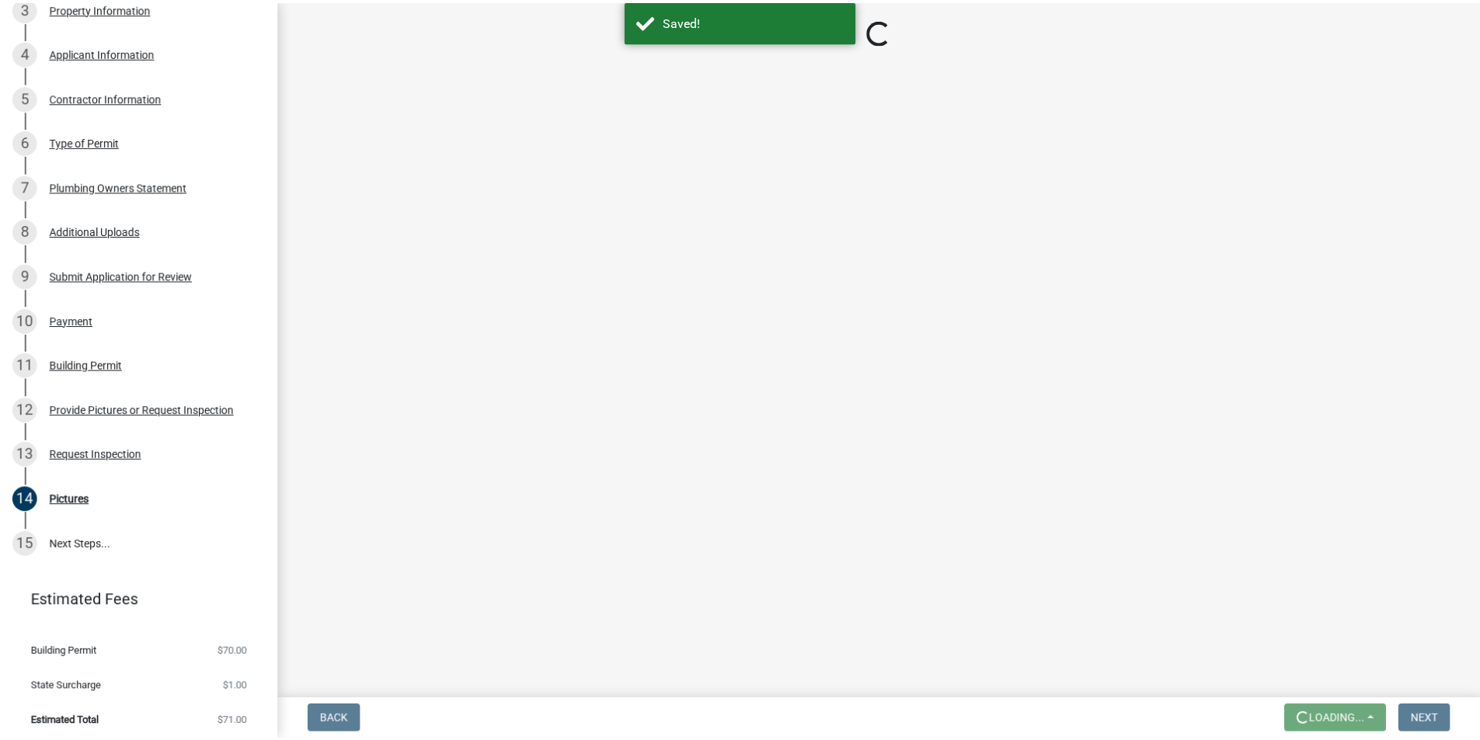
scroll to position [0, 0]
